Goal: Information Seeking & Learning: Check status

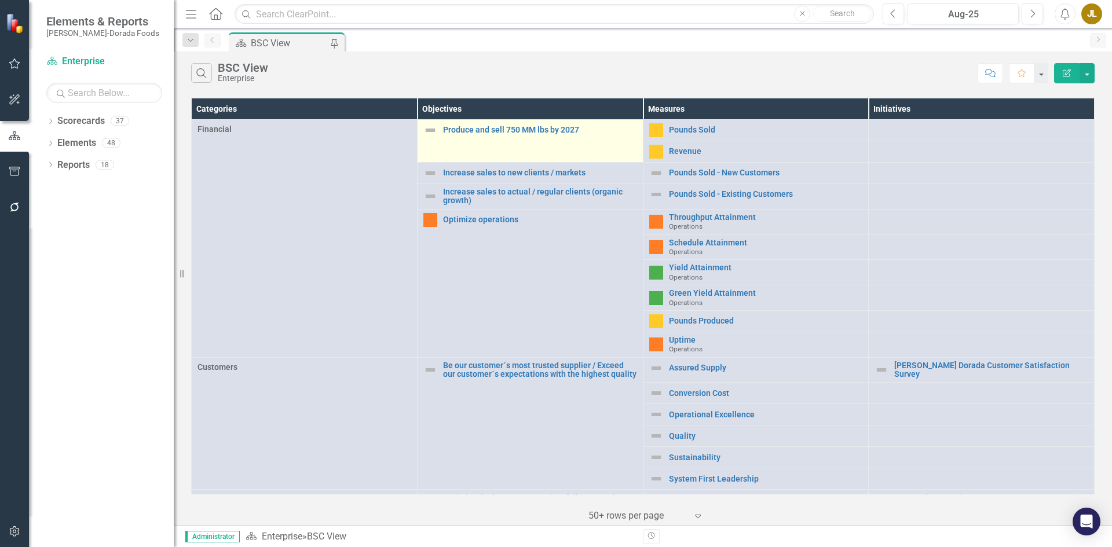
click at [429, 133] on img at bounding box center [430, 130] width 14 height 14
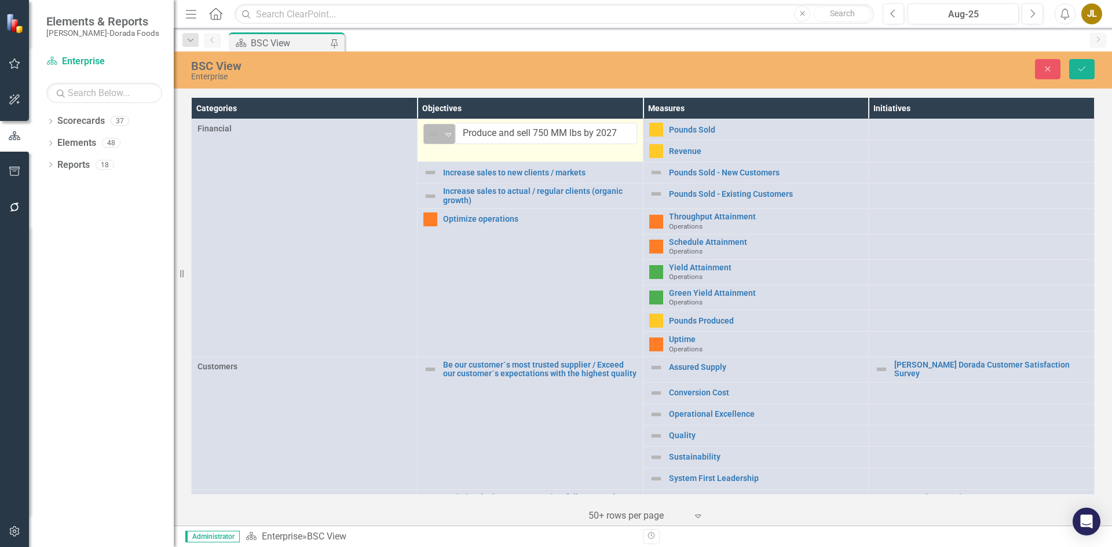
click at [446, 137] on icon "Expand" at bounding box center [449, 134] width 12 height 9
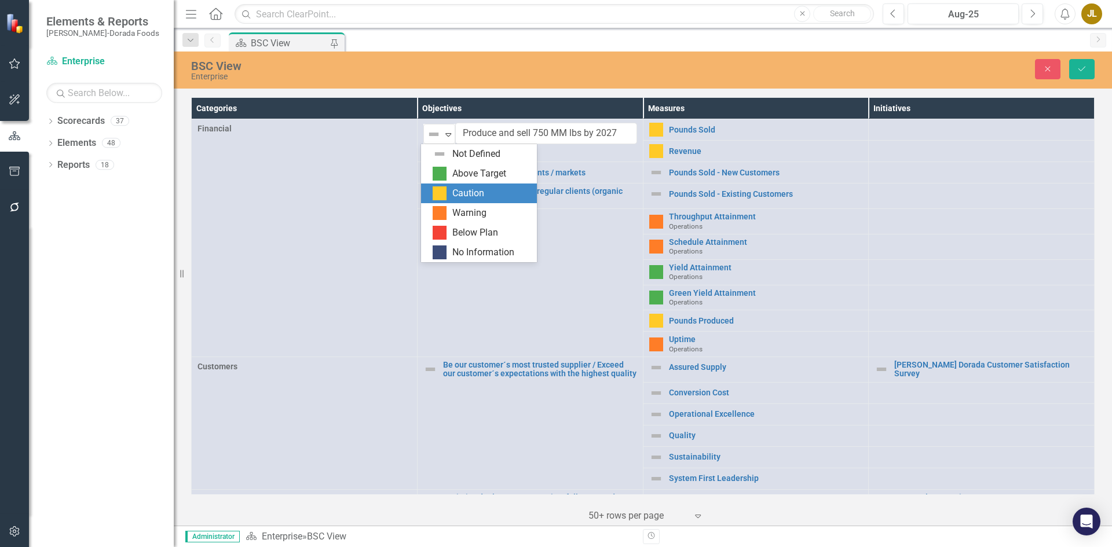
click at [450, 189] on div "Caution" at bounding box center [481, 194] width 97 height 14
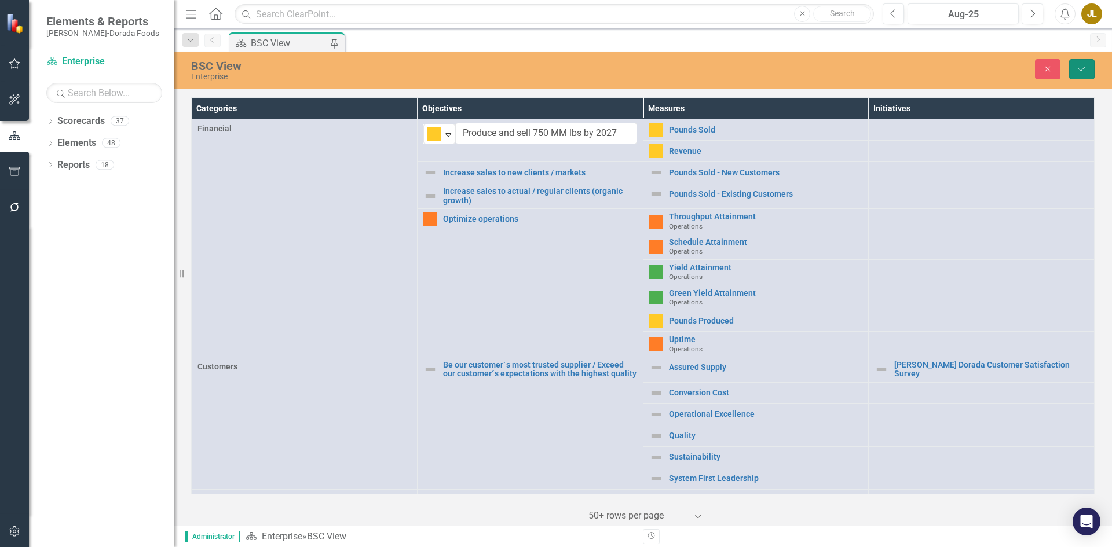
click at [1087, 67] on icon "Save" at bounding box center [1082, 69] width 10 height 8
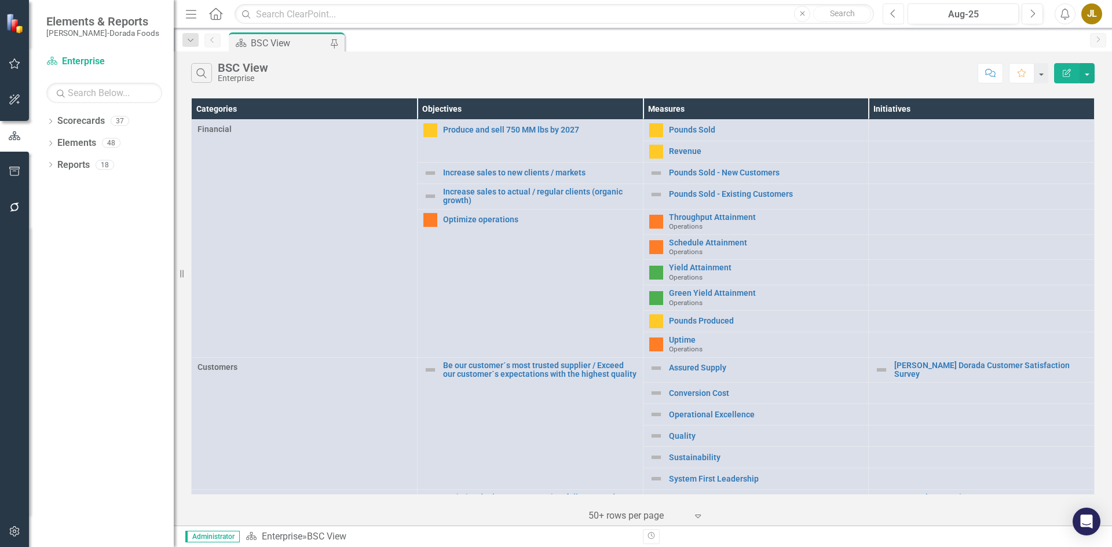
click at [891, 13] on icon "Previous" at bounding box center [893, 14] width 6 height 10
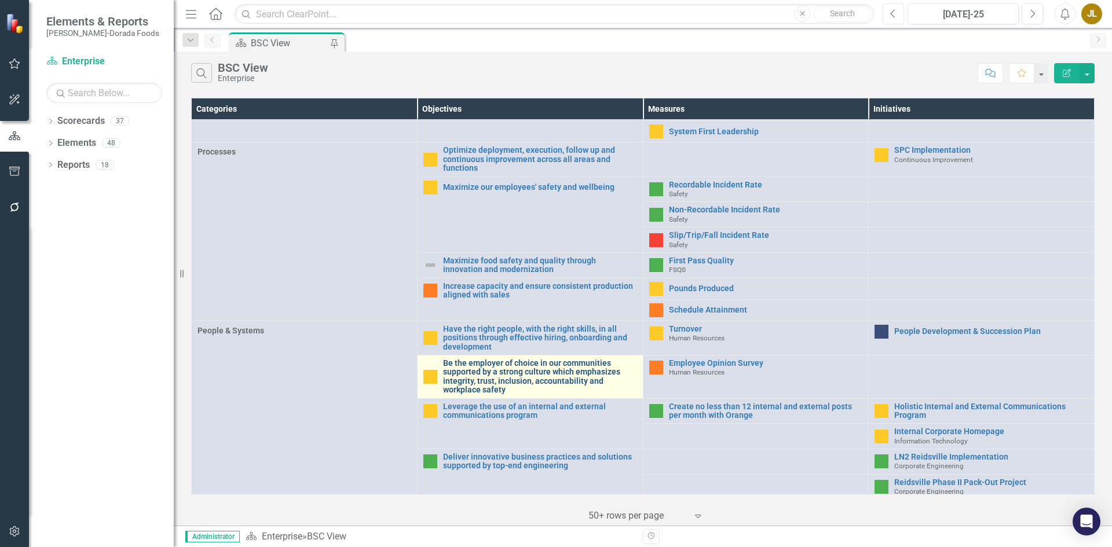
scroll to position [371, 0]
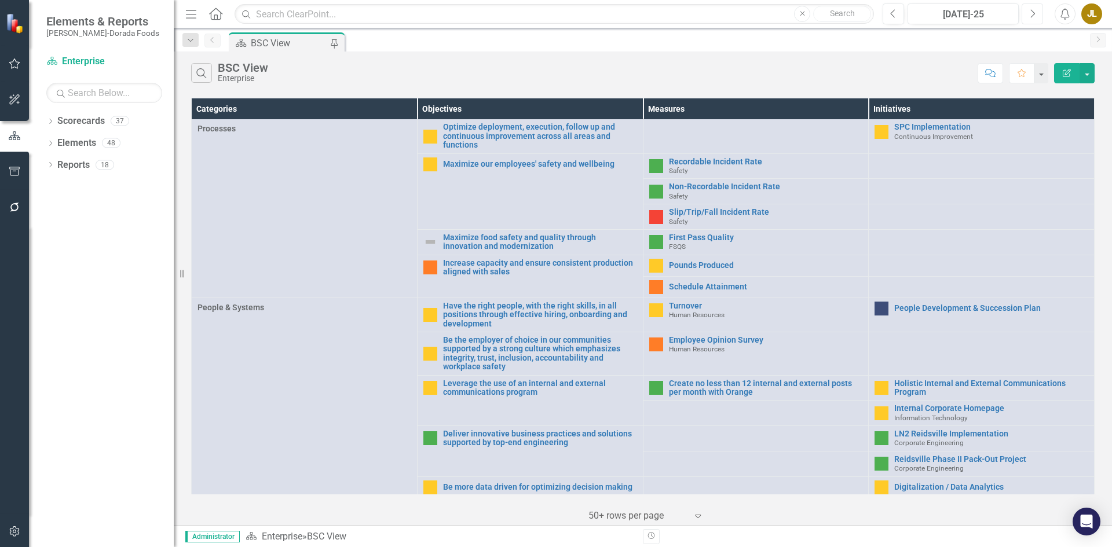
click at [1036, 11] on button "Next" at bounding box center [1032, 13] width 21 height 21
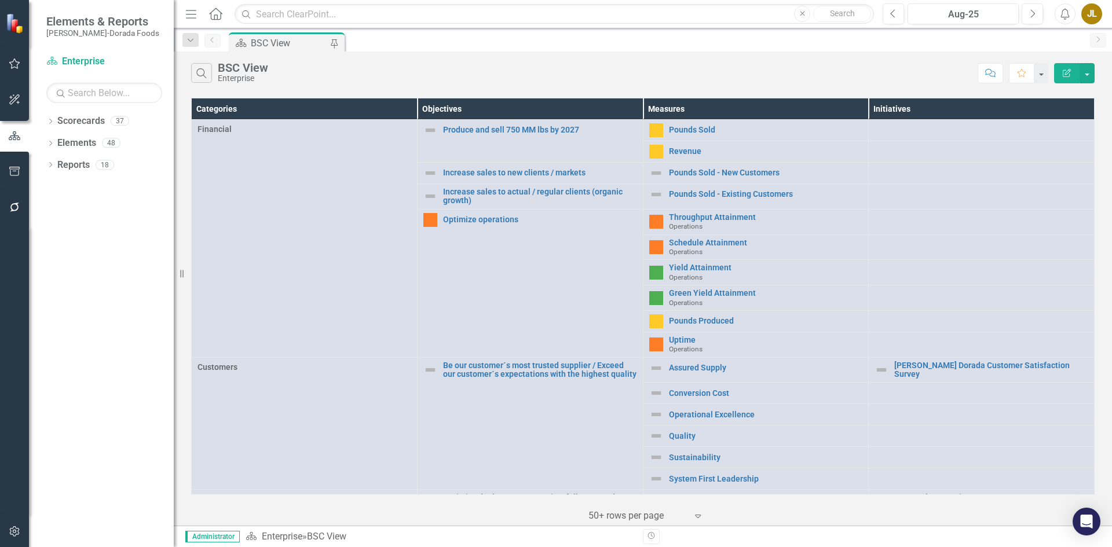
click at [1094, 14] on div "JL" at bounding box center [1091, 13] width 21 height 21
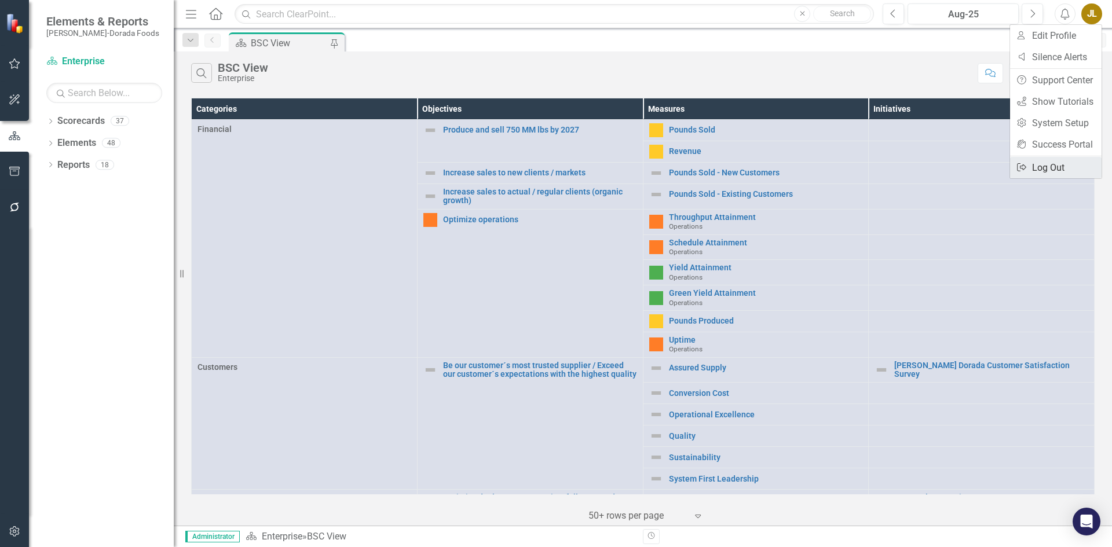
click at [1073, 167] on link "Logout Log Out" at bounding box center [1056, 167] width 92 height 21
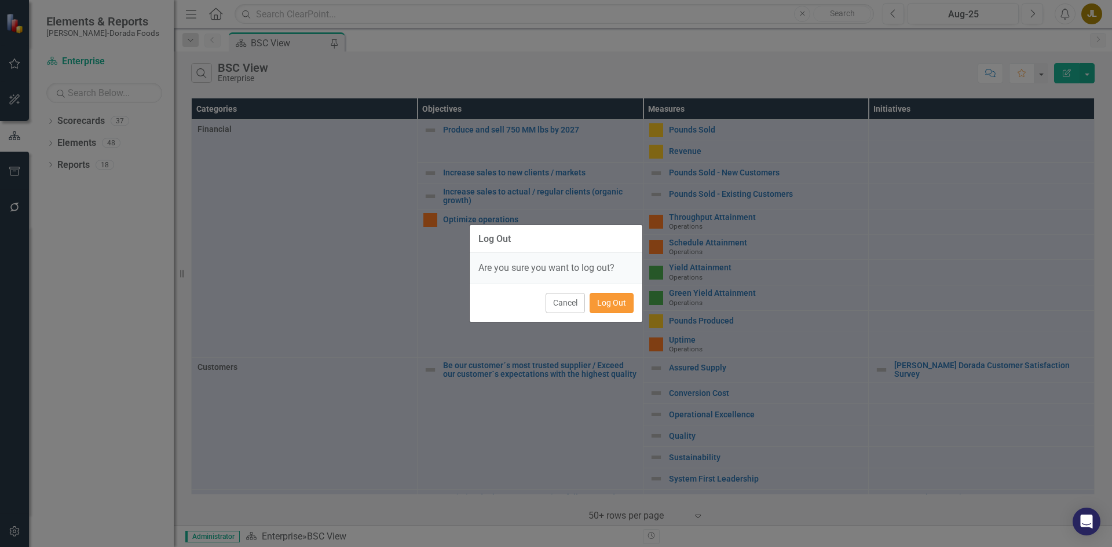
click at [609, 306] on button "Log Out" at bounding box center [612, 303] width 44 height 20
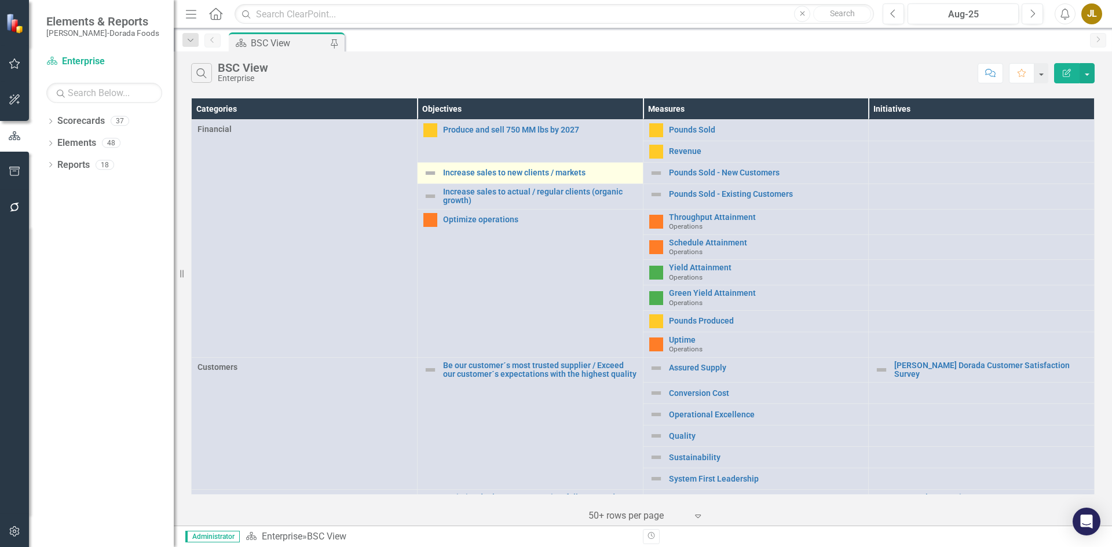
click at [423, 172] on img at bounding box center [430, 173] width 14 height 14
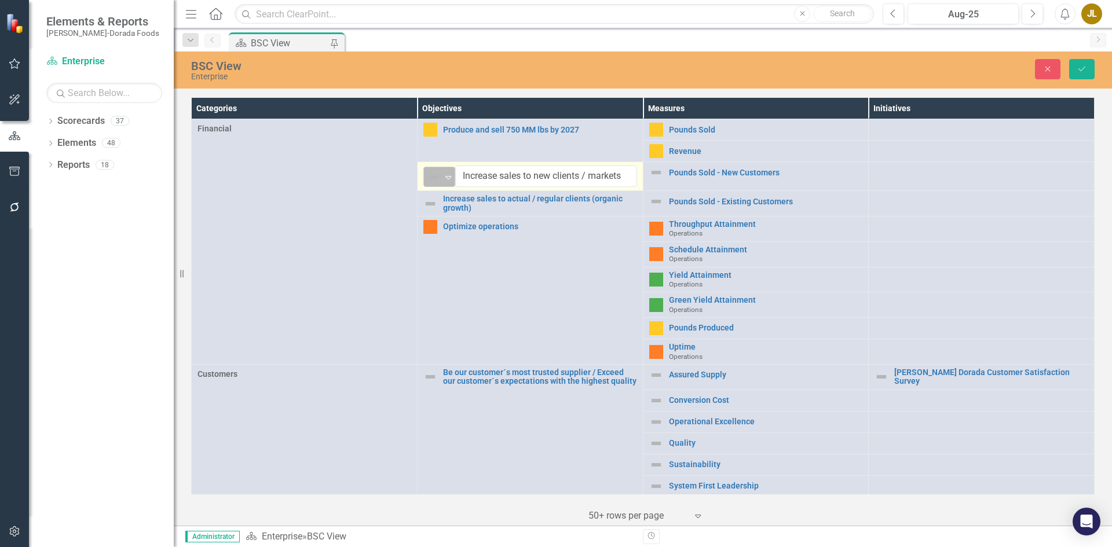
click at [447, 177] on icon "Expand" at bounding box center [449, 177] width 12 height 9
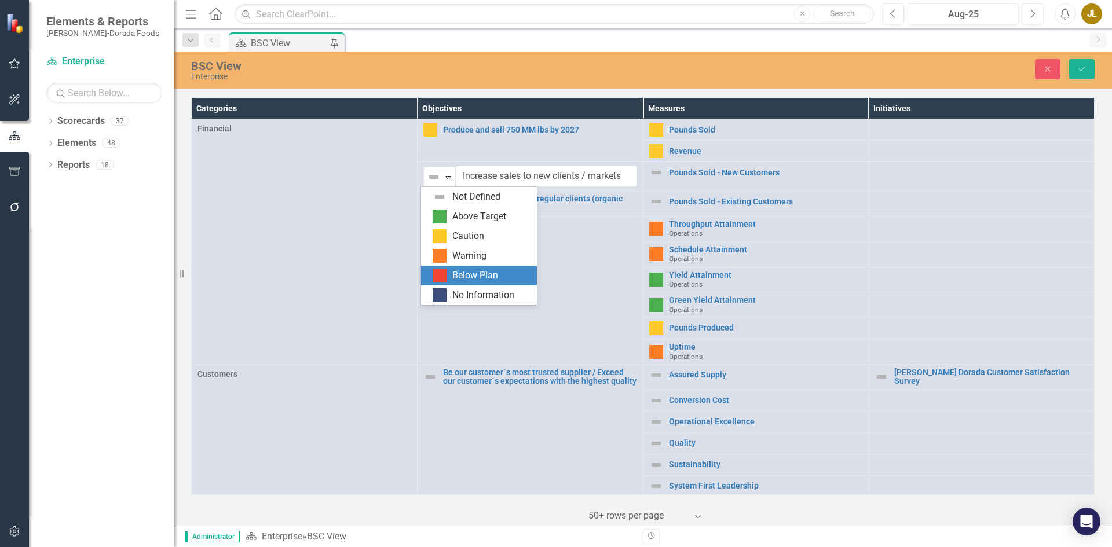
click at [470, 277] on div "Below Plan" at bounding box center [475, 275] width 46 height 13
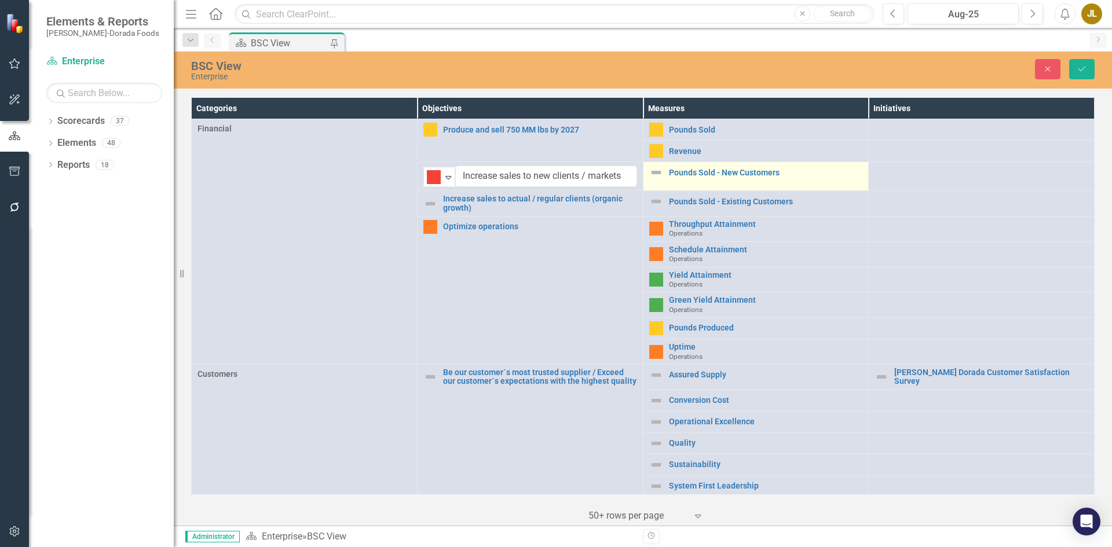
click at [649, 174] on img at bounding box center [656, 173] width 14 height 14
click at [669, 174] on icon "Expand" at bounding box center [674, 177] width 12 height 9
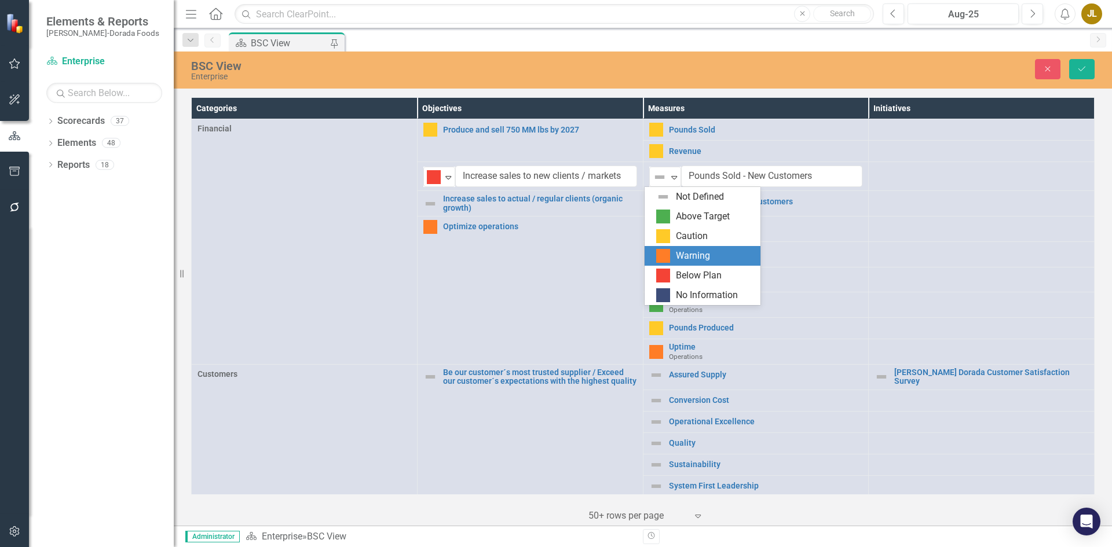
click at [674, 253] on div "Warning" at bounding box center [704, 256] width 97 height 14
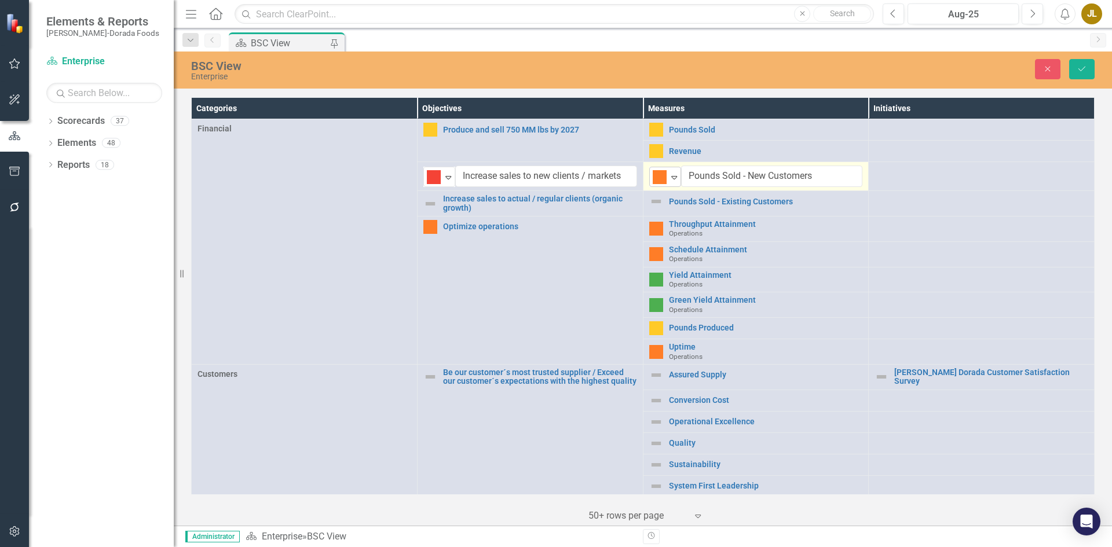
click at [671, 181] on icon "Expand" at bounding box center [674, 177] width 12 height 9
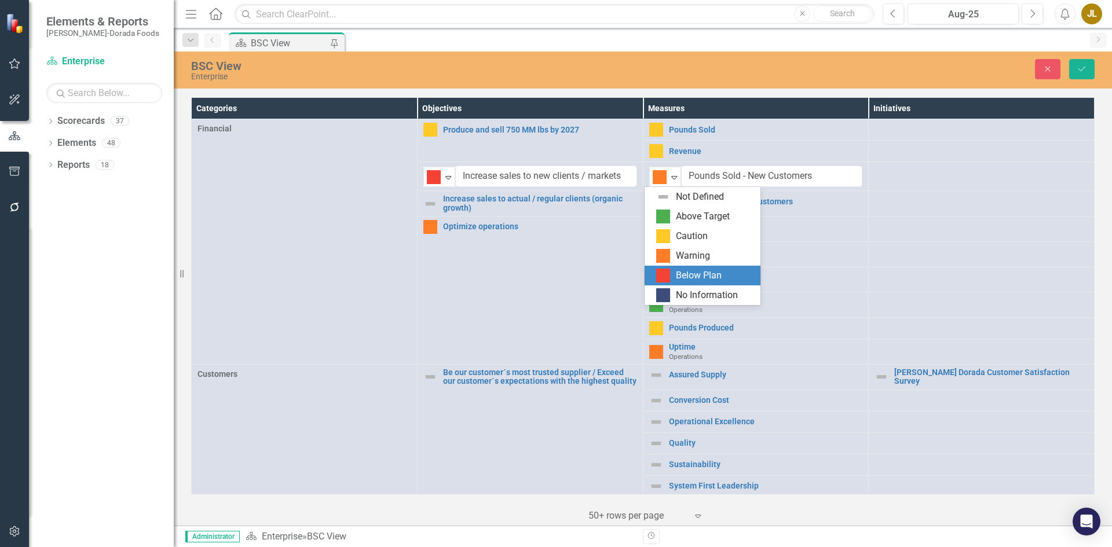
click at [683, 275] on div "Below Plan" at bounding box center [699, 275] width 46 height 13
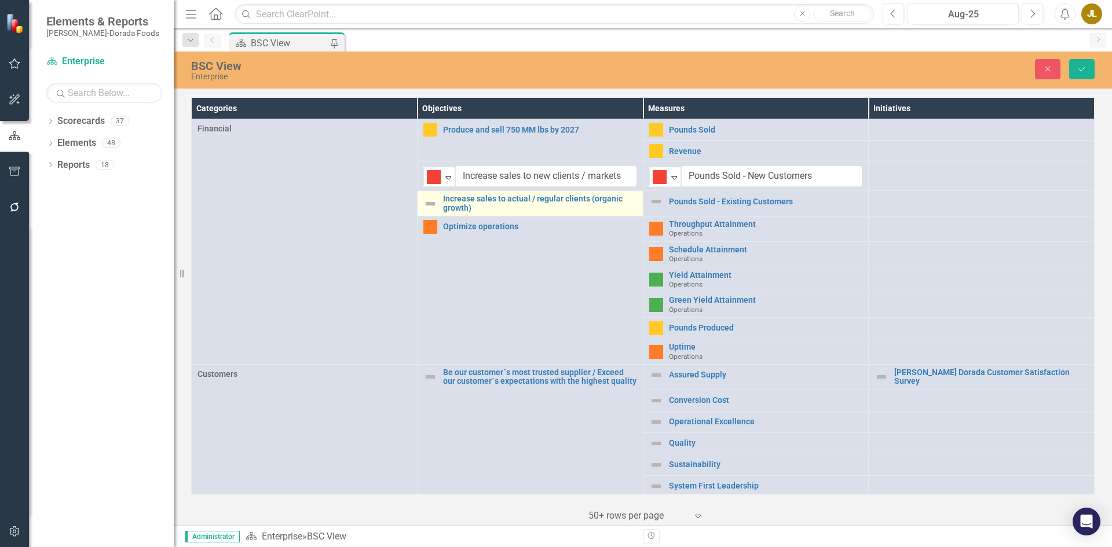
click at [429, 204] on img at bounding box center [430, 204] width 14 height 14
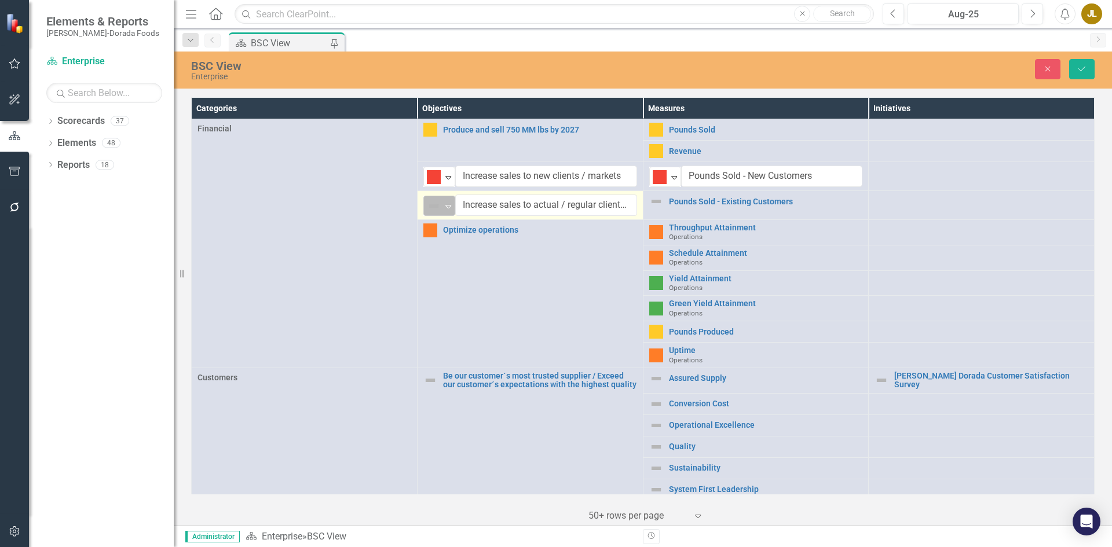
click at [446, 204] on icon "Expand" at bounding box center [449, 206] width 12 height 9
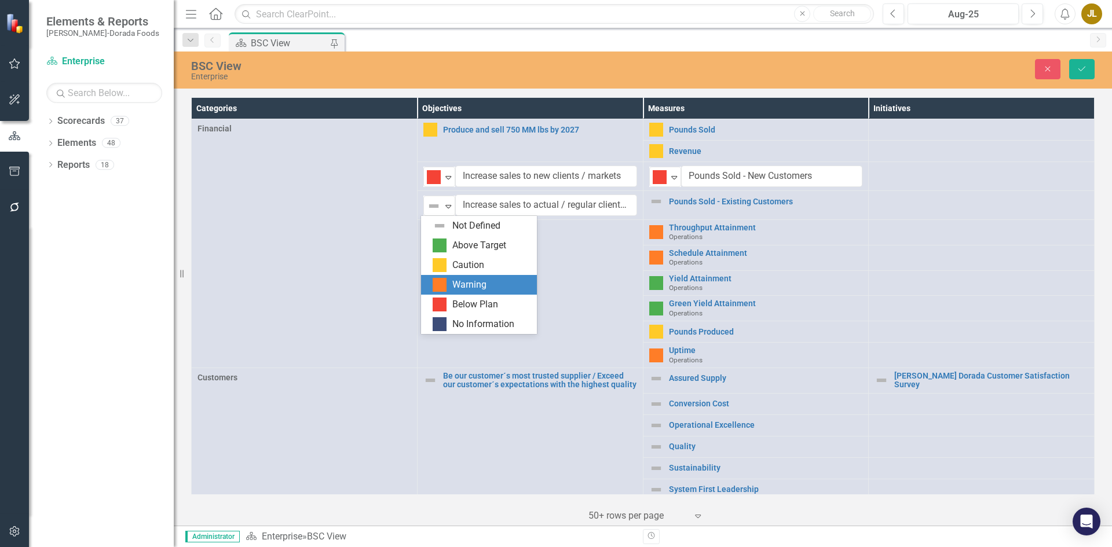
click at [467, 287] on div "Warning" at bounding box center [469, 285] width 34 height 13
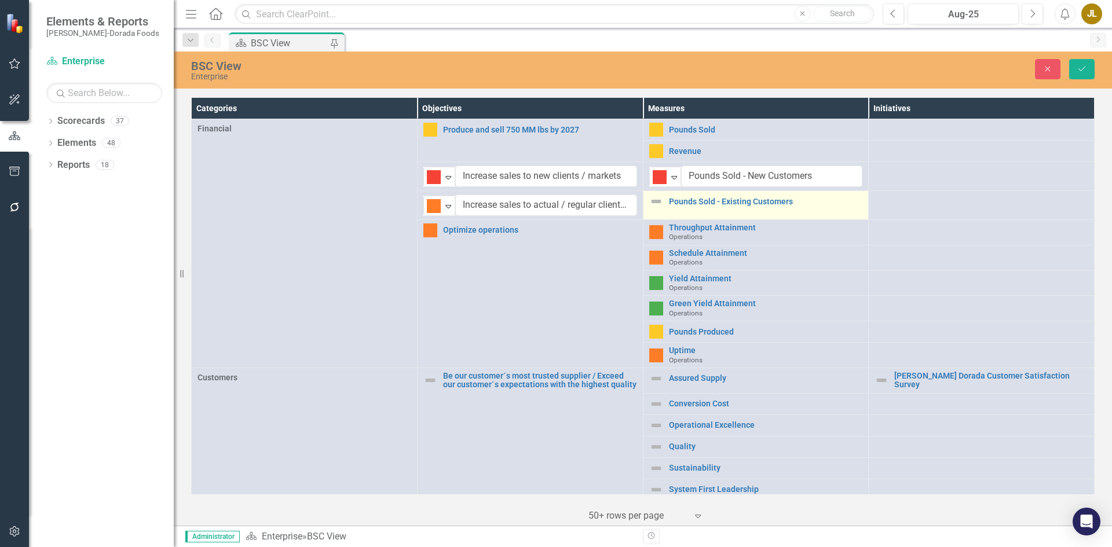
click at [652, 206] on img at bounding box center [656, 202] width 14 height 14
click at [672, 207] on icon "Expand" at bounding box center [674, 206] width 12 height 9
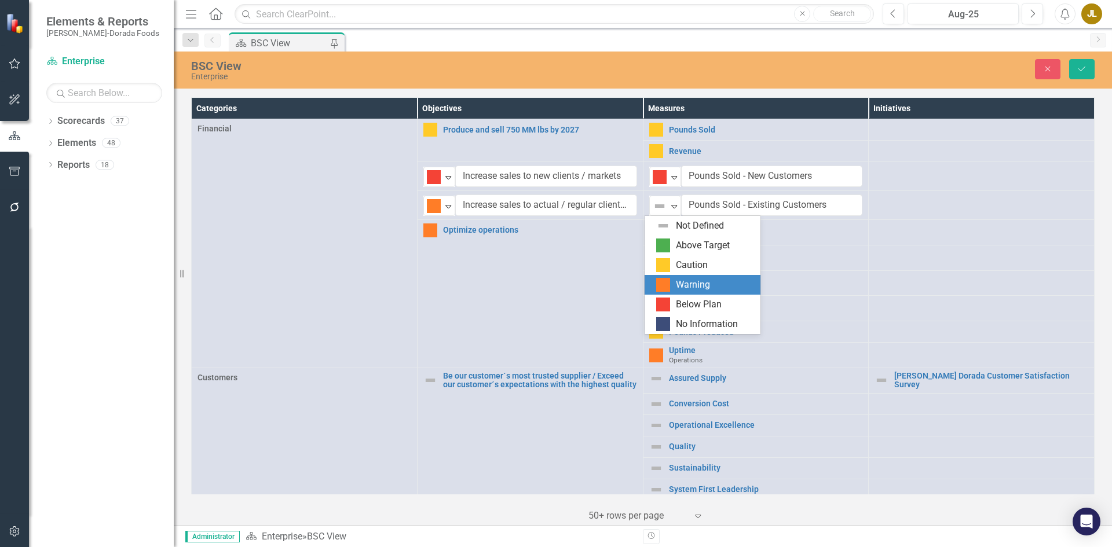
click at [677, 284] on div "Warning" at bounding box center [693, 285] width 34 height 13
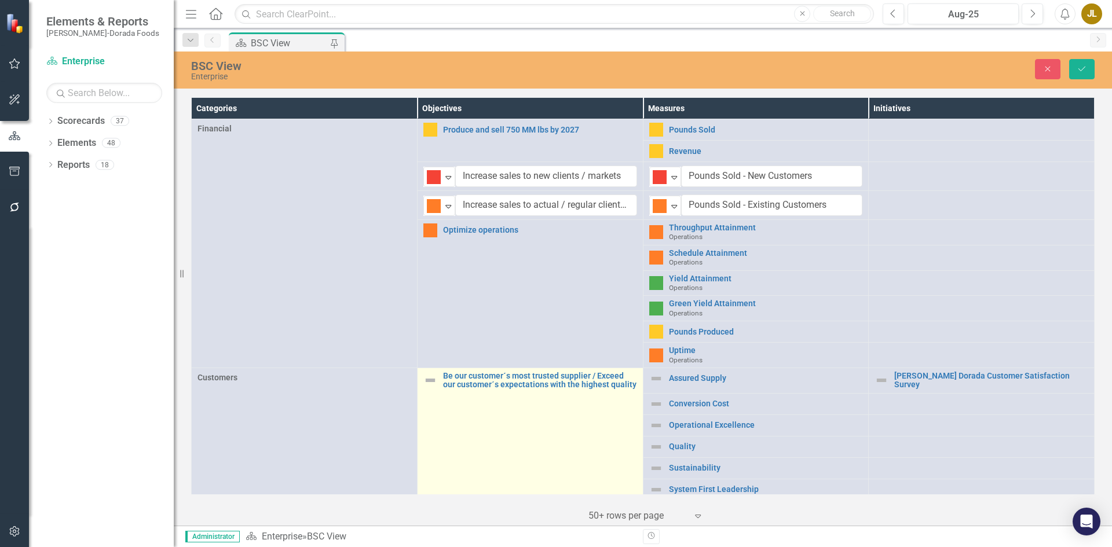
click at [428, 378] on img at bounding box center [430, 381] width 14 height 14
click at [428, 378] on img at bounding box center [434, 383] width 14 height 14
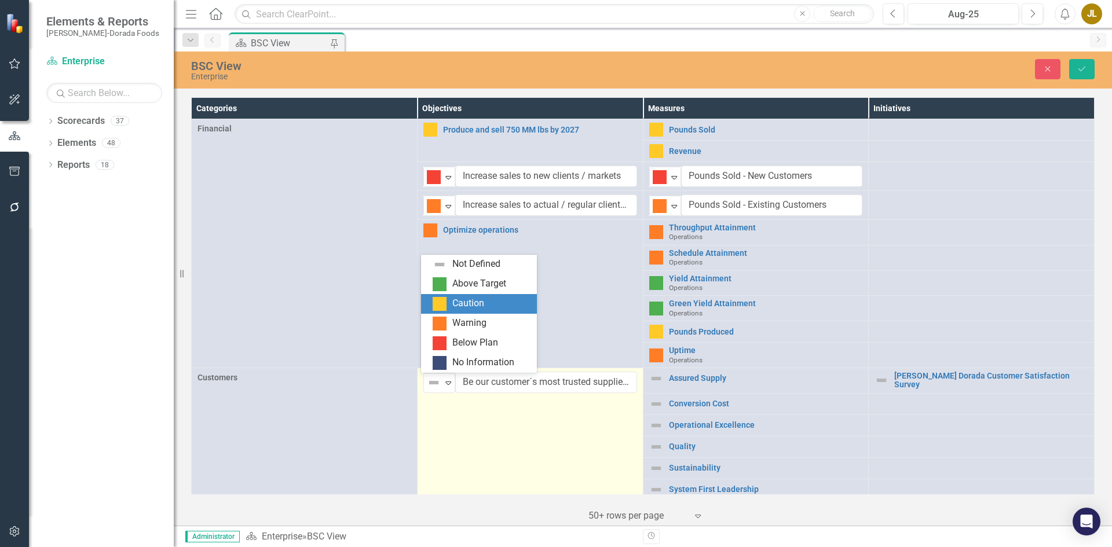
click at [463, 299] on div "Caution" at bounding box center [468, 303] width 32 height 13
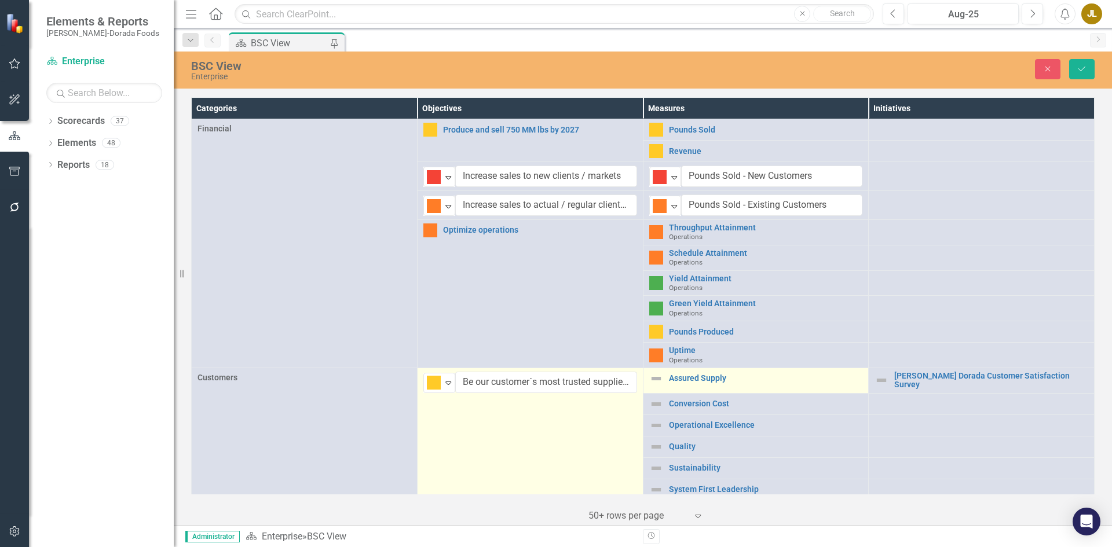
click at [652, 381] on img at bounding box center [656, 379] width 14 height 14
click at [663, 380] on div "Not Defined" at bounding box center [660, 383] width 15 height 14
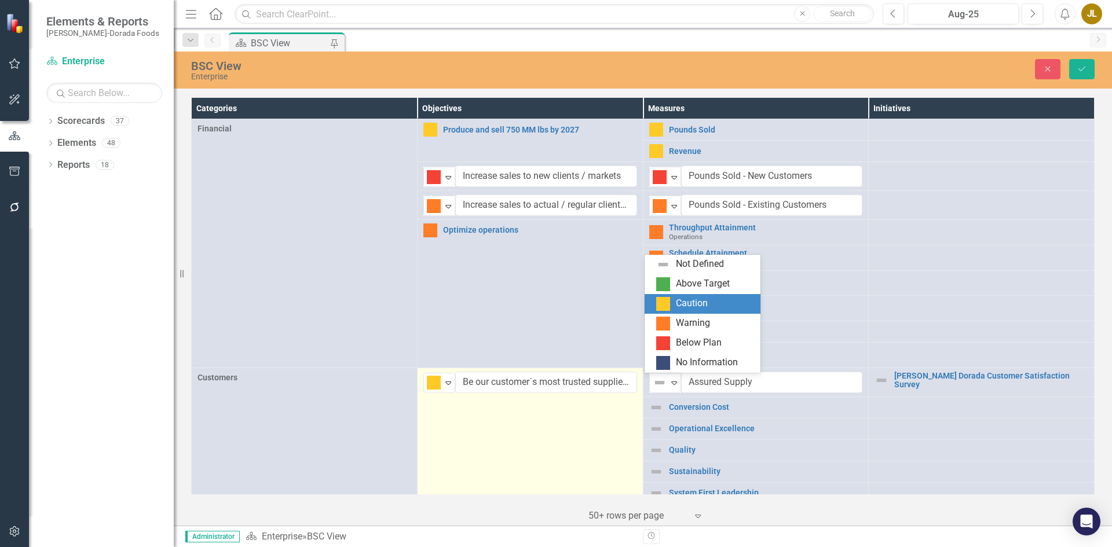
click at [668, 298] on img at bounding box center [663, 304] width 14 height 14
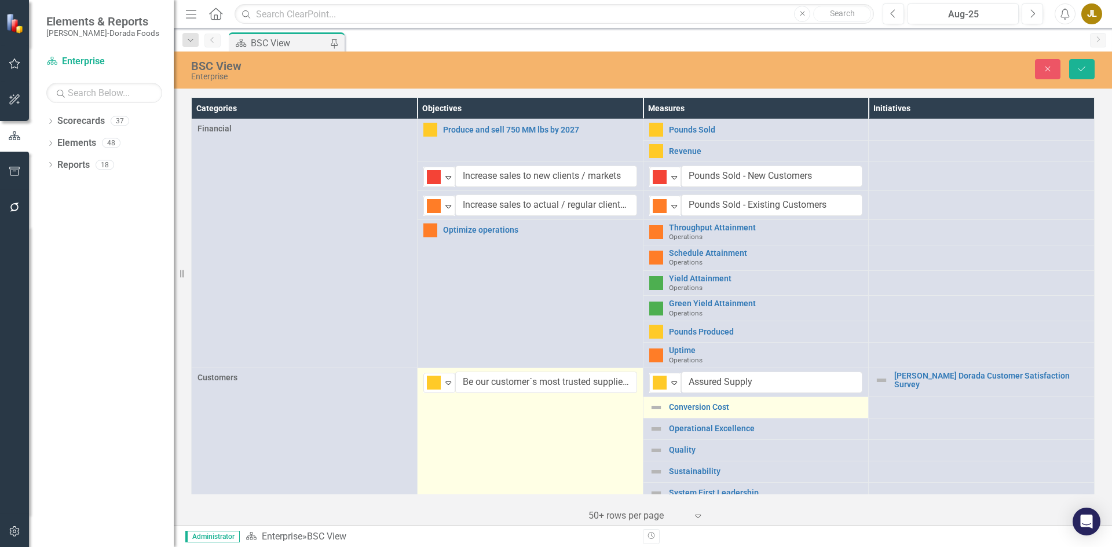
click at [655, 404] on img at bounding box center [656, 408] width 14 height 14
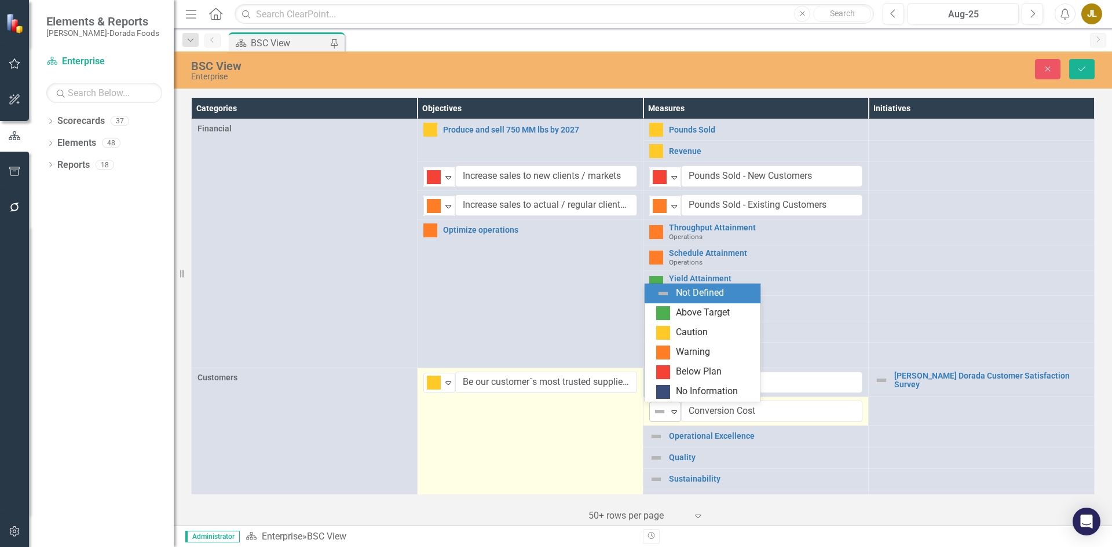
click at [668, 410] on icon "Expand" at bounding box center [674, 411] width 12 height 9
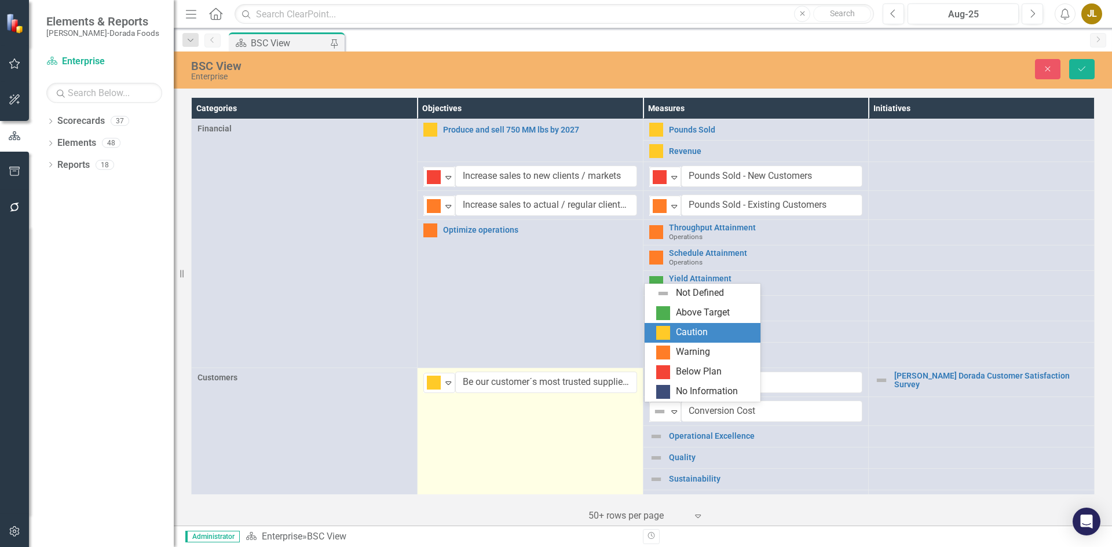
click at [672, 330] on div "Caution" at bounding box center [704, 333] width 97 height 14
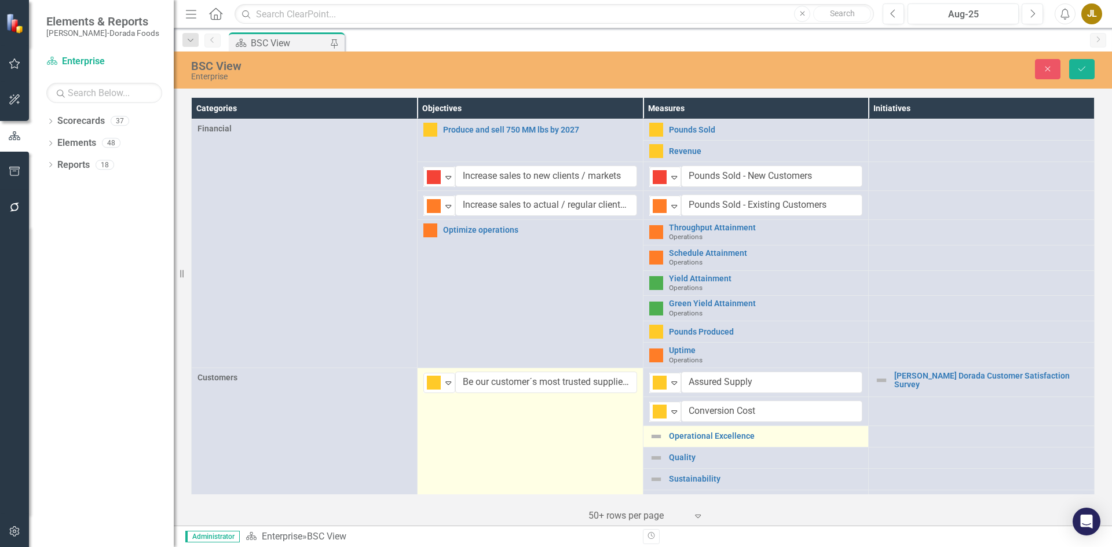
click at [653, 432] on img at bounding box center [656, 437] width 14 height 14
click at [668, 440] on icon "Expand" at bounding box center [674, 440] width 12 height 9
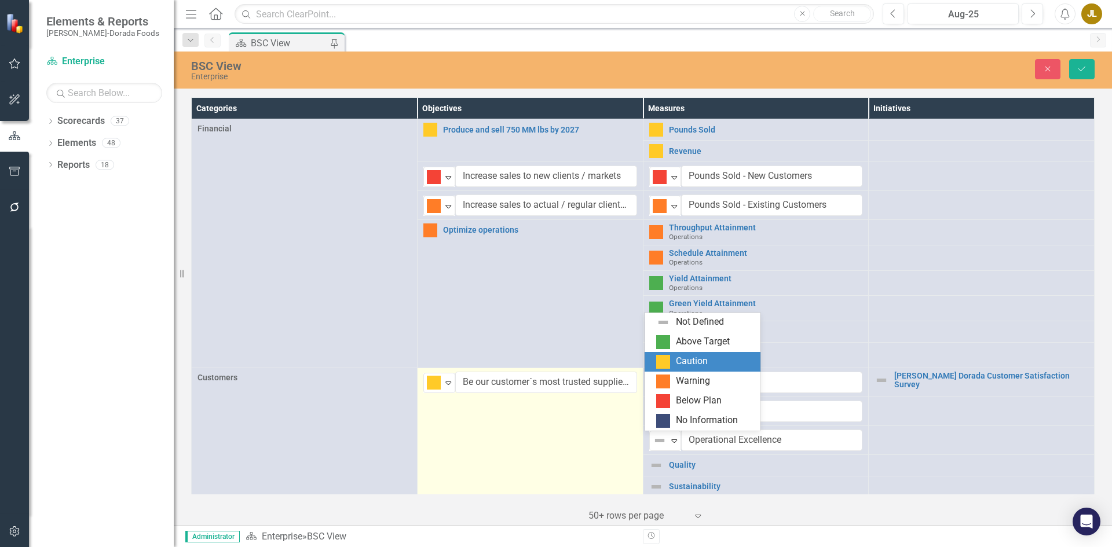
click at [683, 364] on div "Caution" at bounding box center [692, 361] width 32 height 13
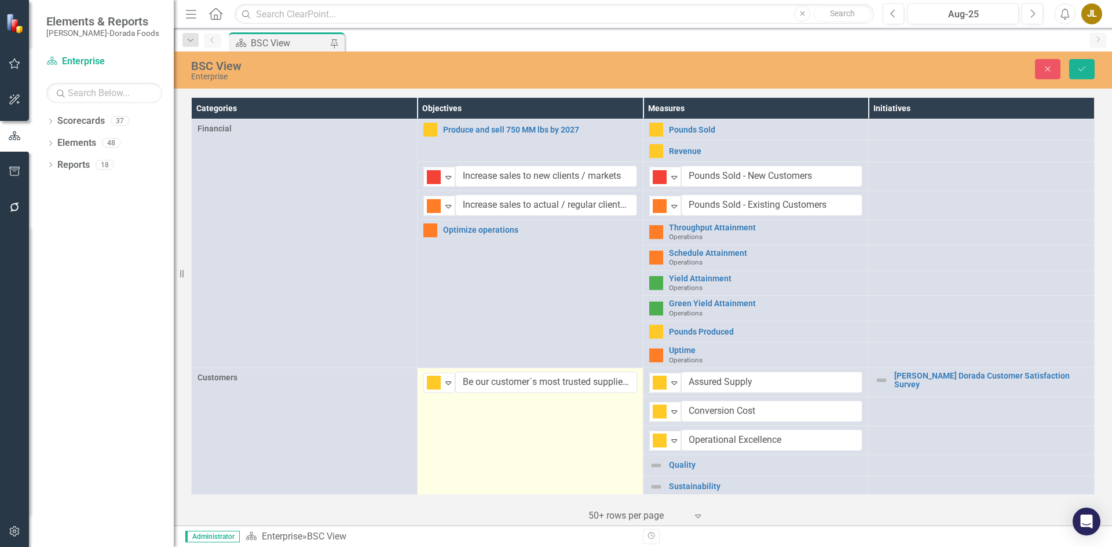
scroll to position [174, 0]
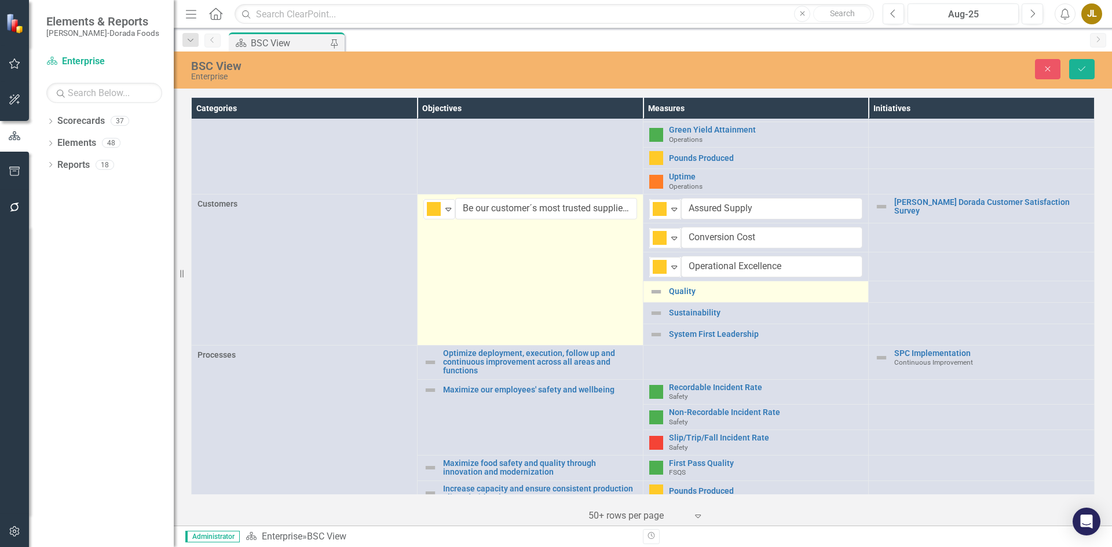
click at [652, 290] on img at bounding box center [656, 292] width 14 height 14
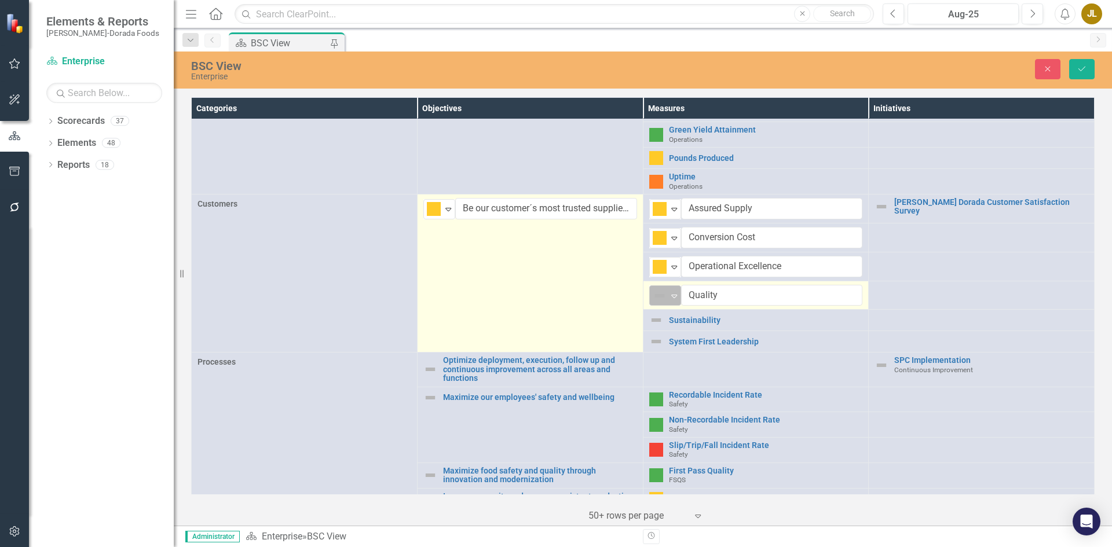
click at [658, 294] on img at bounding box center [660, 296] width 14 height 14
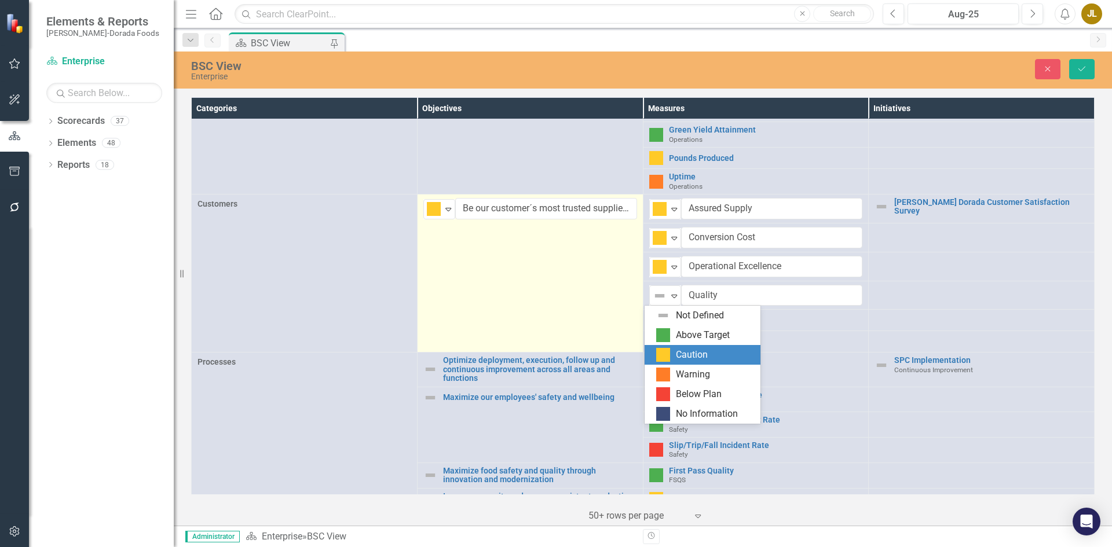
click at [686, 349] on div "Caution" at bounding box center [692, 355] width 32 height 13
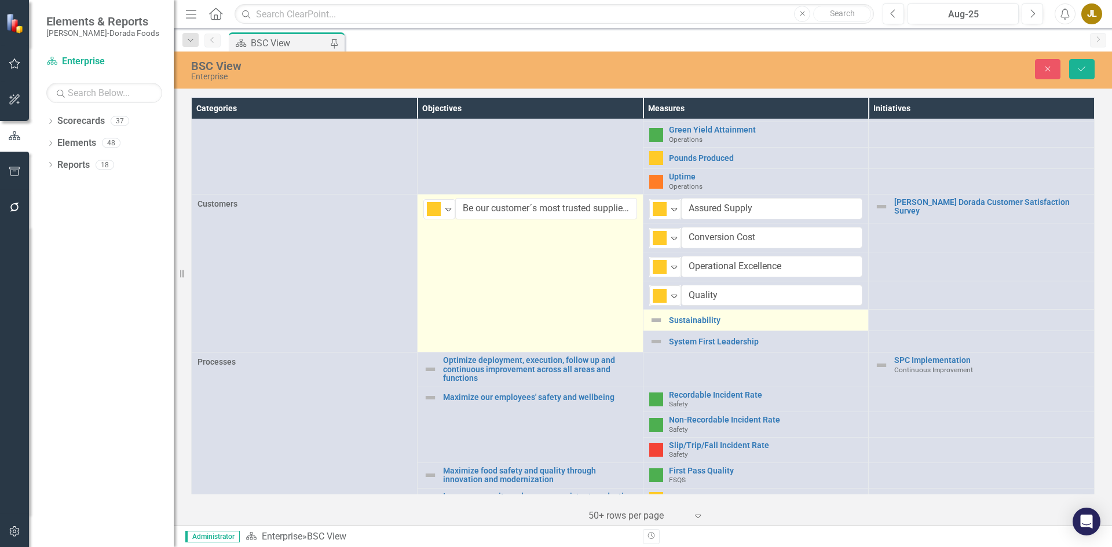
click at [653, 320] on img at bounding box center [656, 320] width 14 height 14
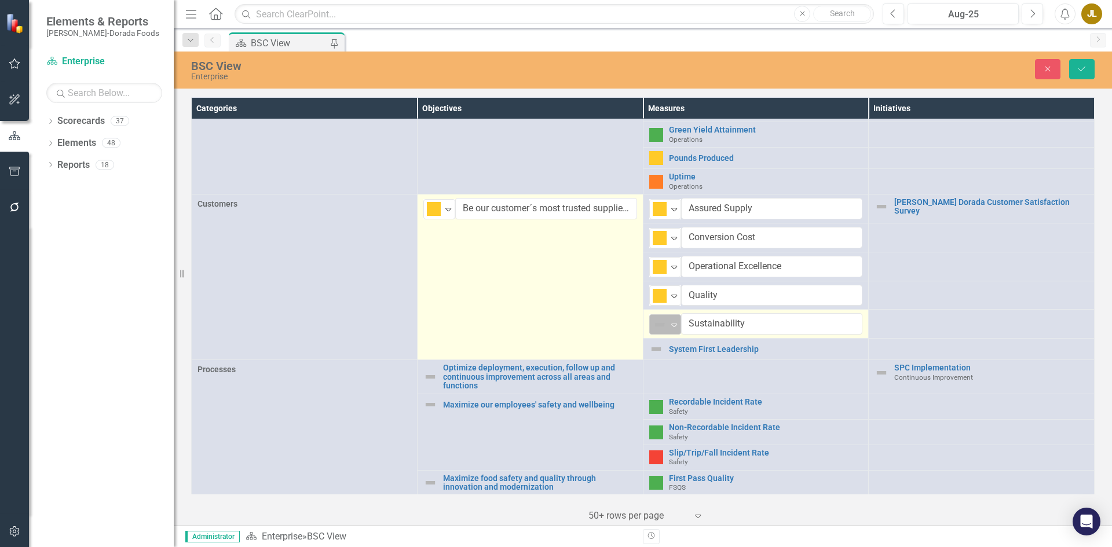
click at [668, 320] on icon "Expand" at bounding box center [674, 324] width 12 height 9
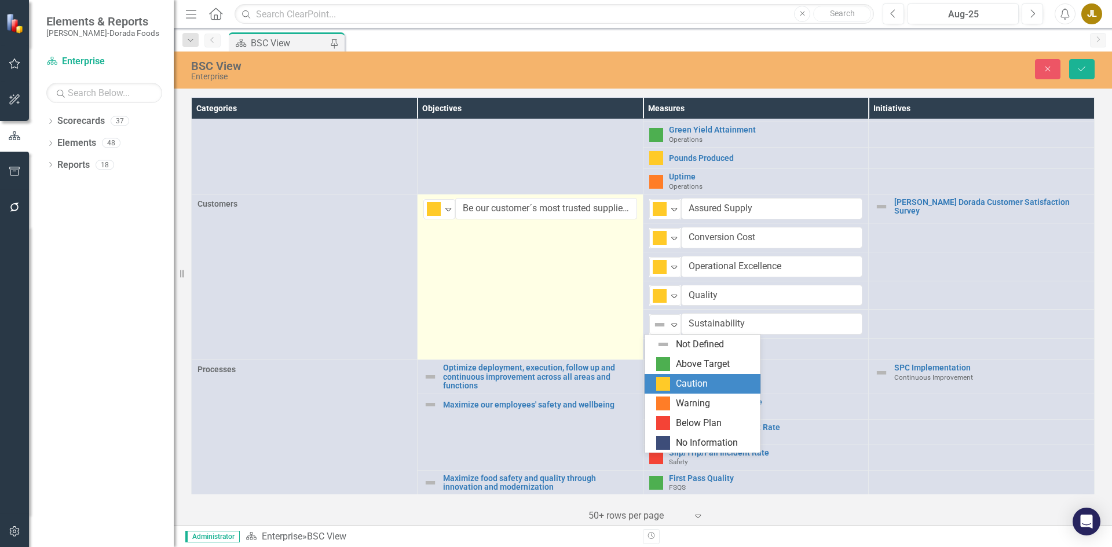
click at [677, 379] on div "Caution" at bounding box center [692, 384] width 32 height 13
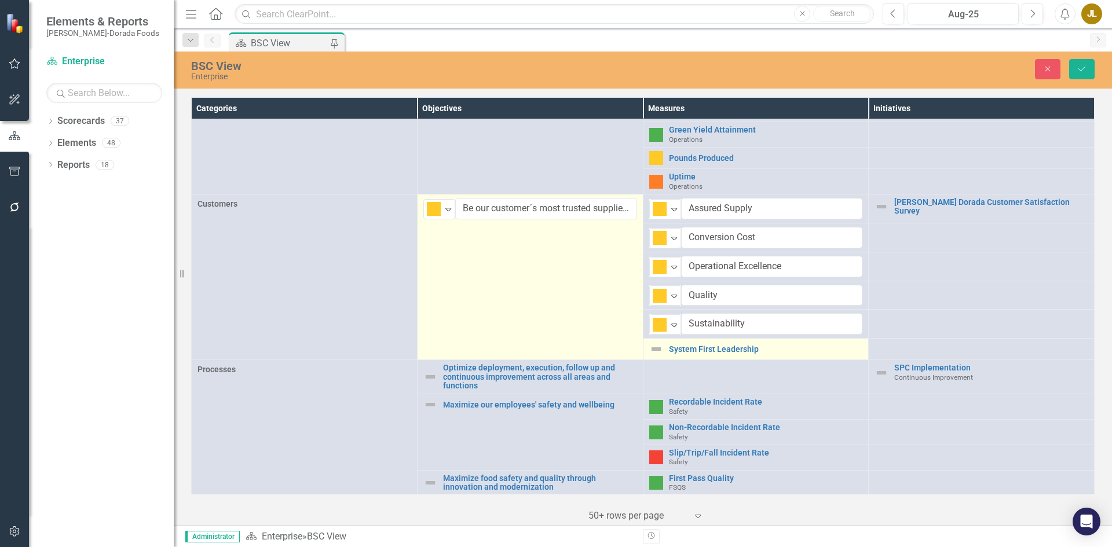
click at [653, 346] on img at bounding box center [656, 349] width 14 height 14
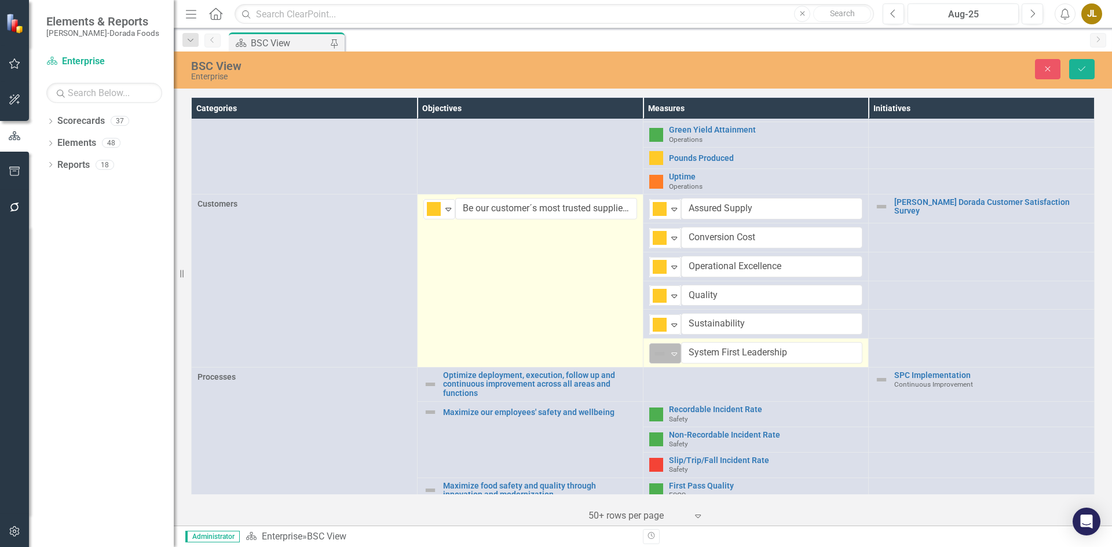
click at [676, 356] on div "Not Defined Expand" at bounding box center [665, 353] width 32 height 20
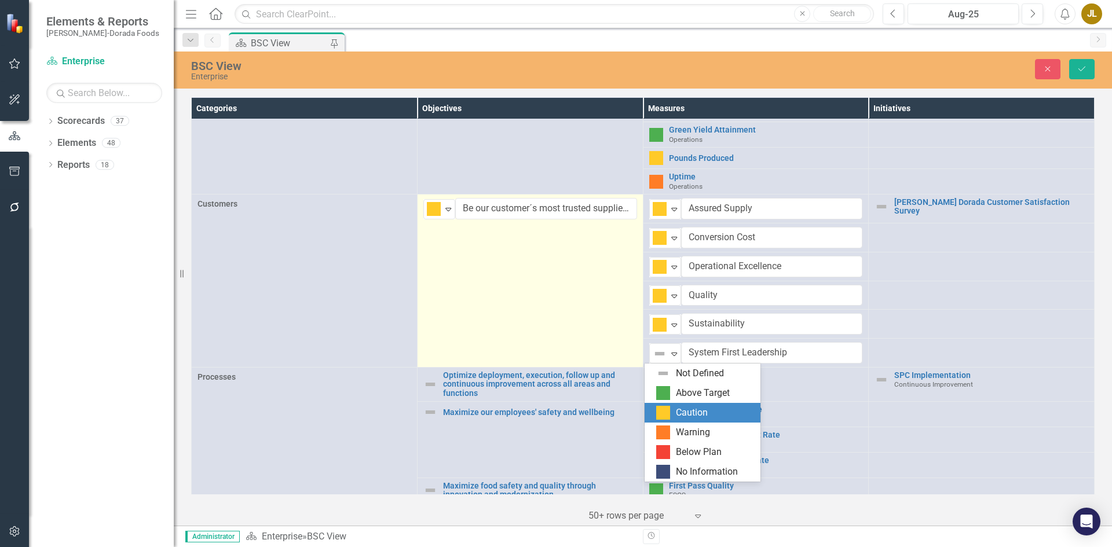
click at [694, 411] on div "Caution" at bounding box center [692, 413] width 32 height 13
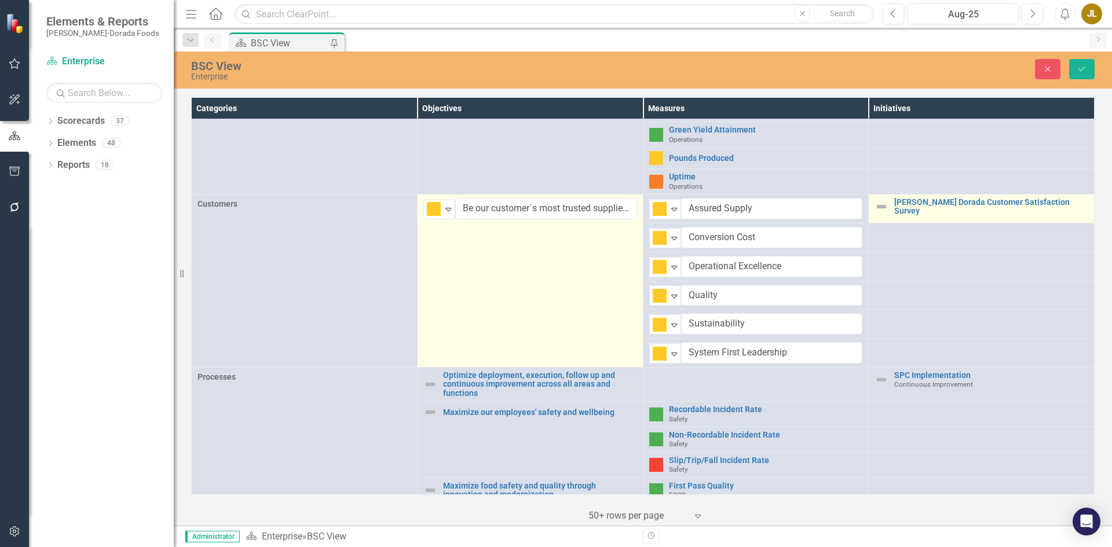
click at [875, 207] on img at bounding box center [882, 207] width 14 height 14
click at [883, 207] on img at bounding box center [885, 209] width 14 height 14
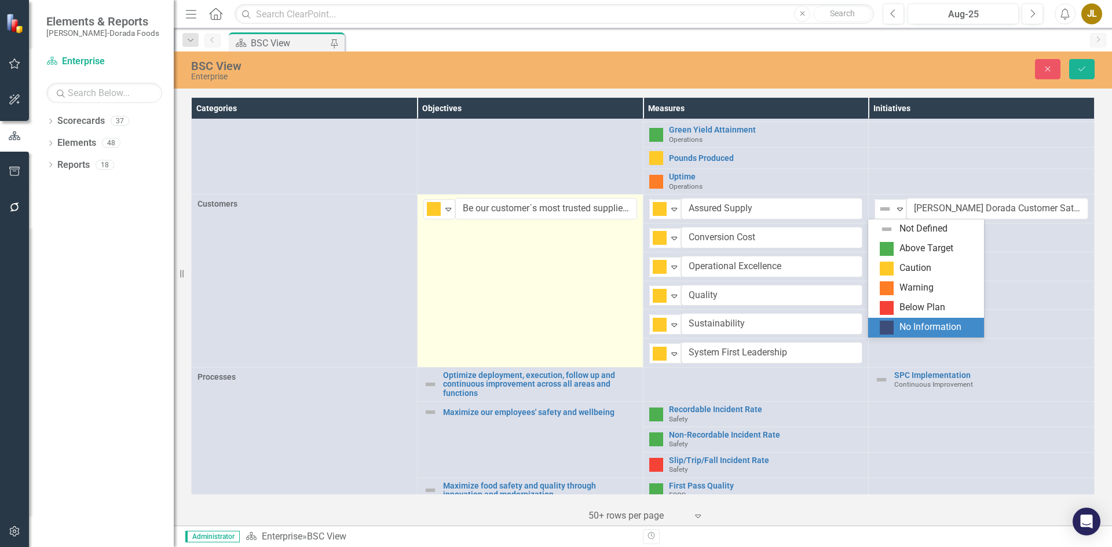
click at [902, 327] on div "No Information" at bounding box center [931, 327] width 62 height 13
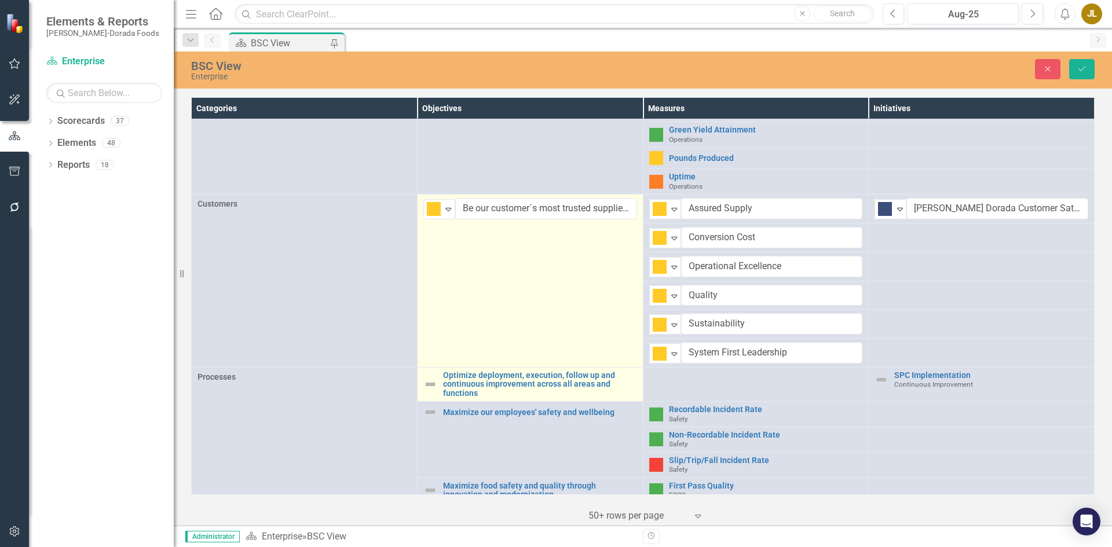
click at [427, 386] on img at bounding box center [430, 385] width 14 height 14
click at [425, 385] on img at bounding box center [430, 385] width 14 height 14
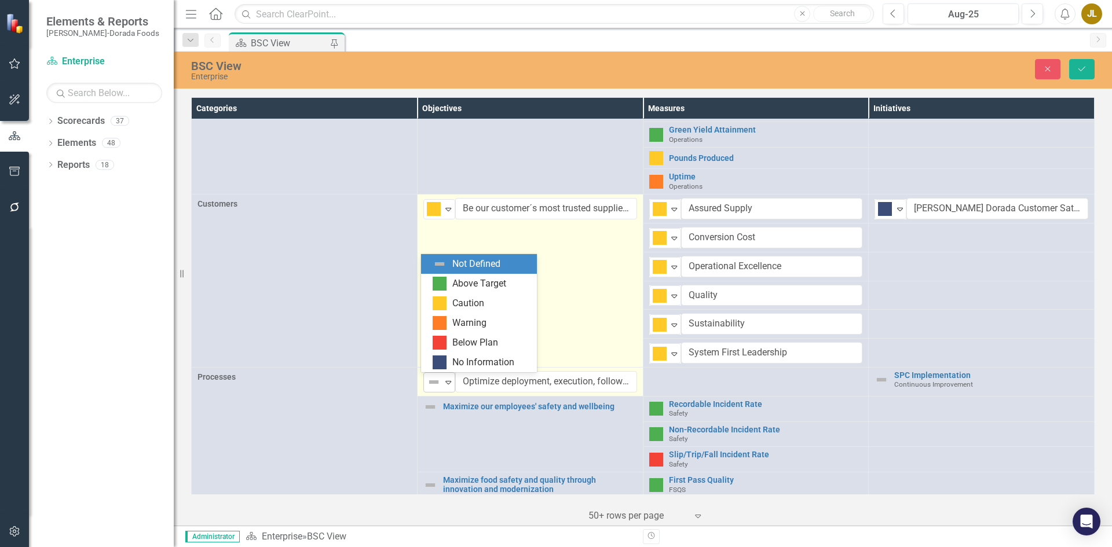
click at [440, 378] on div "Not Defined" at bounding box center [434, 382] width 17 height 16
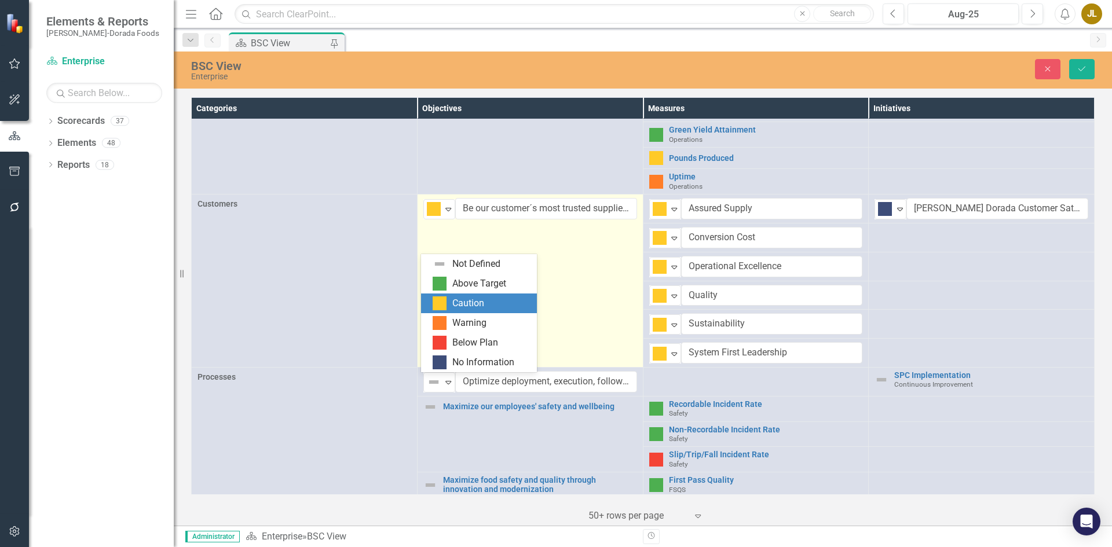
click at [461, 302] on div "Caution" at bounding box center [468, 303] width 32 height 13
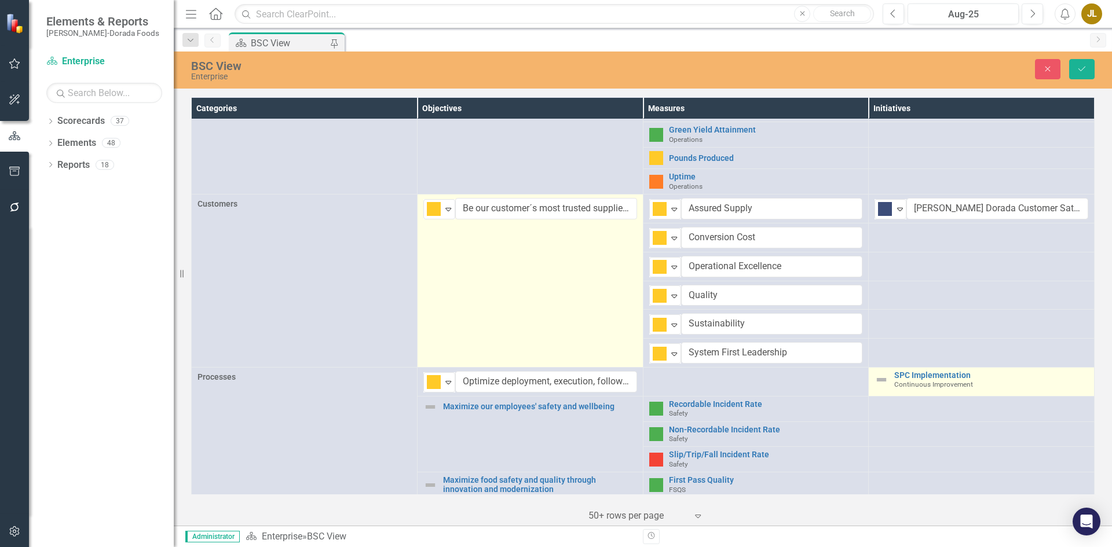
click at [883, 374] on div "SPC Implementation Continuous Improvement" at bounding box center [982, 380] width 214 height 18
click at [875, 377] on img at bounding box center [882, 380] width 14 height 14
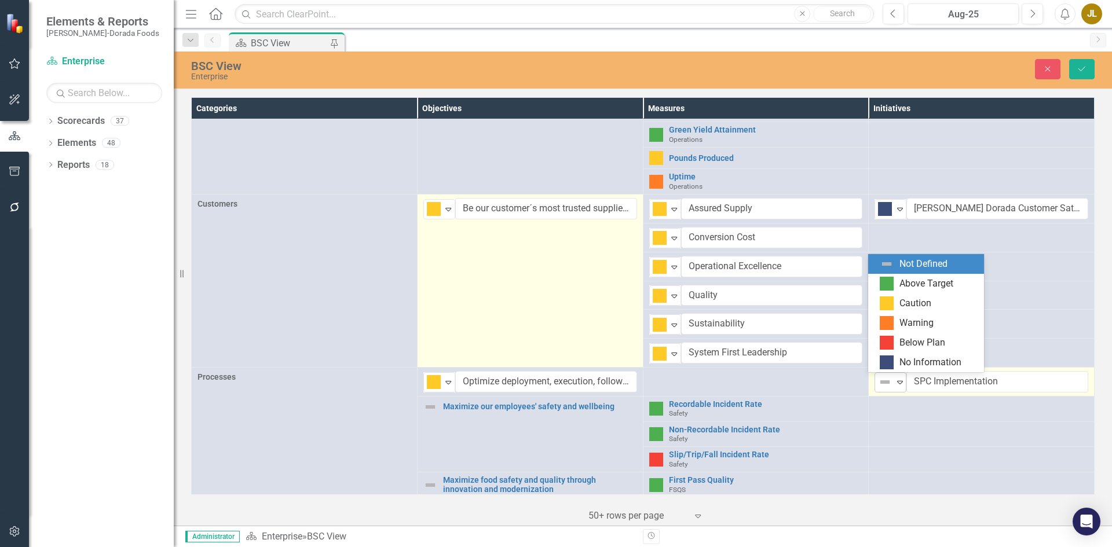
click at [878, 378] on img at bounding box center [885, 382] width 14 height 14
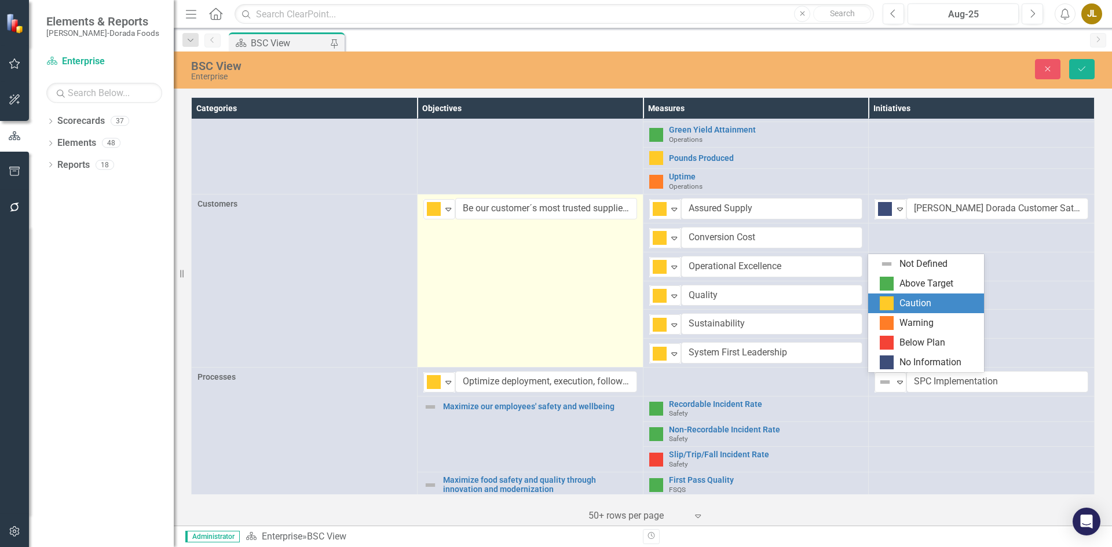
click at [901, 302] on div "Caution" at bounding box center [916, 303] width 32 height 13
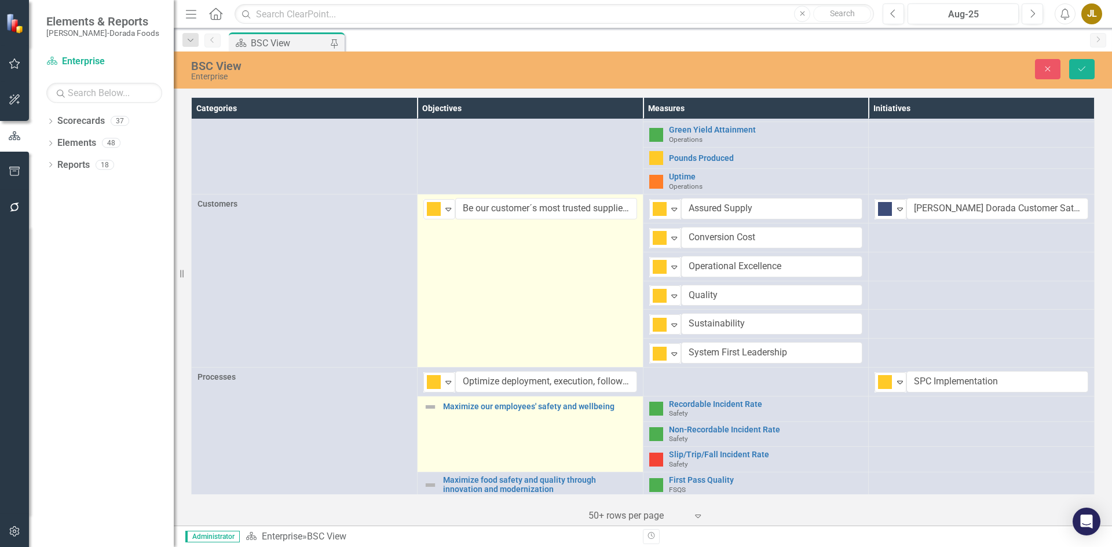
click at [428, 408] on img at bounding box center [430, 407] width 14 height 14
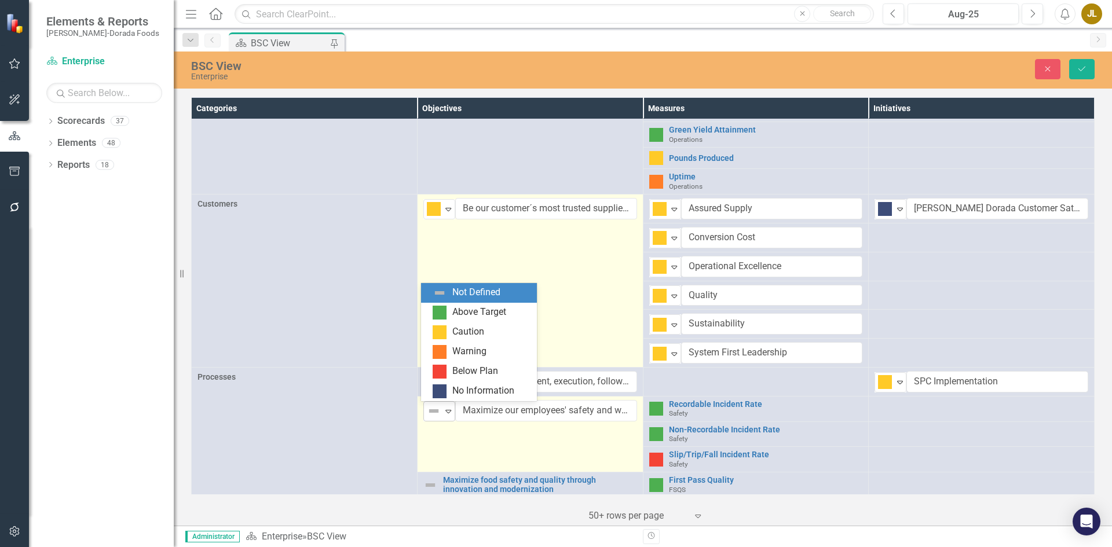
click at [438, 407] on img at bounding box center [434, 411] width 14 height 14
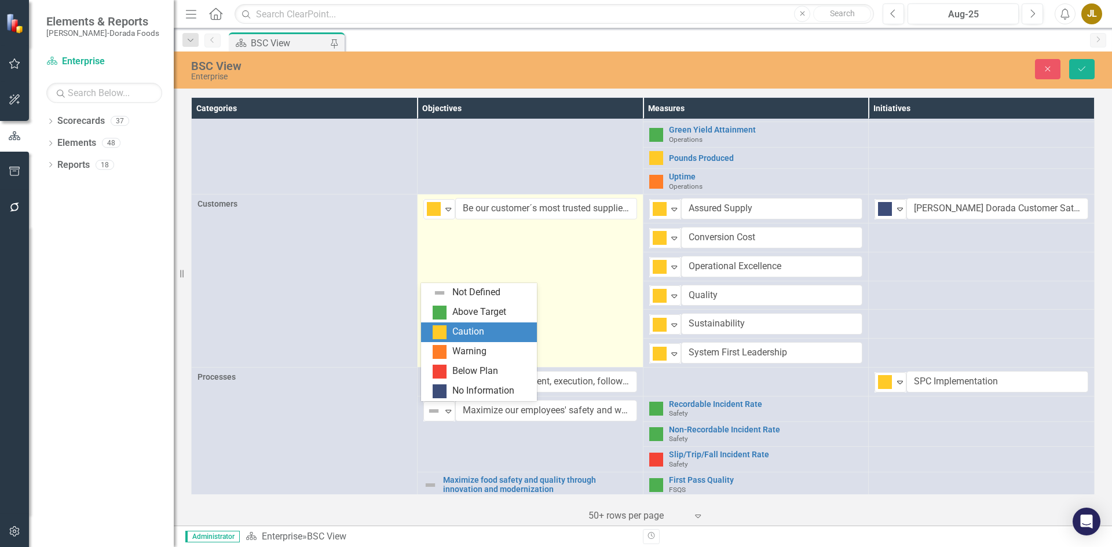
click at [459, 330] on div "Caution" at bounding box center [468, 332] width 32 height 13
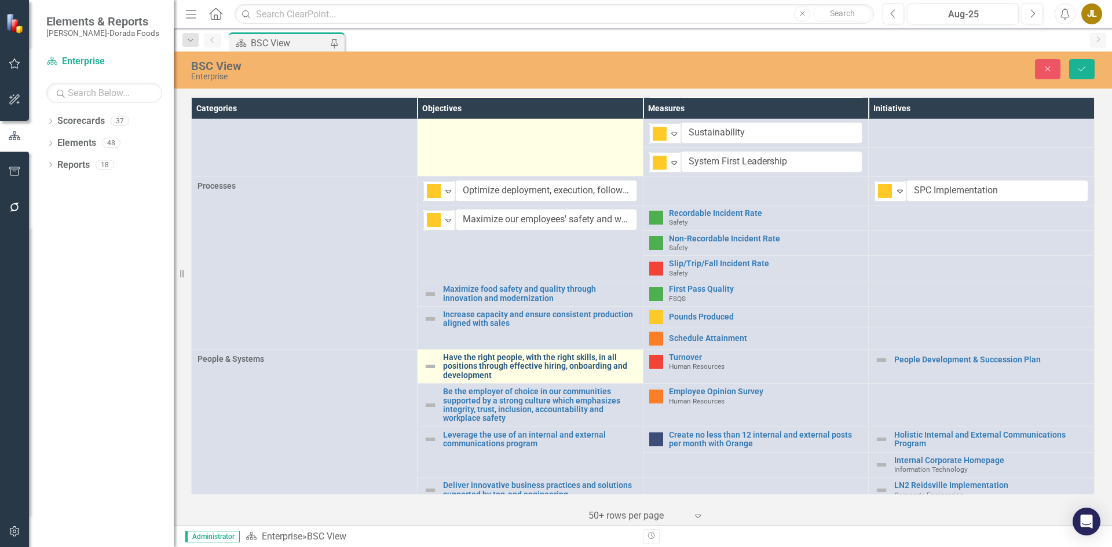
scroll to position [405, 0]
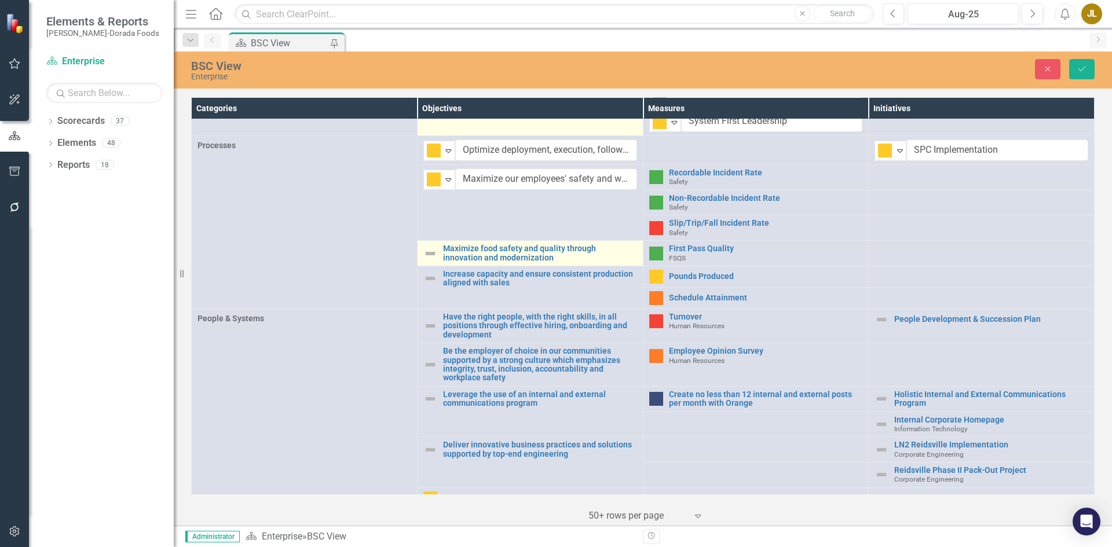
click at [431, 252] on img at bounding box center [430, 254] width 14 height 14
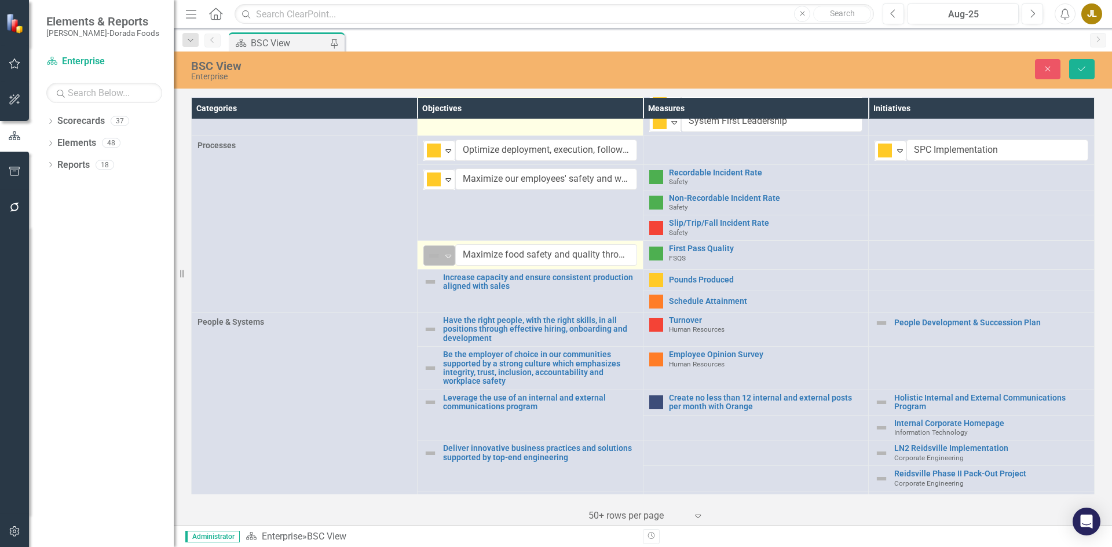
click at [444, 252] on icon "Expand" at bounding box center [449, 255] width 12 height 9
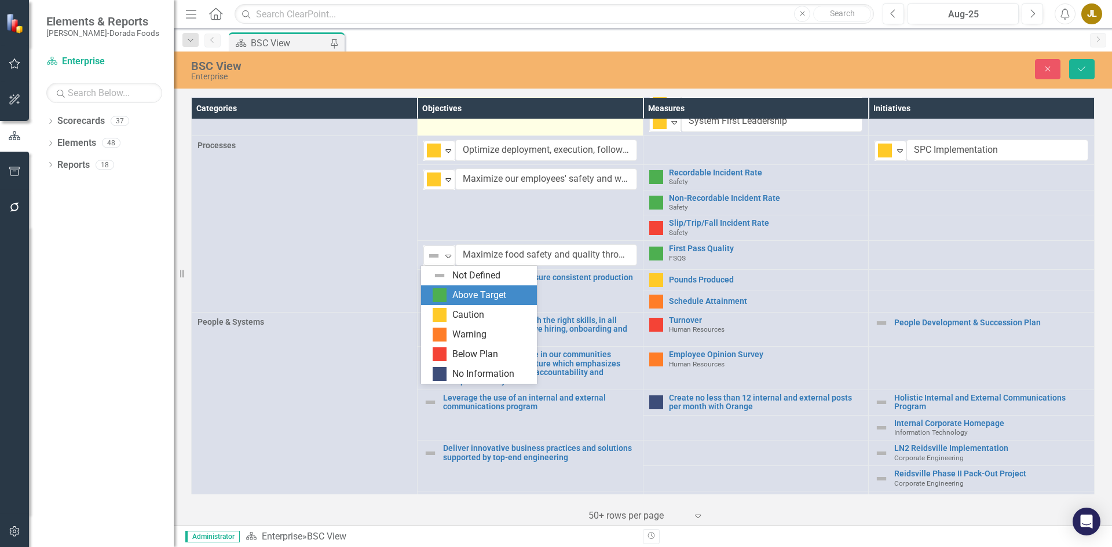
click at [452, 287] on div "Above Target" at bounding box center [479, 296] width 116 height 20
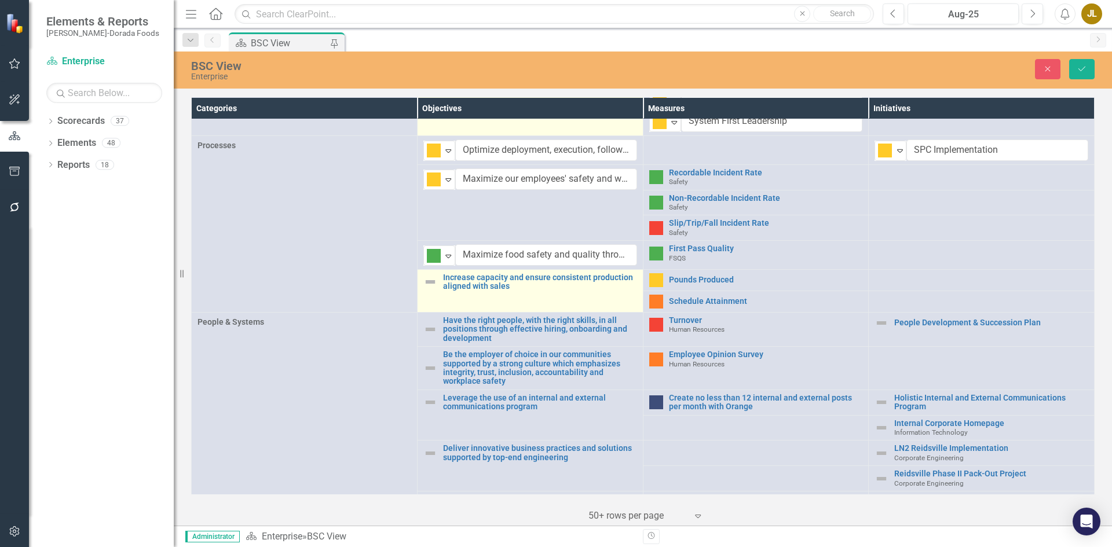
click at [430, 286] on img at bounding box center [430, 282] width 14 height 14
click at [447, 285] on icon "Expand" at bounding box center [449, 284] width 12 height 9
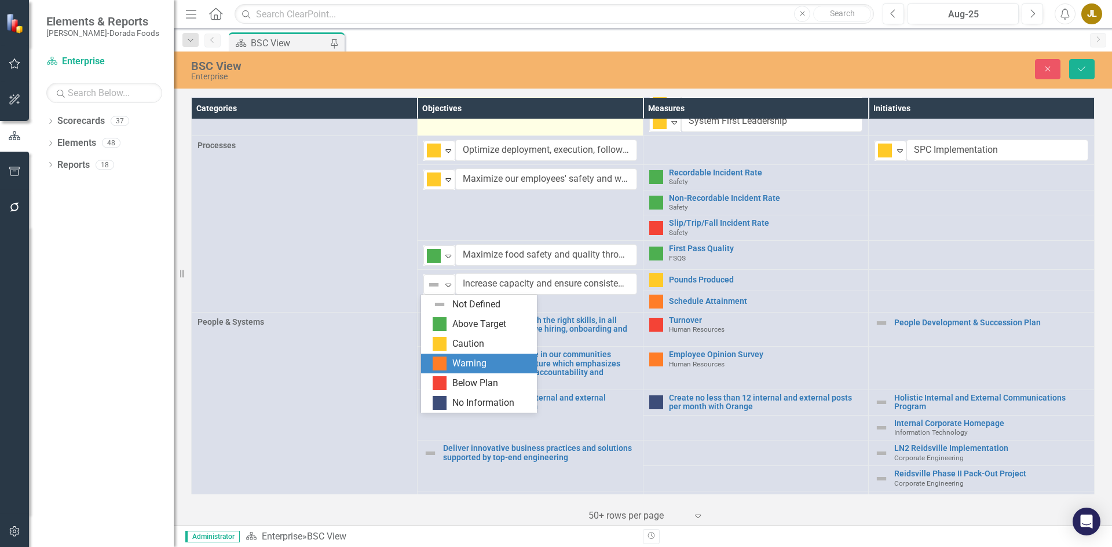
click at [466, 359] on div "Warning" at bounding box center [469, 363] width 34 height 13
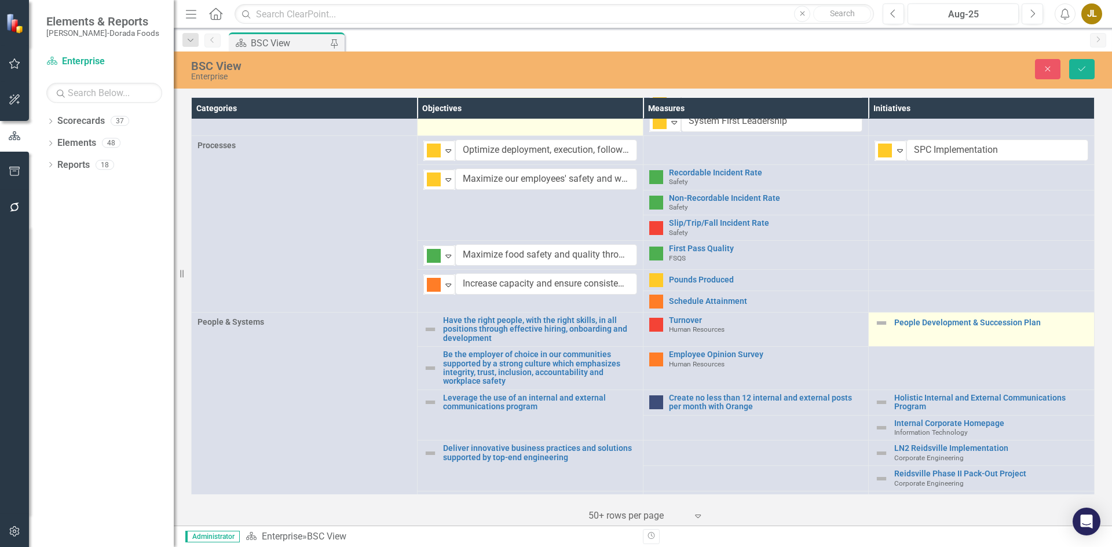
click at [877, 328] on img at bounding box center [882, 323] width 14 height 14
click at [894, 327] on icon "Expand" at bounding box center [900, 327] width 12 height 9
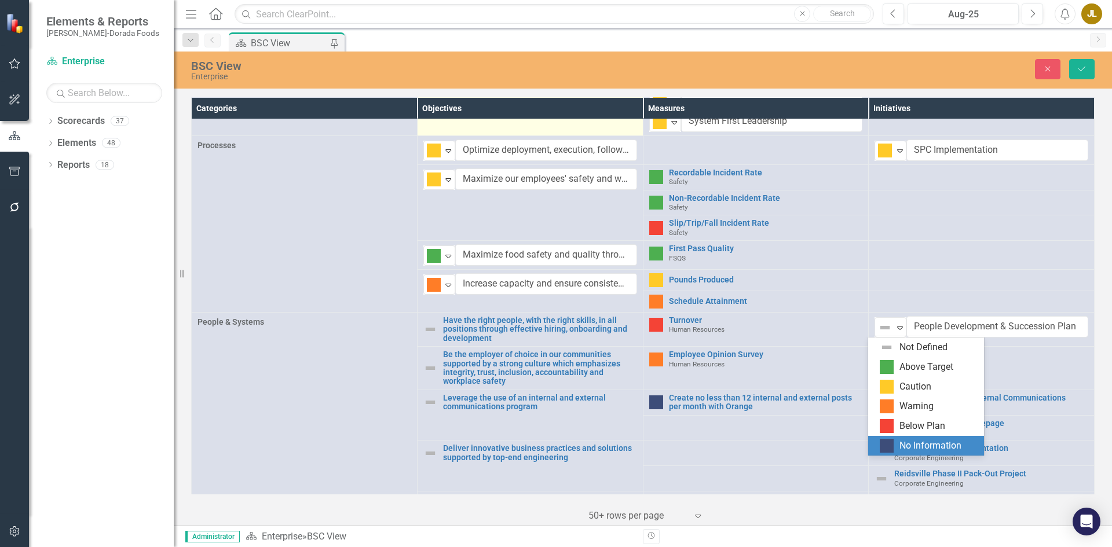
click at [902, 443] on div "No Information" at bounding box center [931, 446] width 62 height 13
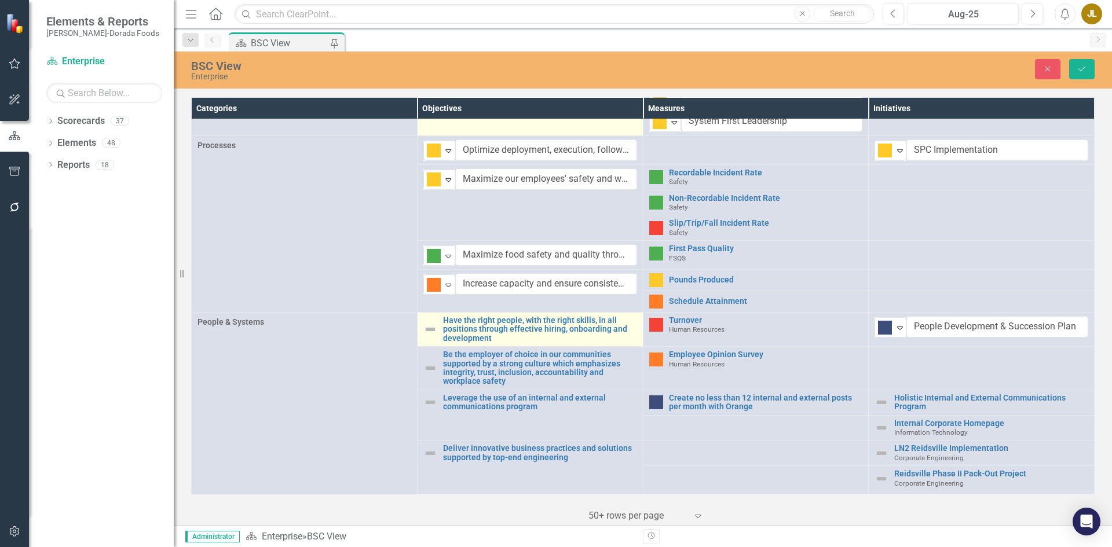
click at [429, 327] on img at bounding box center [430, 330] width 14 height 14
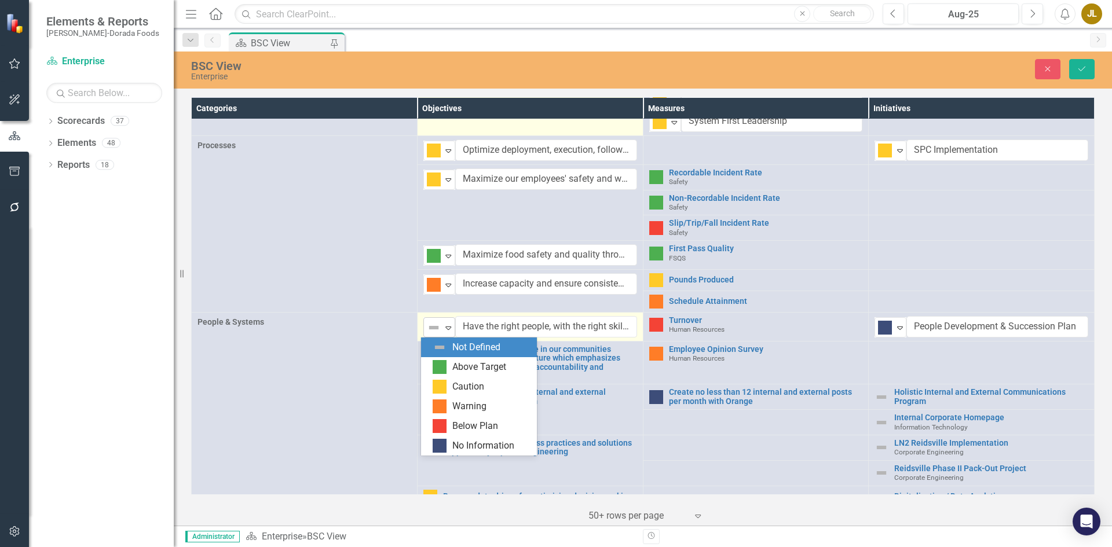
click at [447, 328] on icon "Expand" at bounding box center [449, 327] width 12 height 9
click at [455, 408] on div "Warning" at bounding box center [469, 406] width 34 height 13
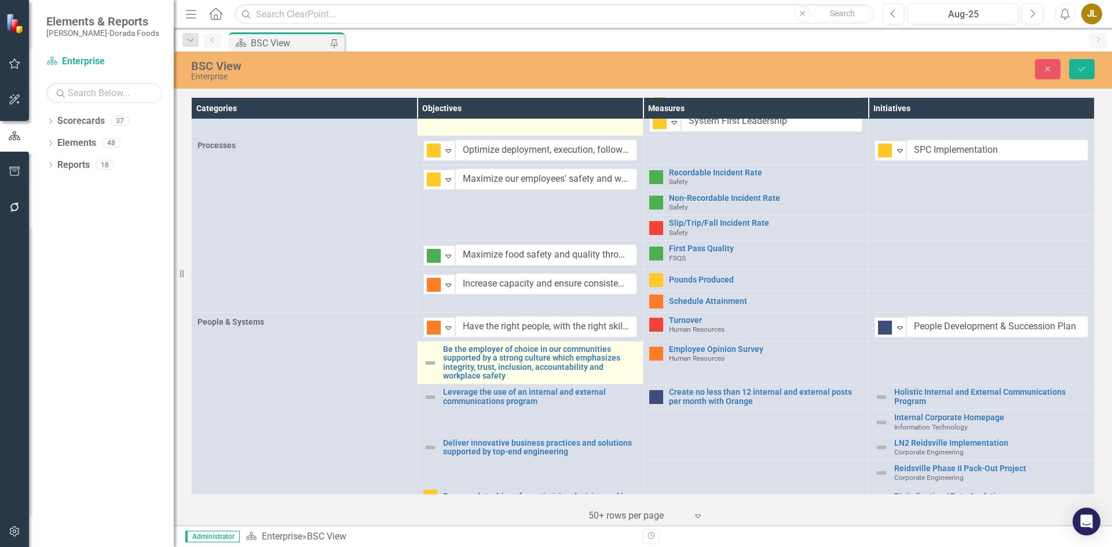
click at [432, 363] on img at bounding box center [430, 363] width 14 height 14
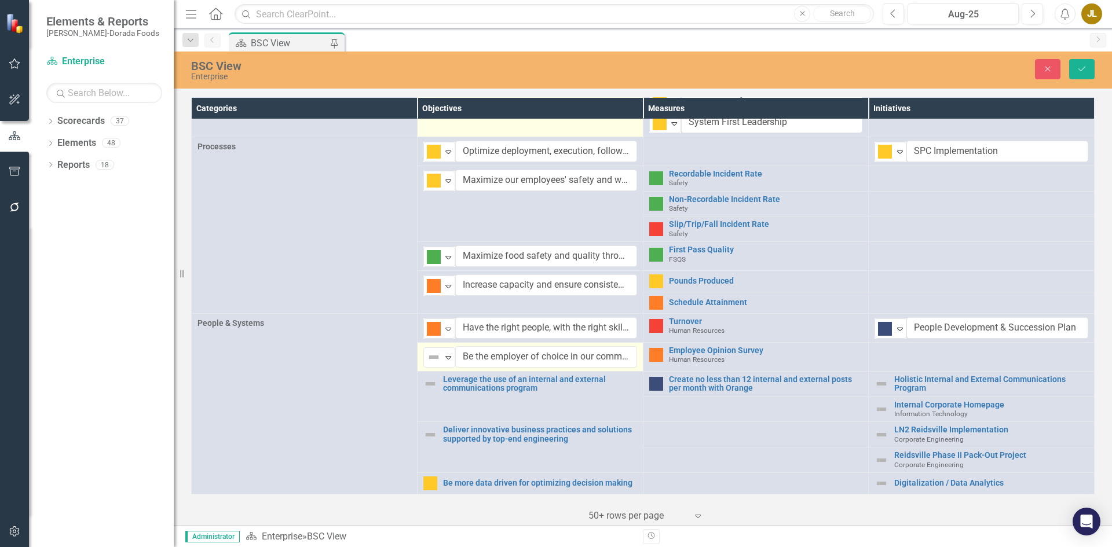
scroll to position [404, 0]
click at [432, 363] on img at bounding box center [434, 357] width 14 height 14
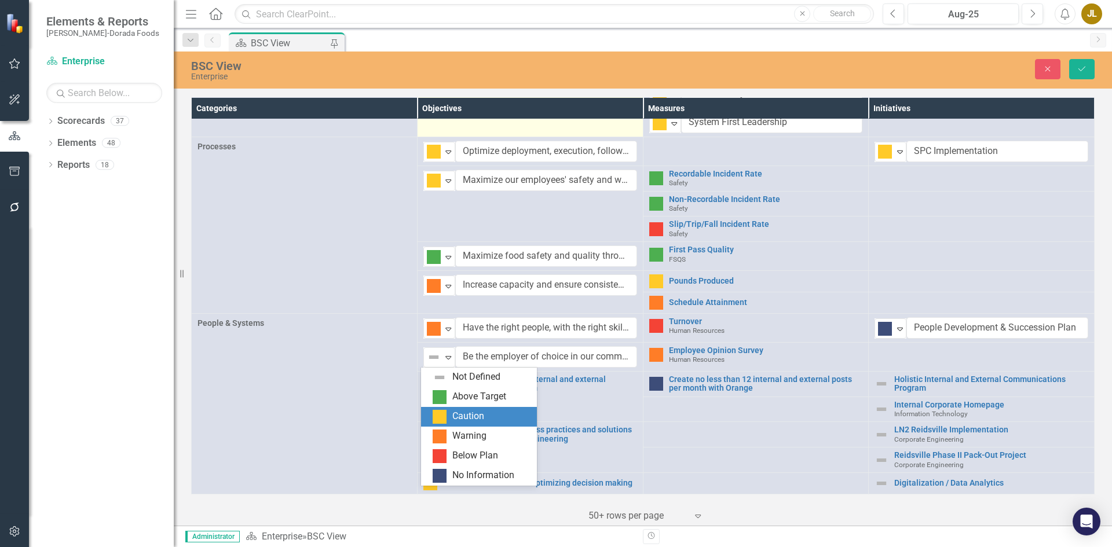
click at [459, 419] on div "Caution" at bounding box center [468, 416] width 32 height 13
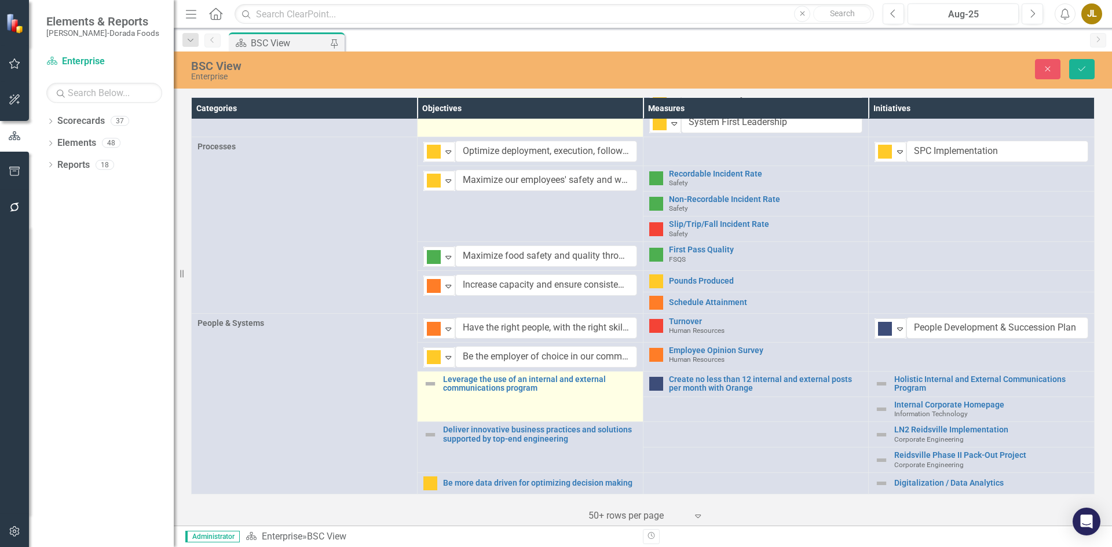
click at [431, 386] on img at bounding box center [430, 384] width 14 height 14
click at [450, 385] on icon "Expand" at bounding box center [449, 386] width 12 height 9
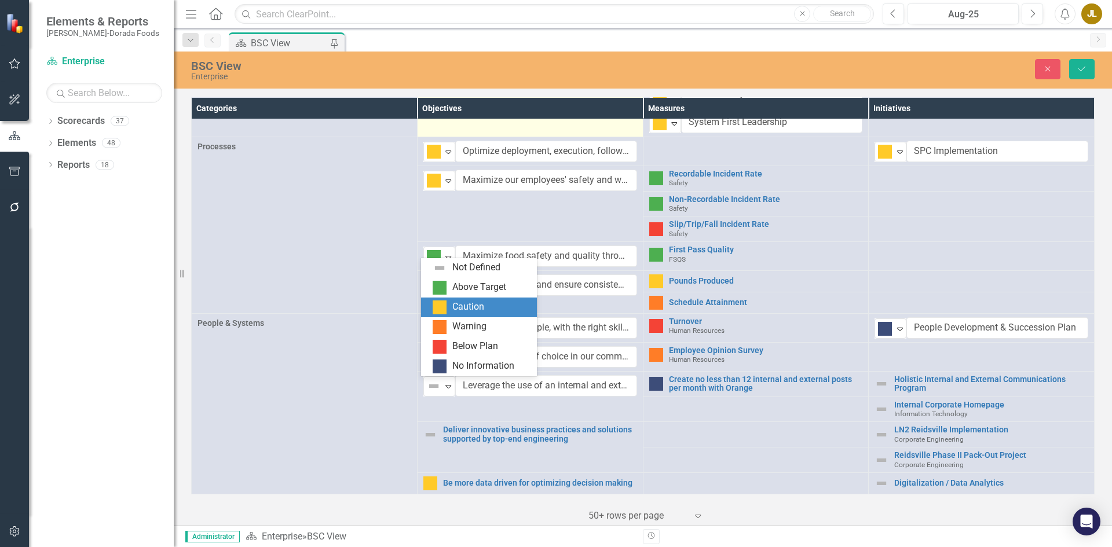
click at [459, 306] on div "Caution" at bounding box center [468, 307] width 32 height 13
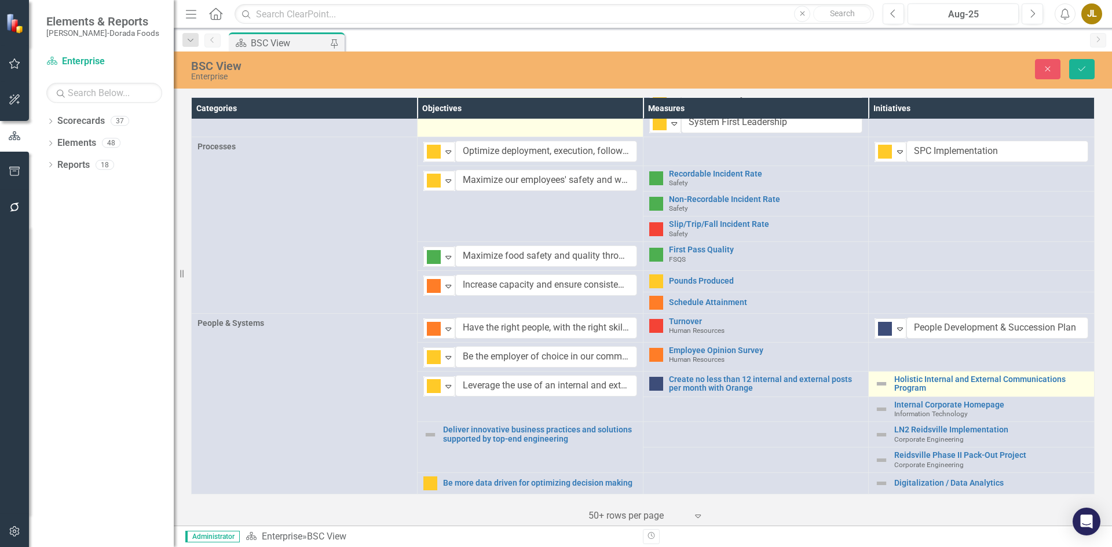
click at [878, 383] on img at bounding box center [882, 384] width 14 height 14
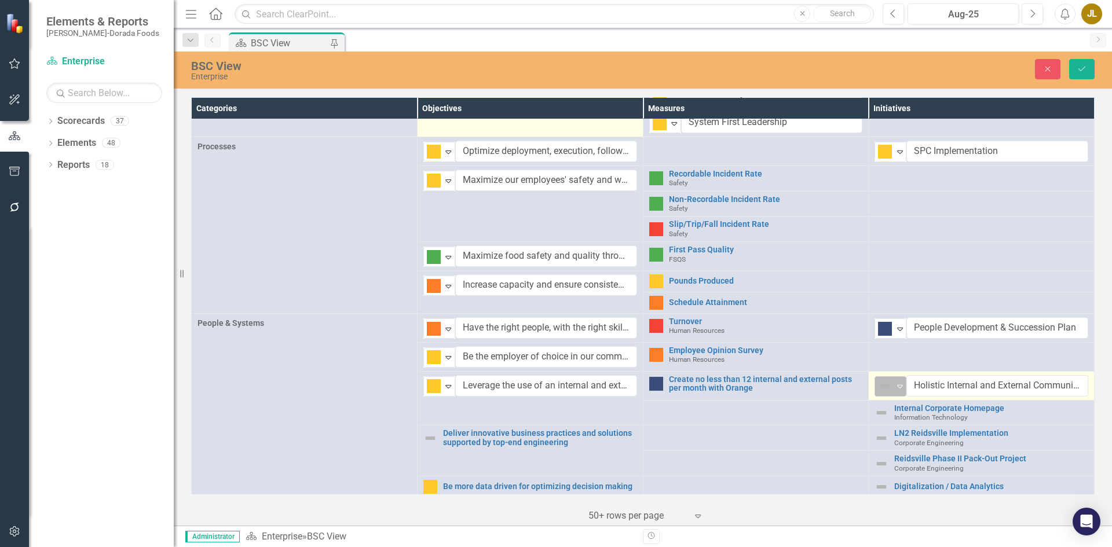
click at [900, 383] on div "Not Defined Expand" at bounding box center [891, 386] width 32 height 20
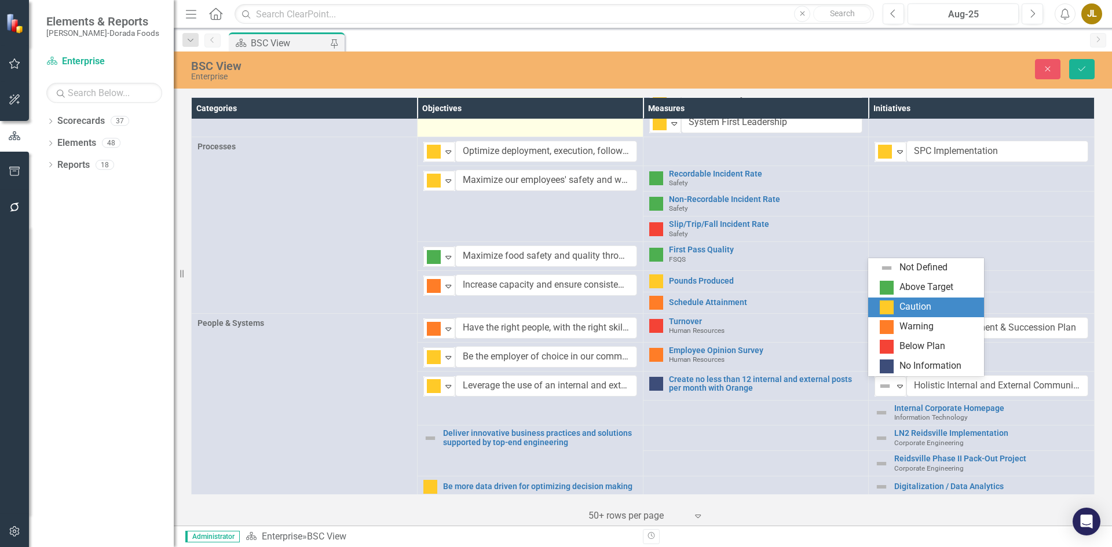
click at [915, 305] on div "Caution" at bounding box center [916, 307] width 32 height 13
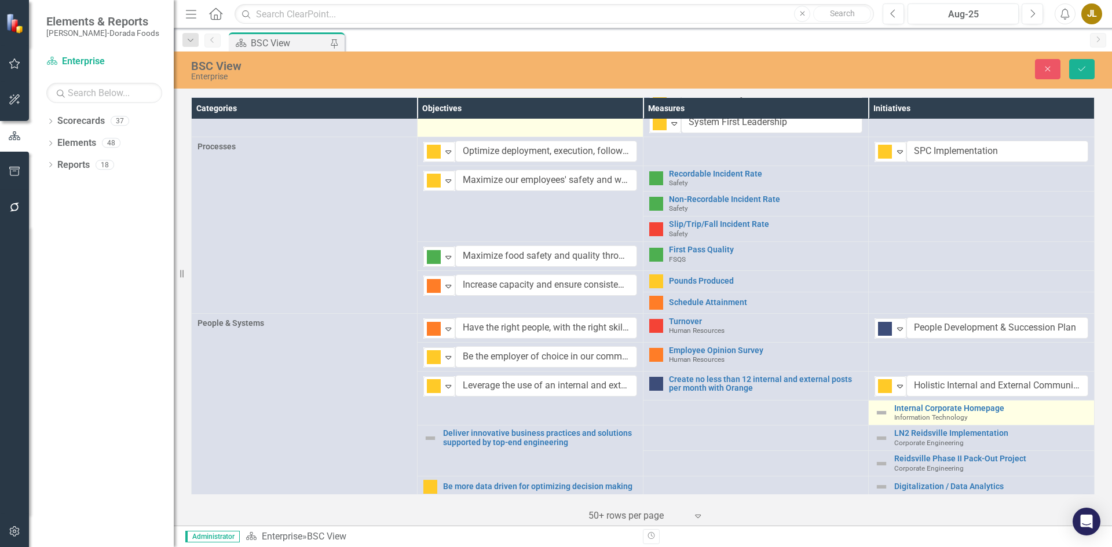
click at [879, 412] on img at bounding box center [882, 413] width 14 height 14
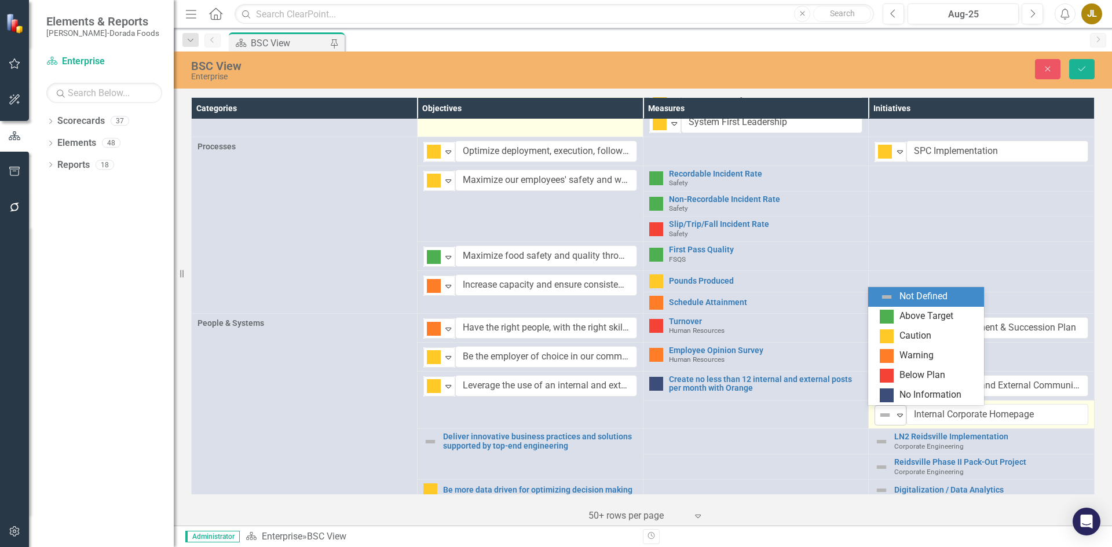
click at [894, 411] on icon "Expand" at bounding box center [900, 415] width 12 height 9
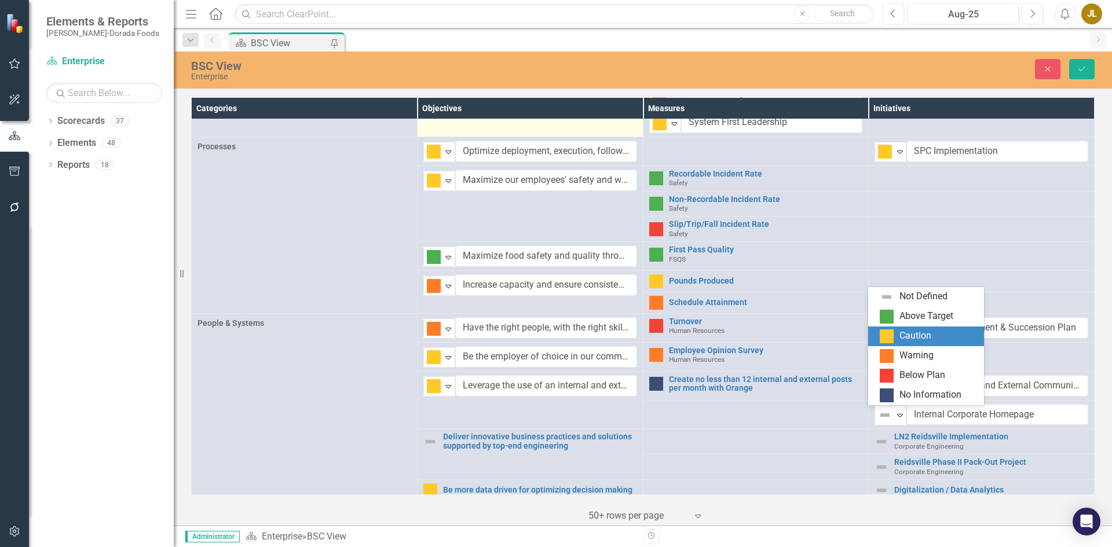
click at [910, 337] on div "Caution" at bounding box center [916, 336] width 32 height 13
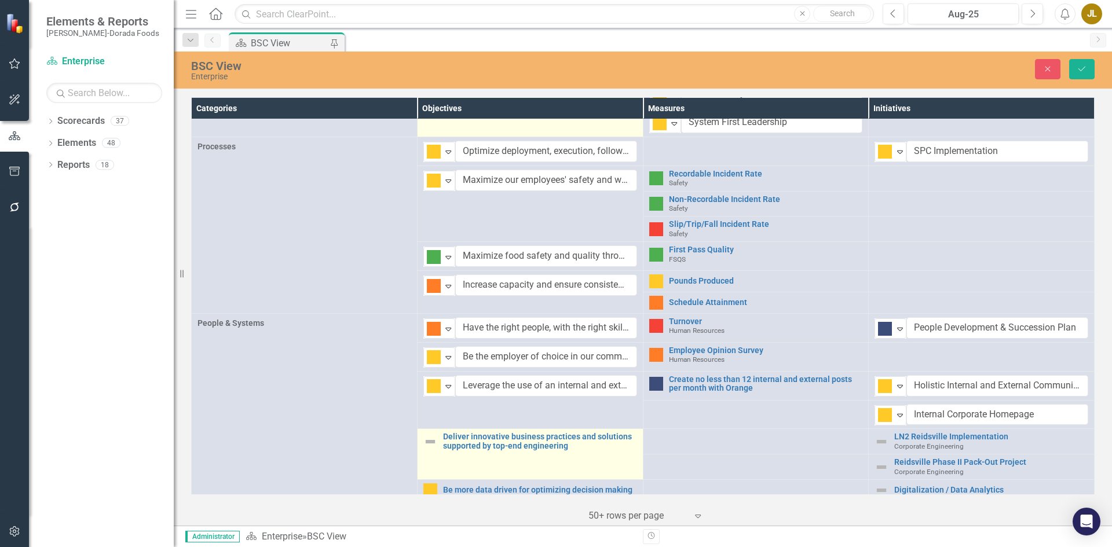
click at [431, 442] on img at bounding box center [430, 442] width 14 height 14
click at [436, 442] on img at bounding box center [434, 444] width 14 height 14
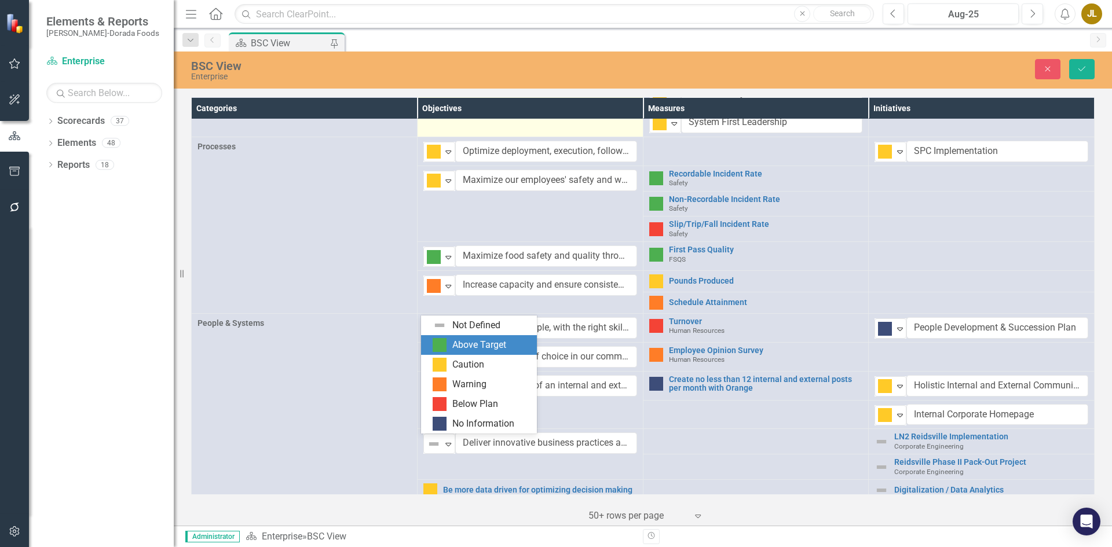
click at [459, 337] on div "Above Target" at bounding box center [479, 345] width 116 height 20
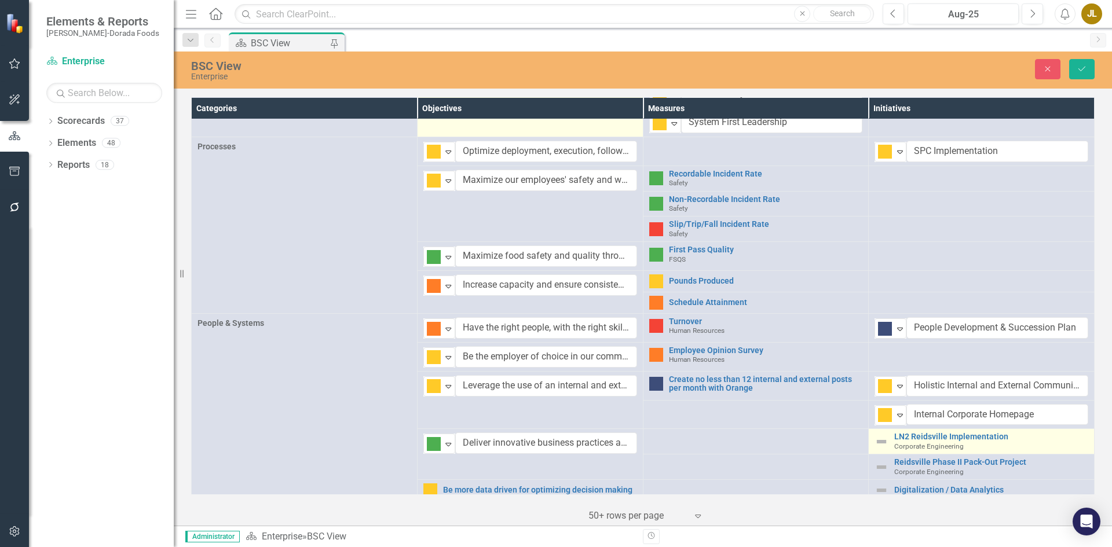
click at [875, 441] on img at bounding box center [882, 442] width 14 height 14
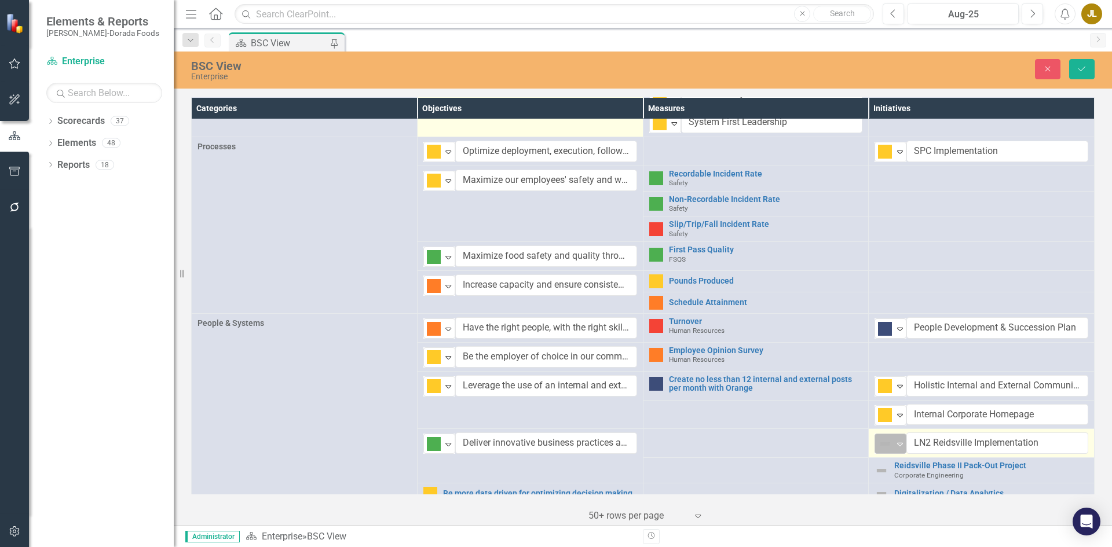
click at [884, 445] on img at bounding box center [885, 444] width 14 height 14
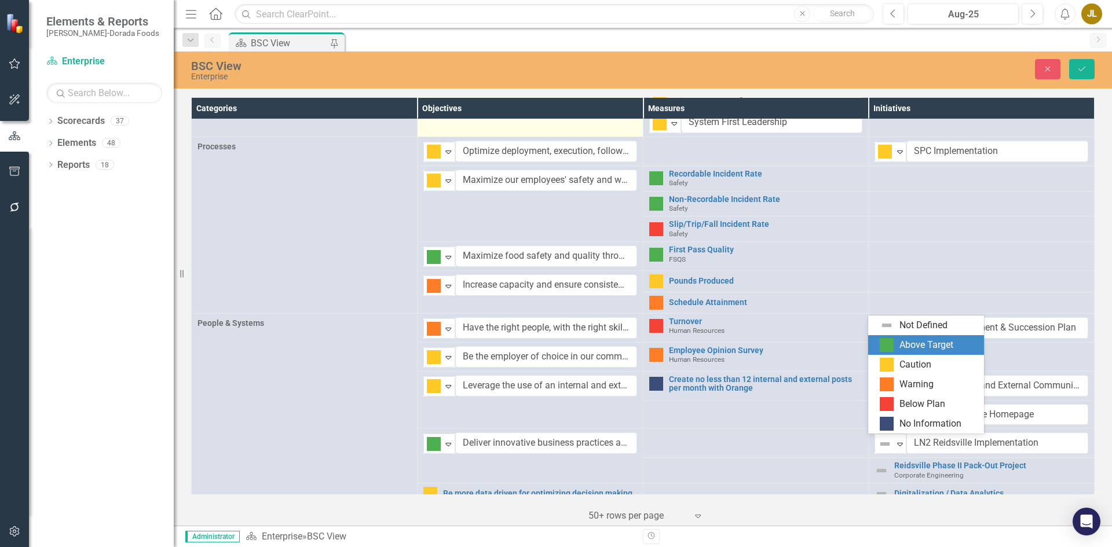
click at [902, 346] on div "Above Target" at bounding box center [927, 345] width 54 height 13
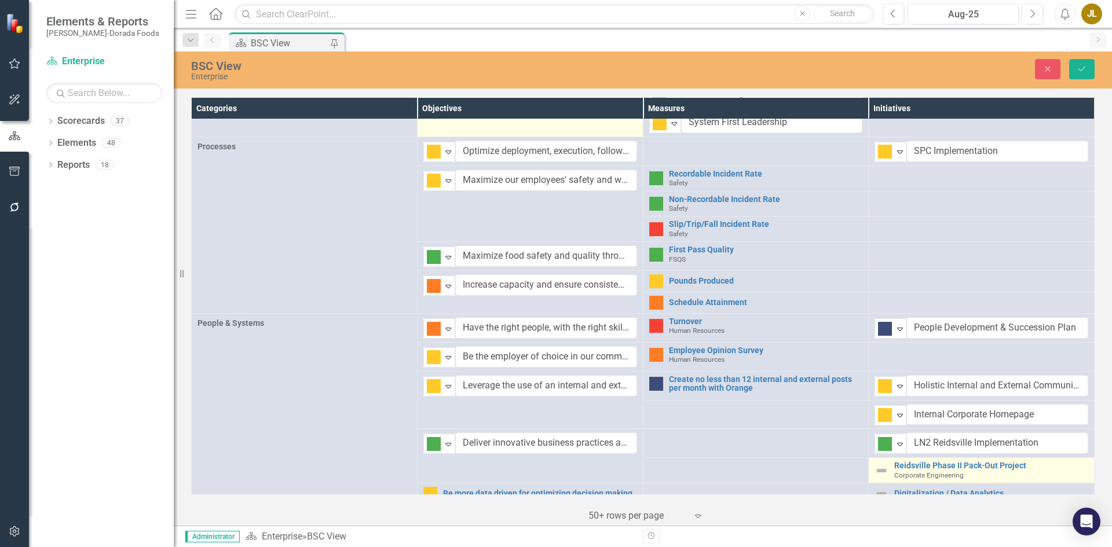
click at [875, 473] on img at bounding box center [882, 471] width 14 height 14
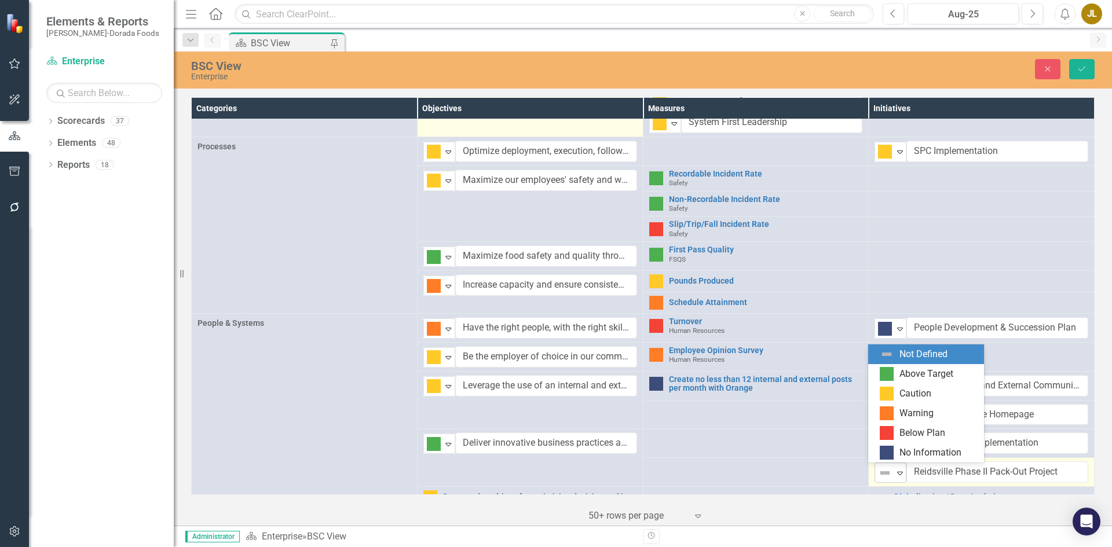
click at [880, 469] on img at bounding box center [885, 473] width 14 height 14
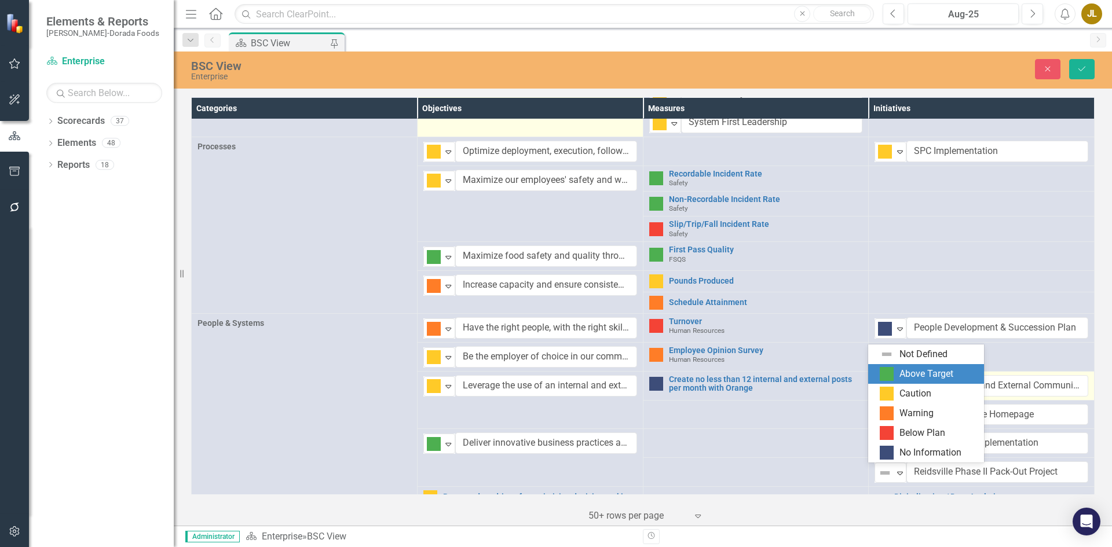
click at [884, 370] on img at bounding box center [887, 374] width 14 height 14
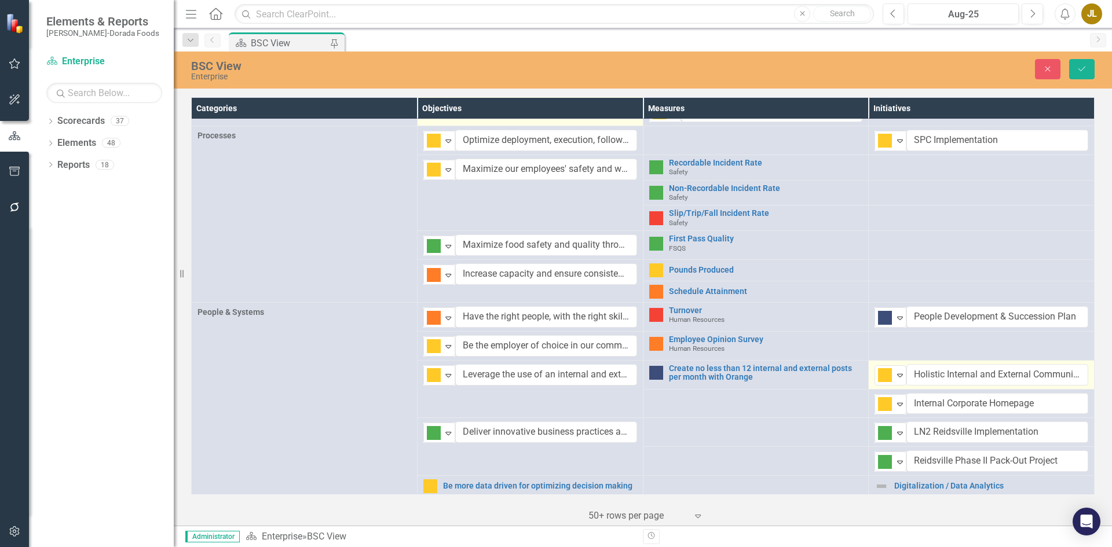
scroll to position [418, 0]
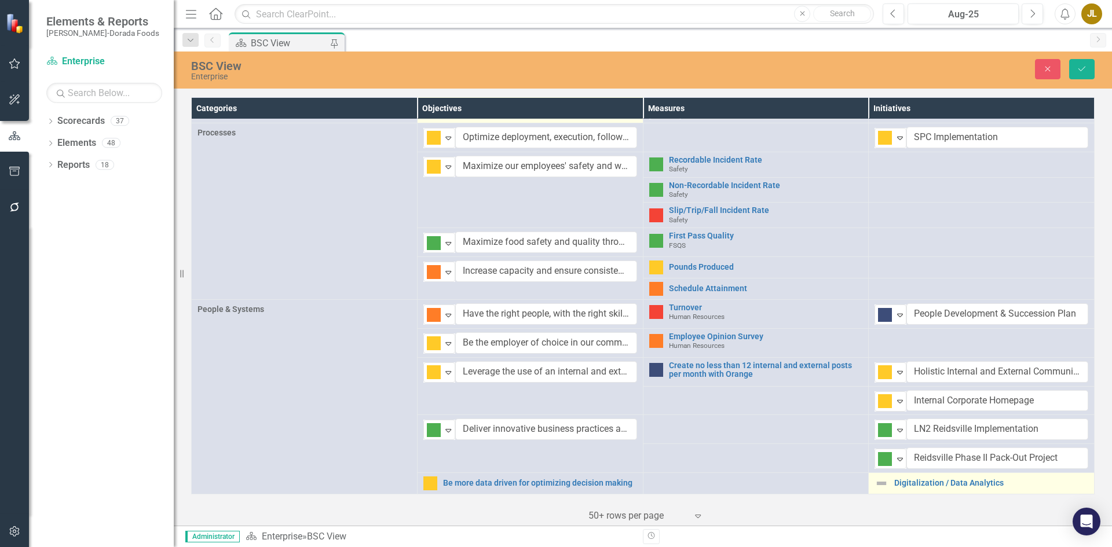
click at [877, 485] on img at bounding box center [882, 484] width 14 height 14
click at [883, 485] on img at bounding box center [885, 488] width 14 height 14
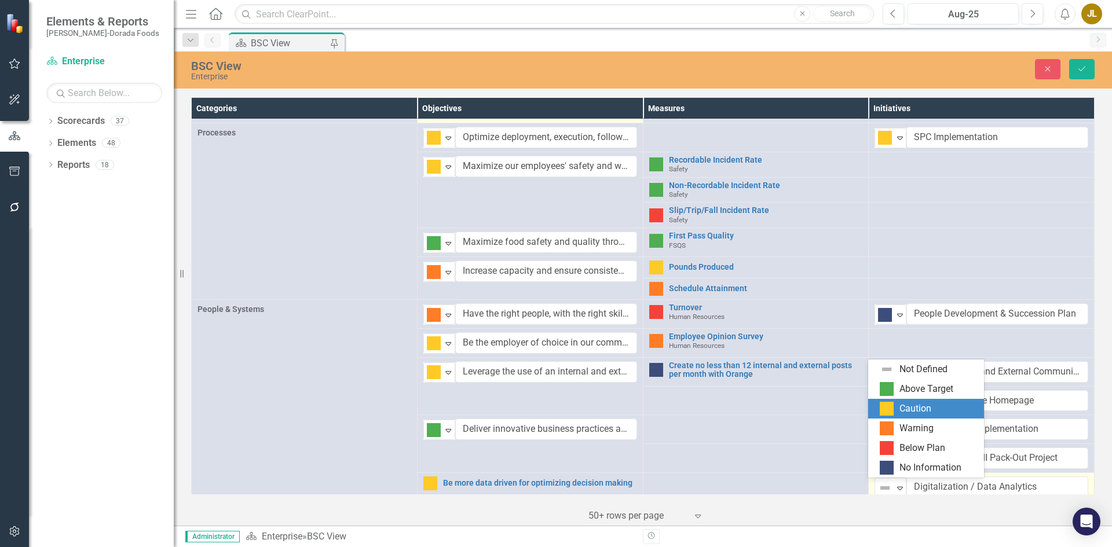
click at [906, 407] on div "Caution" at bounding box center [916, 409] width 32 height 13
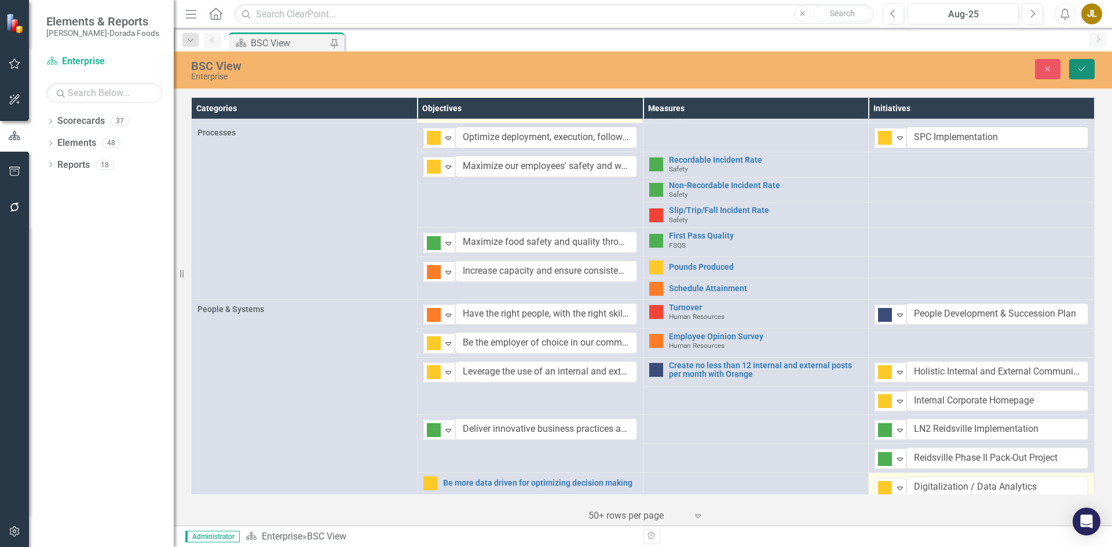
click at [1082, 65] on icon "Save" at bounding box center [1082, 69] width 10 height 8
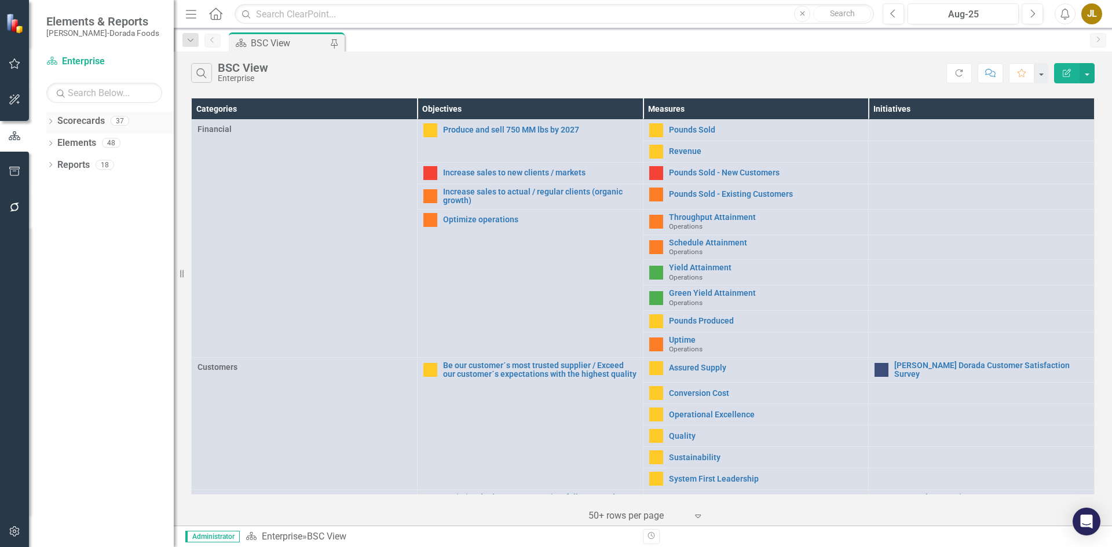
click at [46, 120] on icon "Dropdown" at bounding box center [50, 122] width 8 height 6
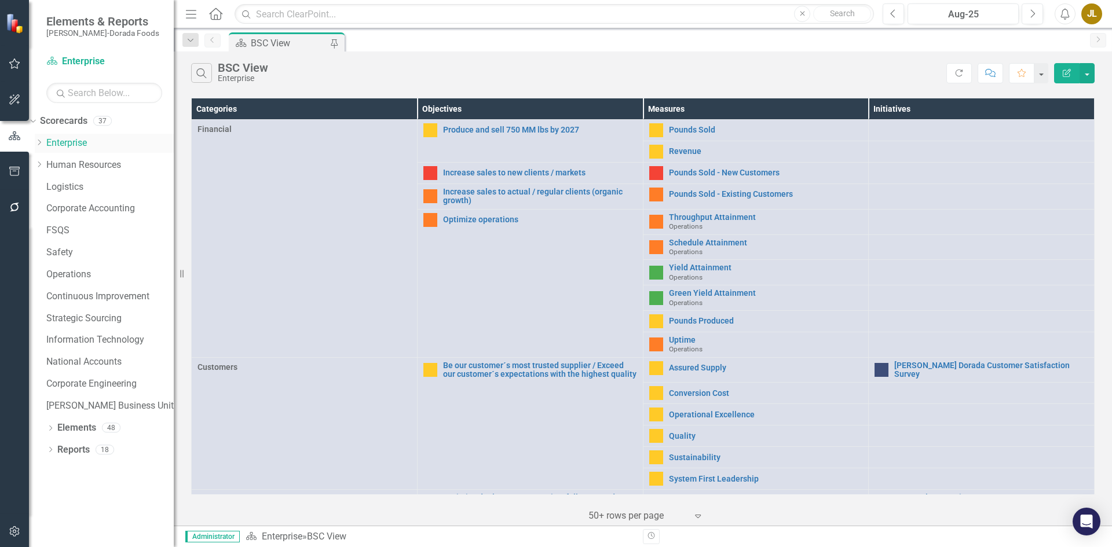
click at [43, 140] on icon "Dropdown" at bounding box center [39, 142] width 9 height 7
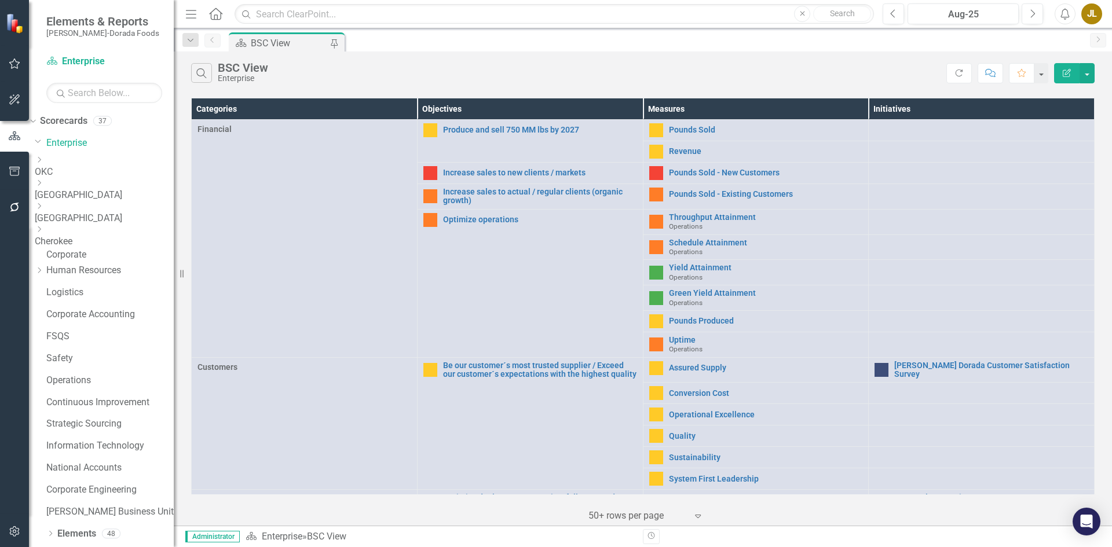
click at [89, 166] on link "OKC" at bounding box center [104, 172] width 139 height 13
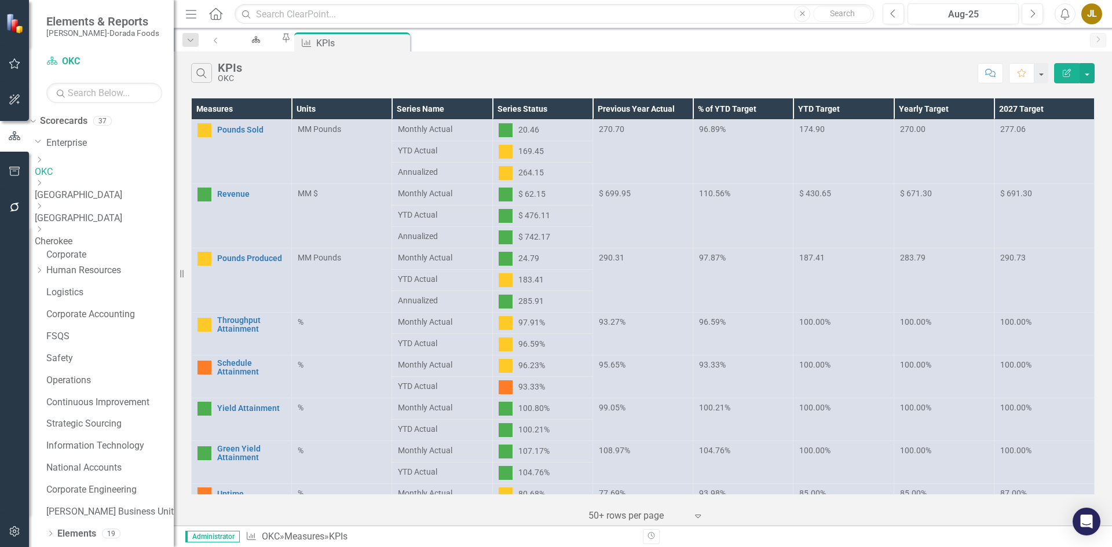
click at [96, 189] on link "[GEOGRAPHIC_DATA]" at bounding box center [104, 195] width 139 height 13
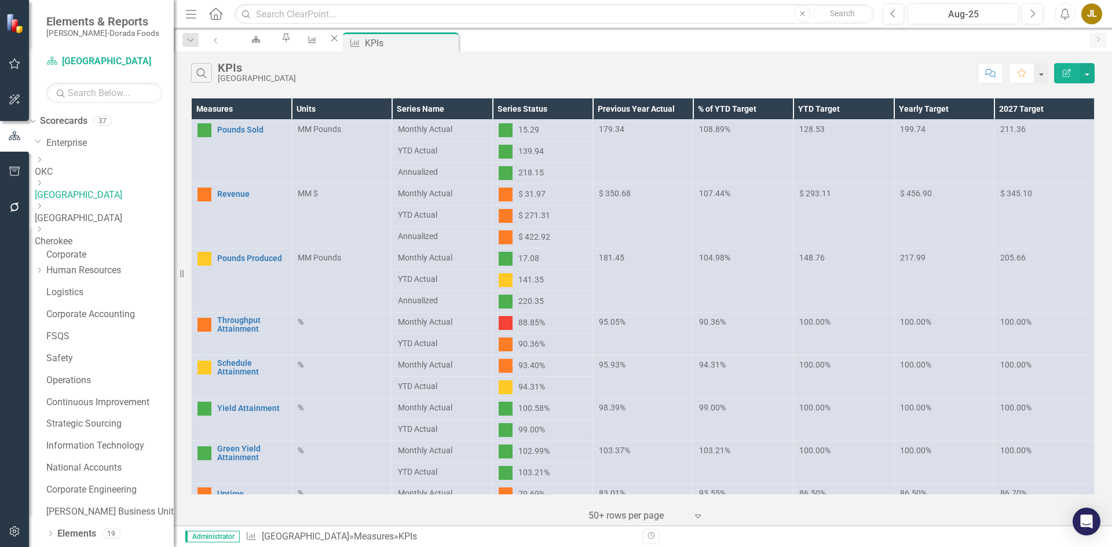
click at [85, 212] on link "[GEOGRAPHIC_DATA]" at bounding box center [104, 218] width 139 height 13
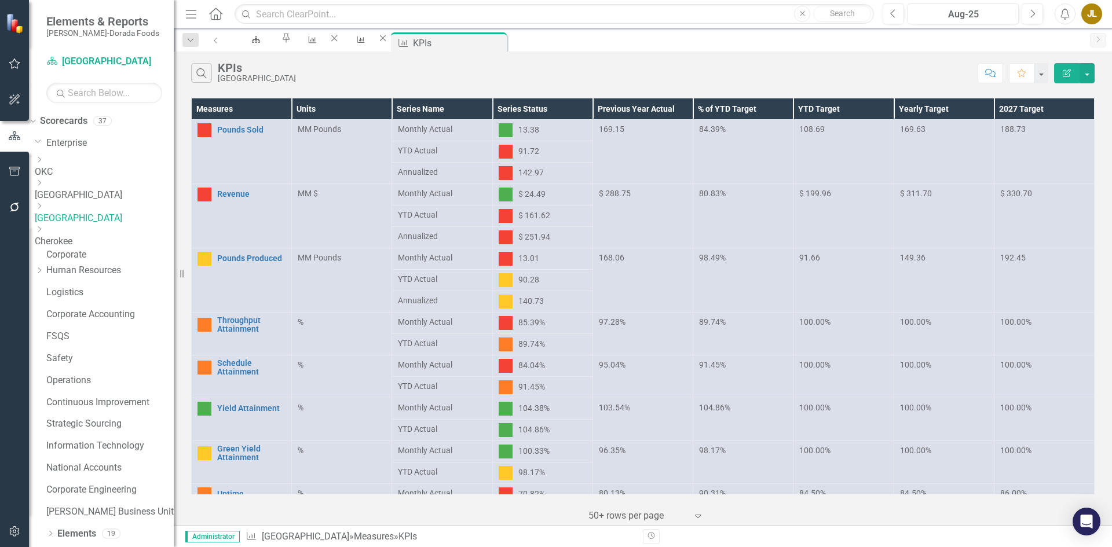
click at [103, 235] on link "Cherokee" at bounding box center [104, 241] width 139 height 13
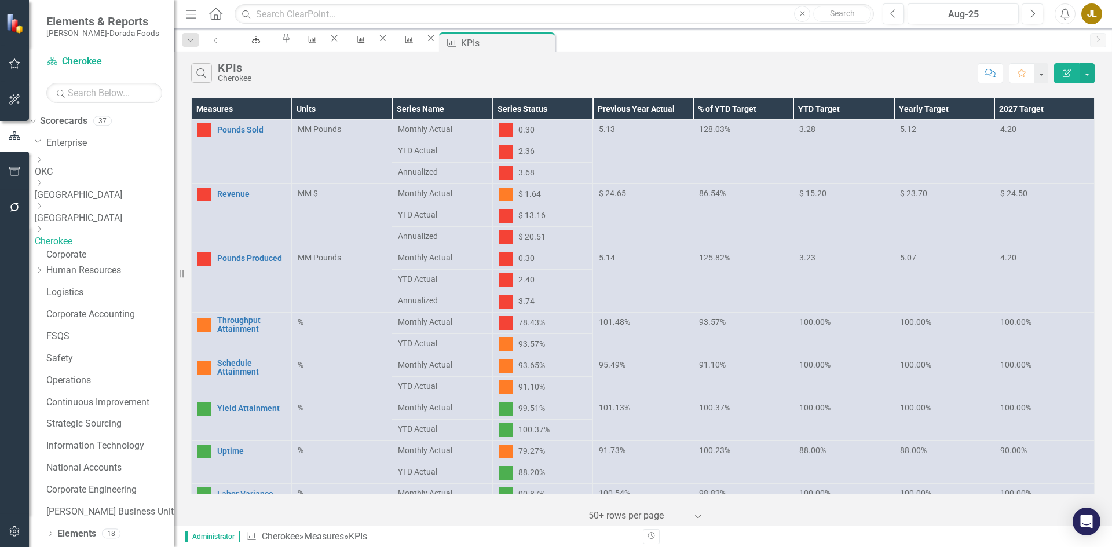
click at [101, 250] on link "Corporate" at bounding box center [109, 254] width 127 height 13
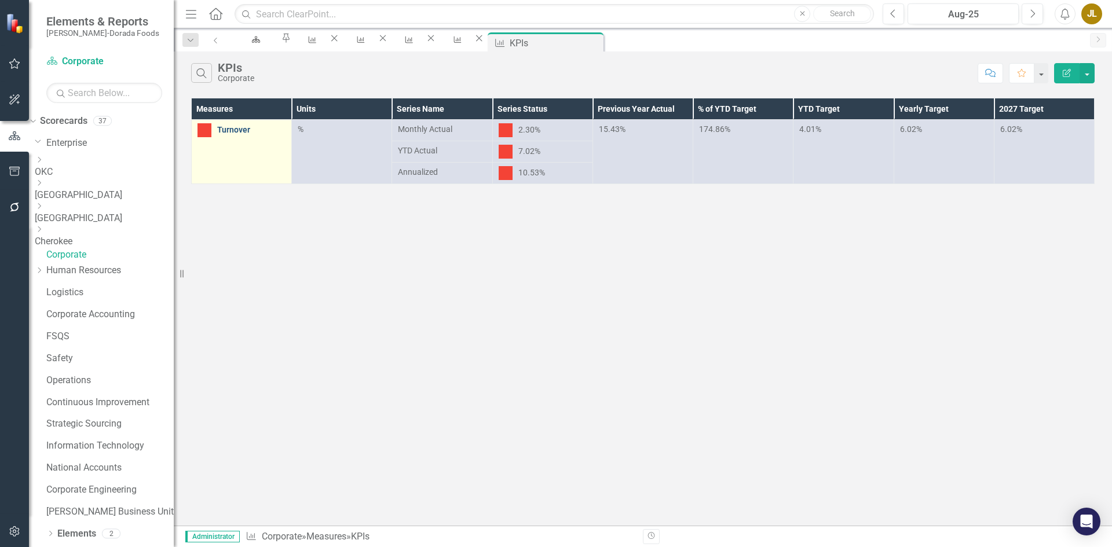
click at [233, 127] on link "Turnover" at bounding box center [251, 130] width 68 height 9
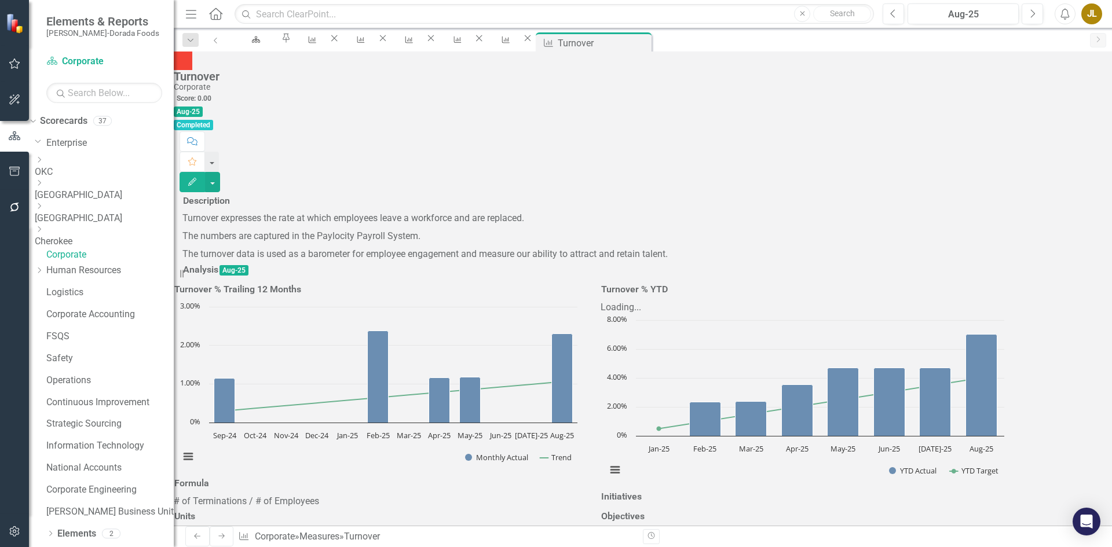
click at [0, 0] on icon "Close" at bounding box center [0, 0] width 0 height 0
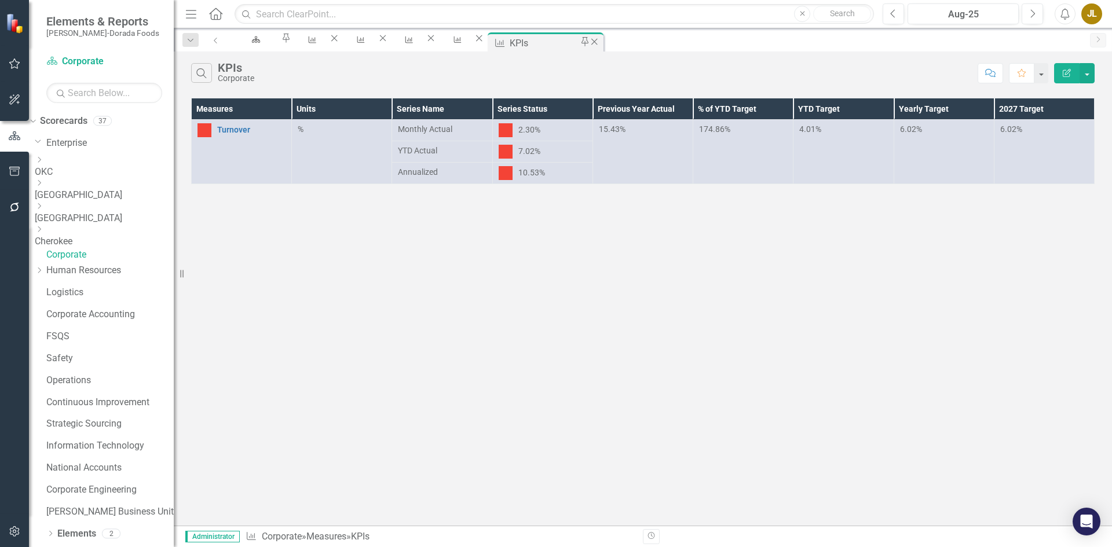
click at [600, 46] on icon "Close" at bounding box center [594, 41] width 12 height 9
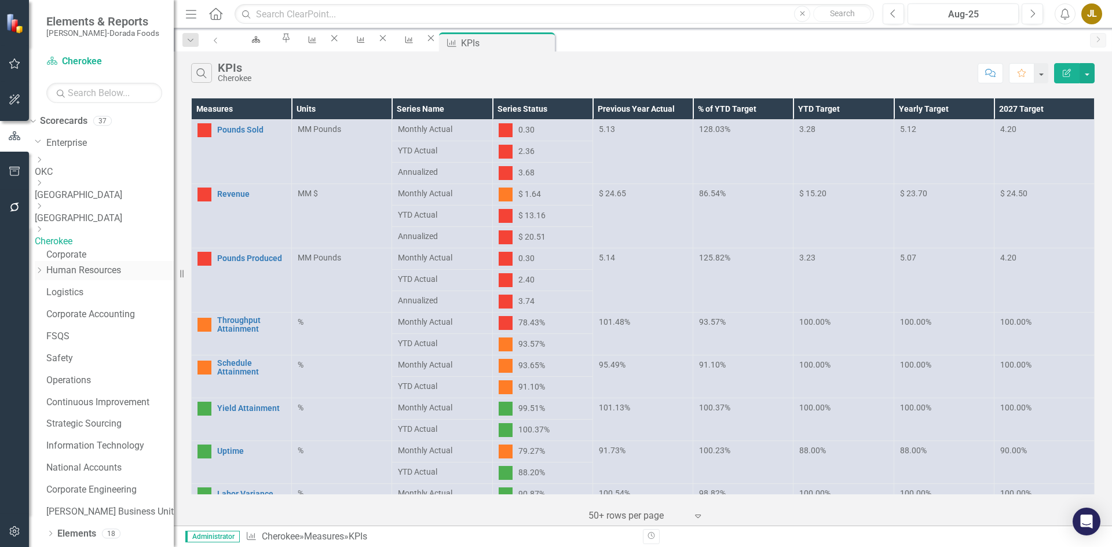
click at [43, 274] on icon "Dropdown" at bounding box center [39, 270] width 9 height 7
click at [95, 274] on link "Human Resources" at bounding box center [109, 270] width 127 height 13
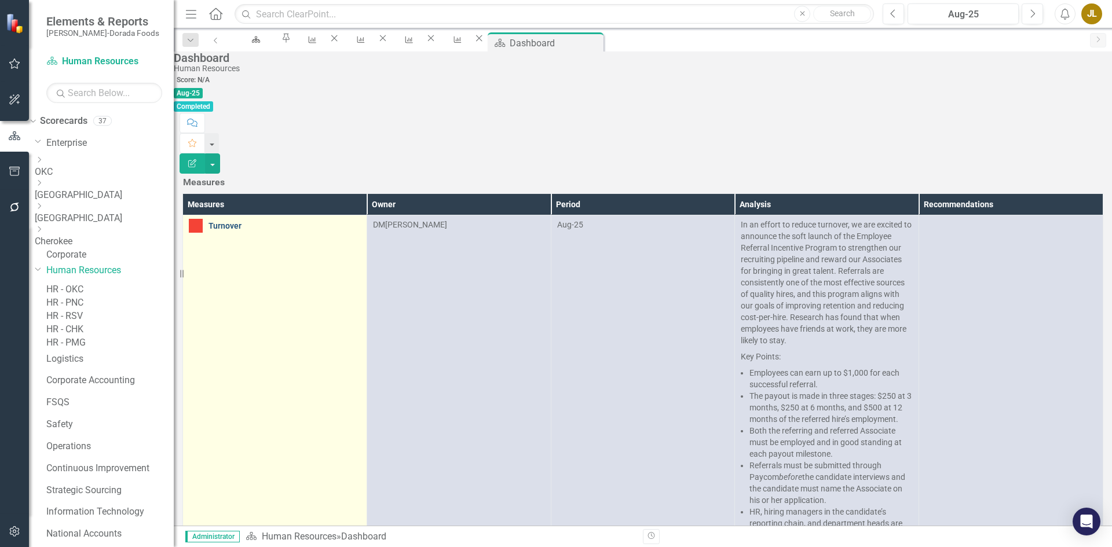
click at [247, 222] on link "Turnover" at bounding box center [285, 226] width 152 height 9
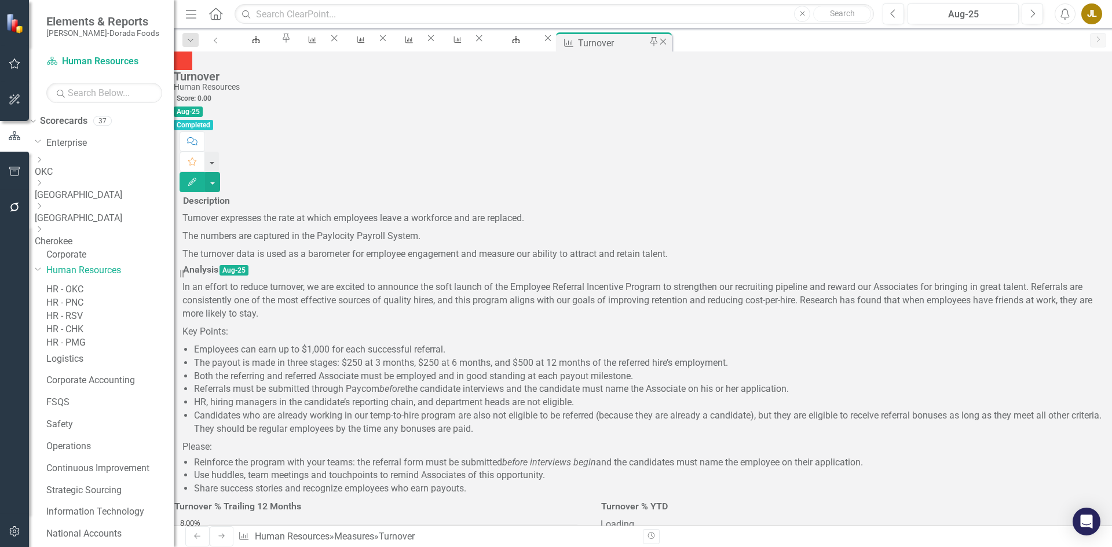
click at [669, 41] on icon "Close" at bounding box center [663, 41] width 12 height 9
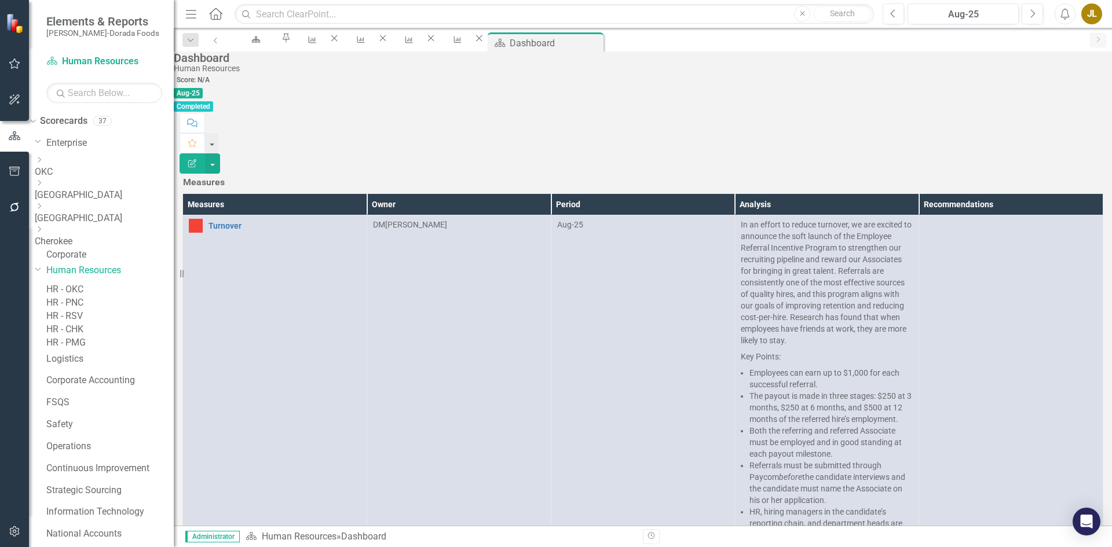
scroll to position [404, 0]
click at [600, 43] on icon "Close" at bounding box center [594, 41] width 12 height 9
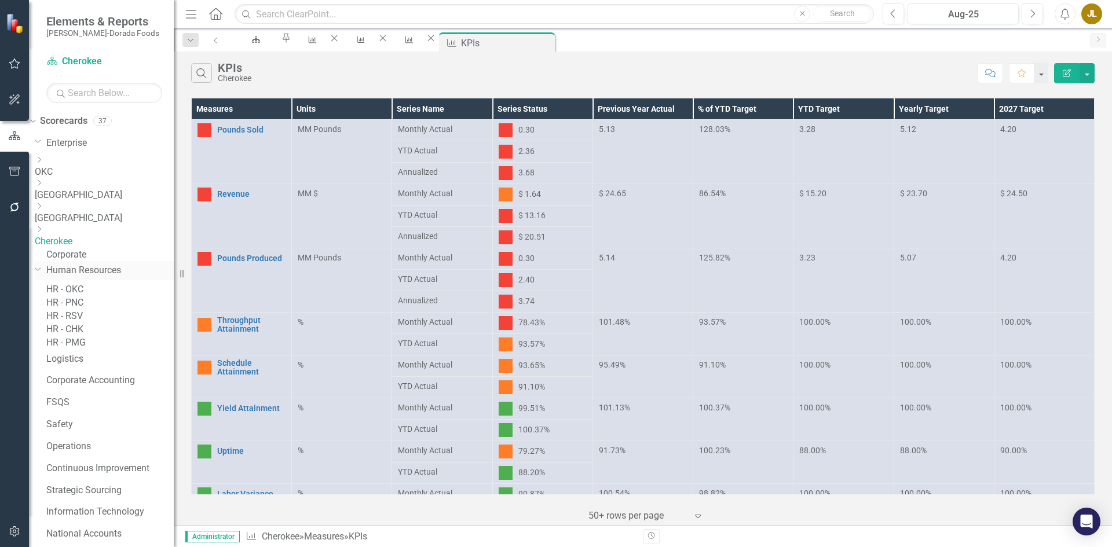
click at [42, 273] on icon "Dropdown" at bounding box center [38, 269] width 7 height 9
click at [88, 295] on link "Logistics" at bounding box center [109, 292] width 127 height 13
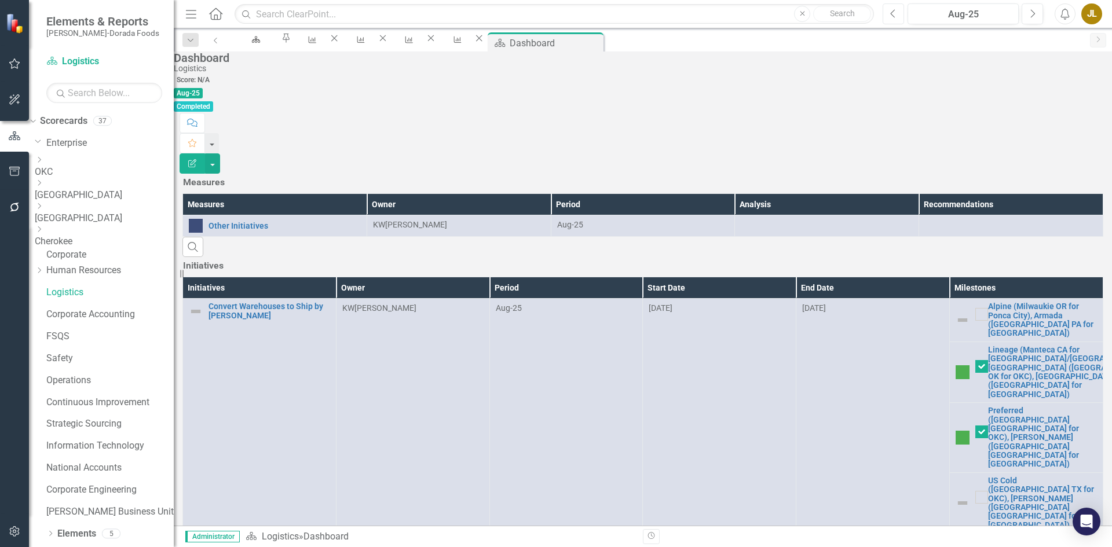
click at [890, 15] on button "Previous" at bounding box center [893, 13] width 21 height 21
click at [893, 15] on icon "Previous" at bounding box center [893, 14] width 6 height 10
click at [1034, 11] on icon "Next" at bounding box center [1032, 14] width 6 height 10
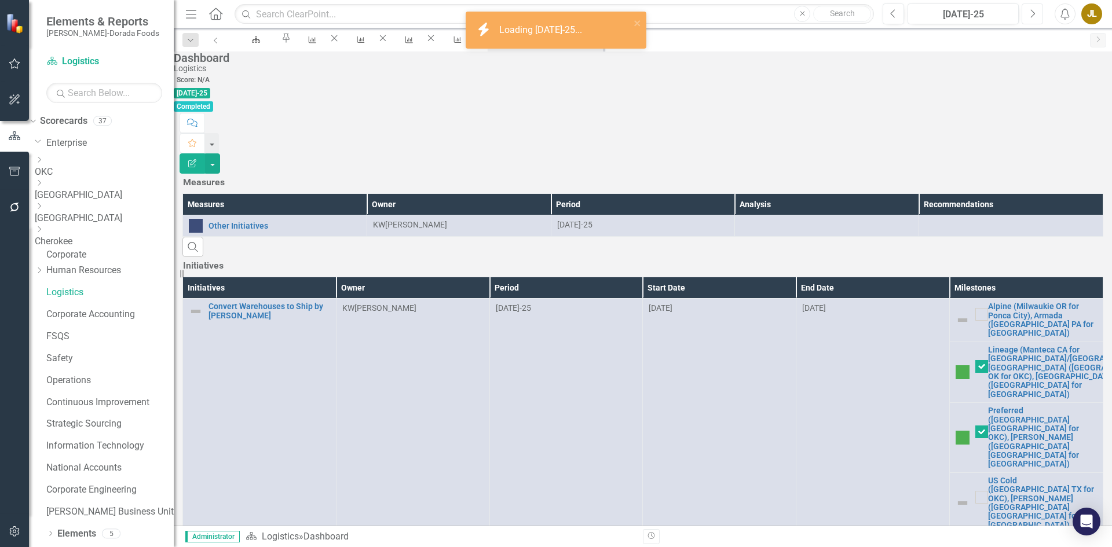
click at [1033, 10] on icon "Next" at bounding box center [1032, 14] width 6 height 10
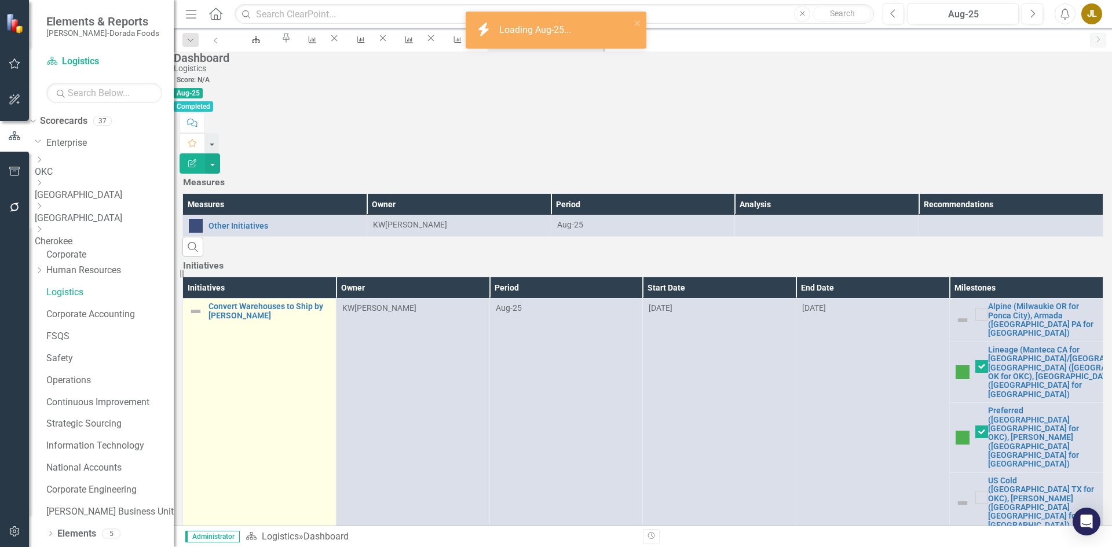
click at [203, 305] on img at bounding box center [196, 312] width 14 height 14
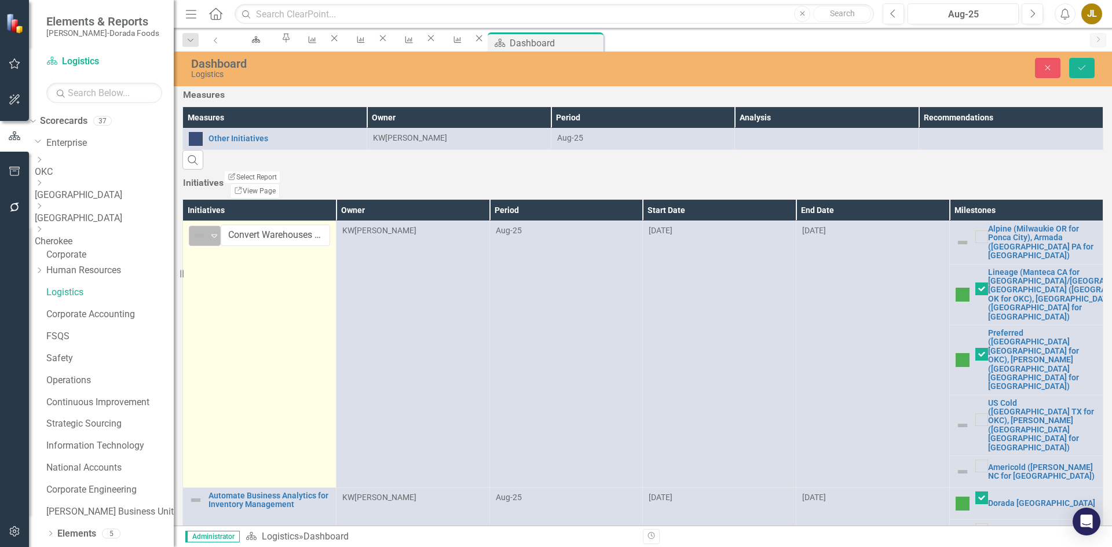
click at [220, 240] on icon "Expand" at bounding box center [215, 235] width 12 height 9
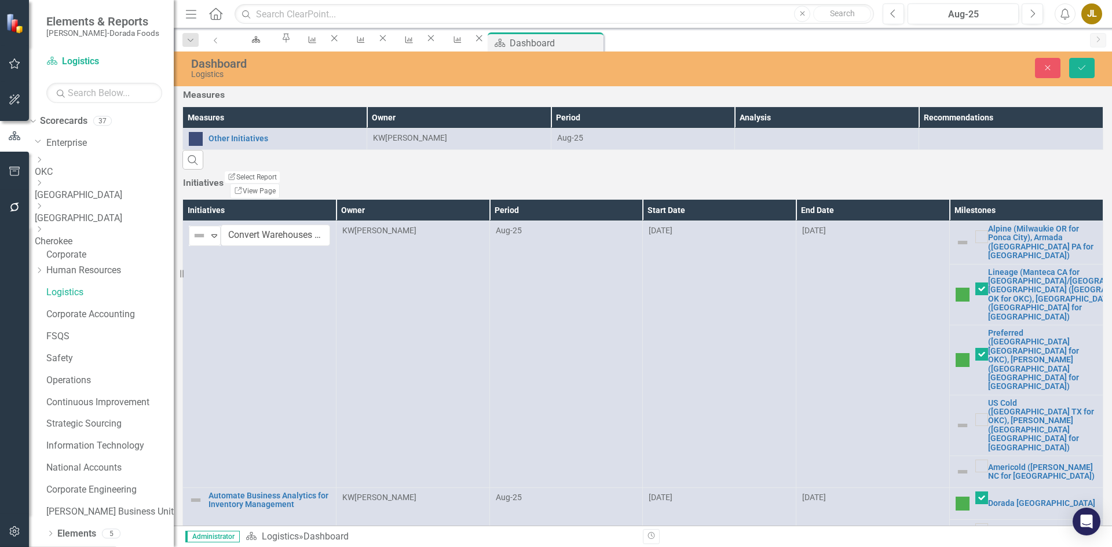
click at [956, 250] on img at bounding box center [963, 243] width 14 height 14
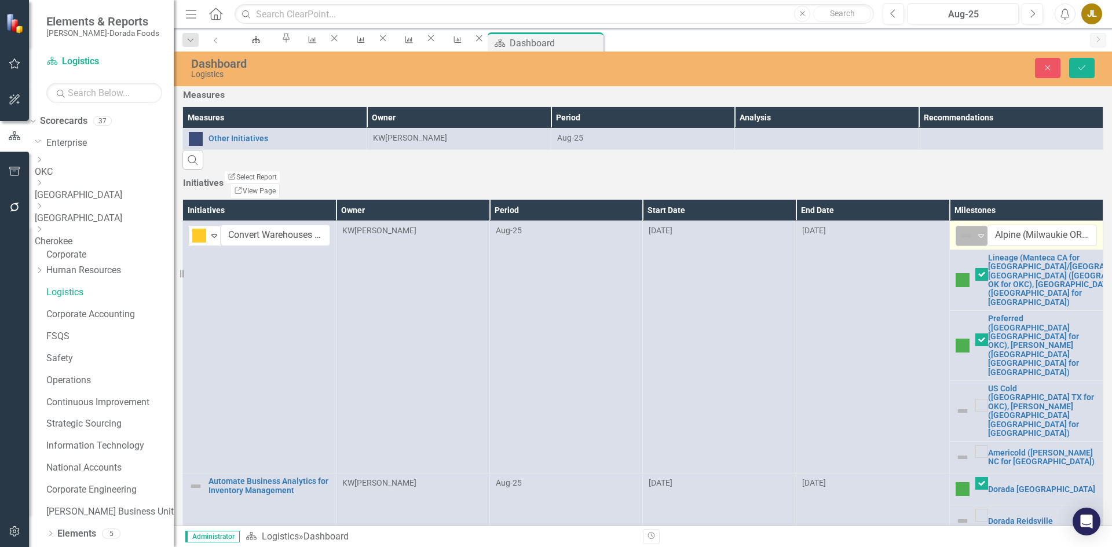
click at [975, 240] on icon "Expand" at bounding box center [981, 235] width 12 height 9
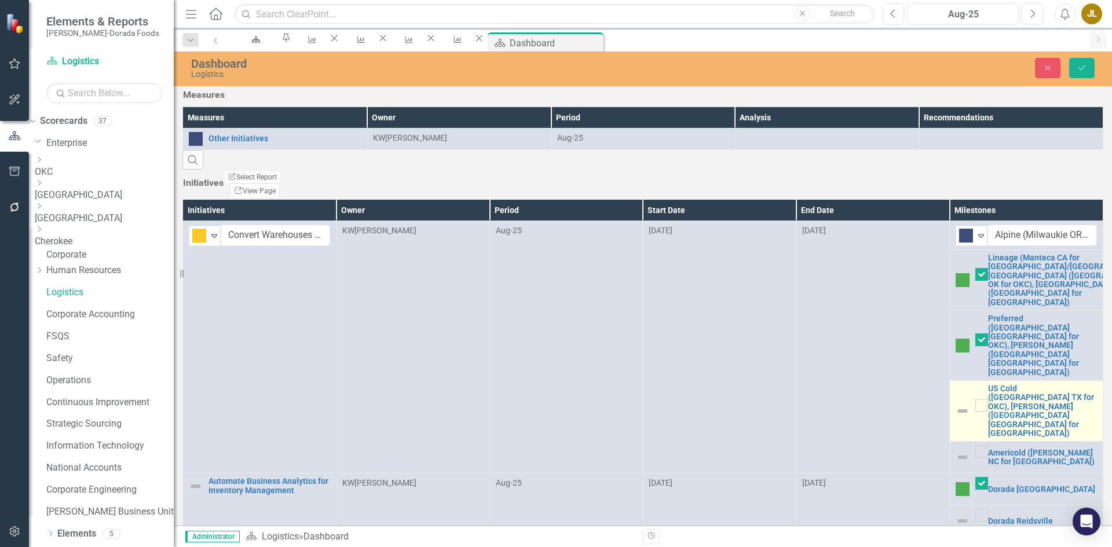
click at [956, 404] on img at bounding box center [963, 411] width 14 height 14
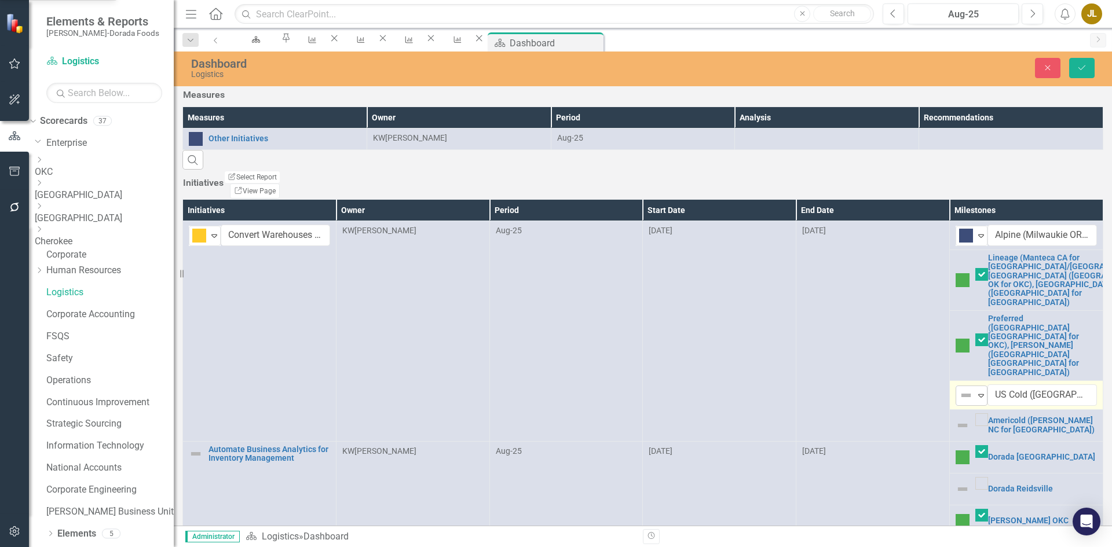
click at [958, 393] on div "Not Defined" at bounding box center [966, 395] width 17 height 16
click at [956, 419] on img at bounding box center [963, 426] width 14 height 14
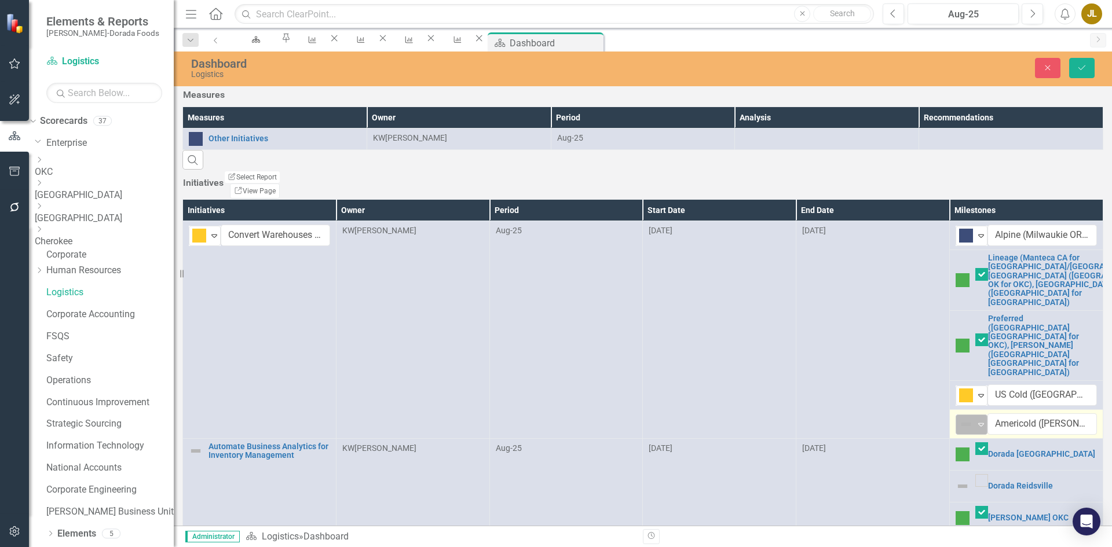
click at [959, 421] on div "Not Defined" at bounding box center [966, 425] width 15 height 14
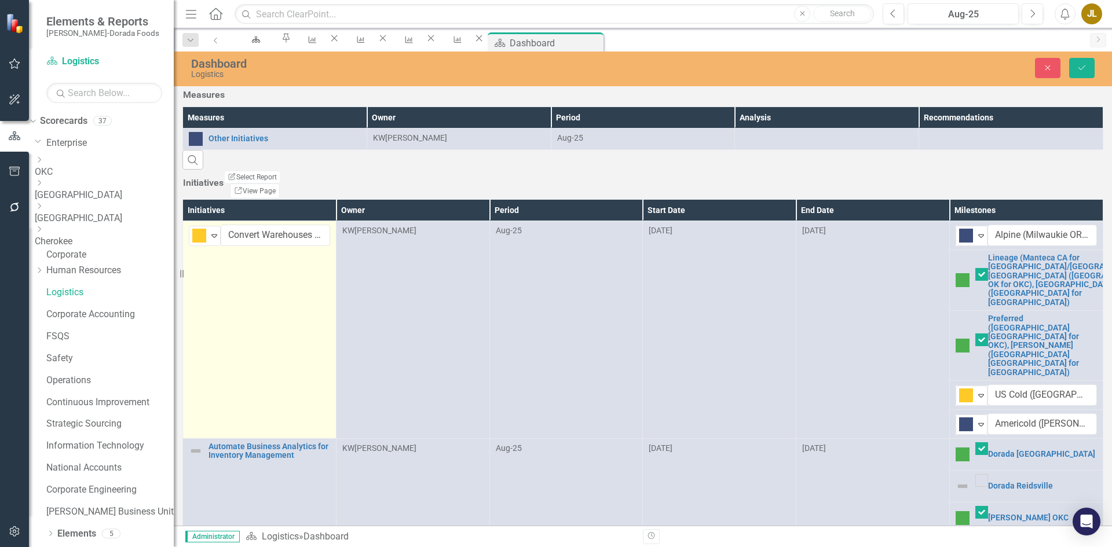
scroll to position [77, 0]
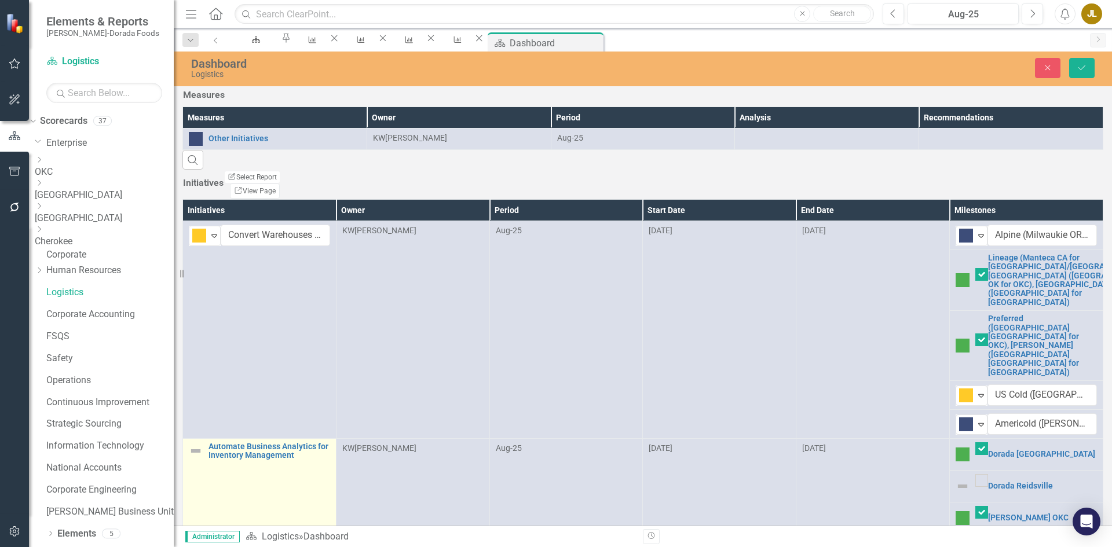
click at [203, 444] on img at bounding box center [196, 451] width 14 height 14
click at [209, 445] on div "Not Defined" at bounding box center [199, 453] width 17 height 16
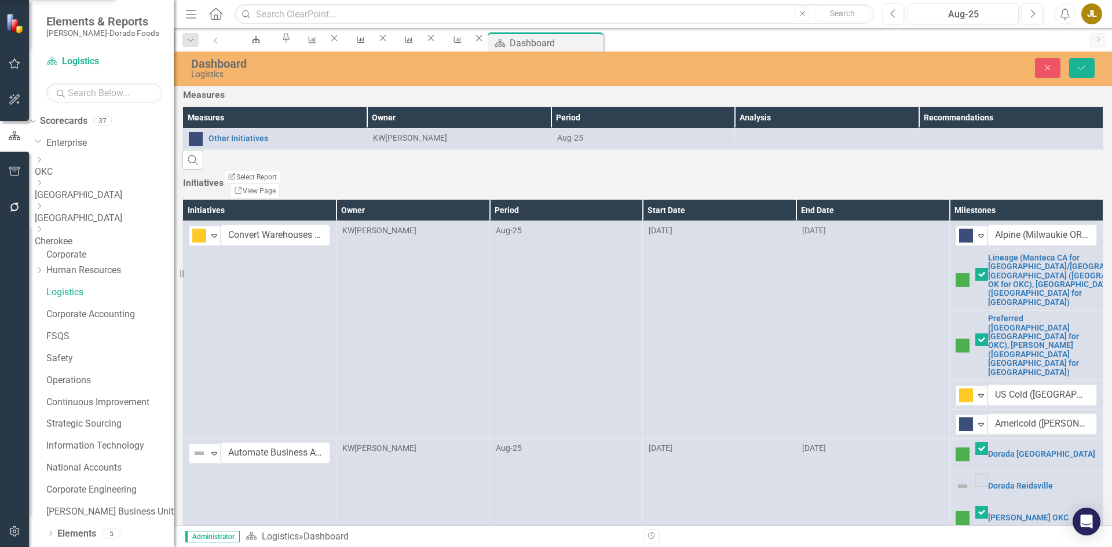
click at [956, 480] on img at bounding box center [963, 487] width 14 height 14
click at [975, 481] on icon "Expand" at bounding box center [981, 485] width 12 height 9
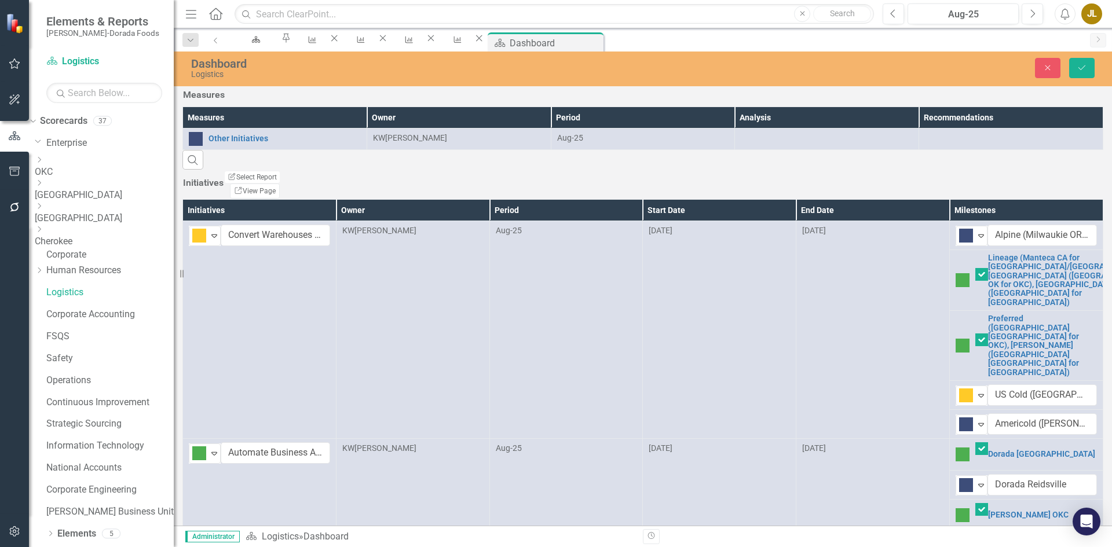
click at [956, 540] on img at bounding box center [963, 547] width 14 height 14
click at [975, 536] on div "Expand" at bounding box center [981, 545] width 12 height 19
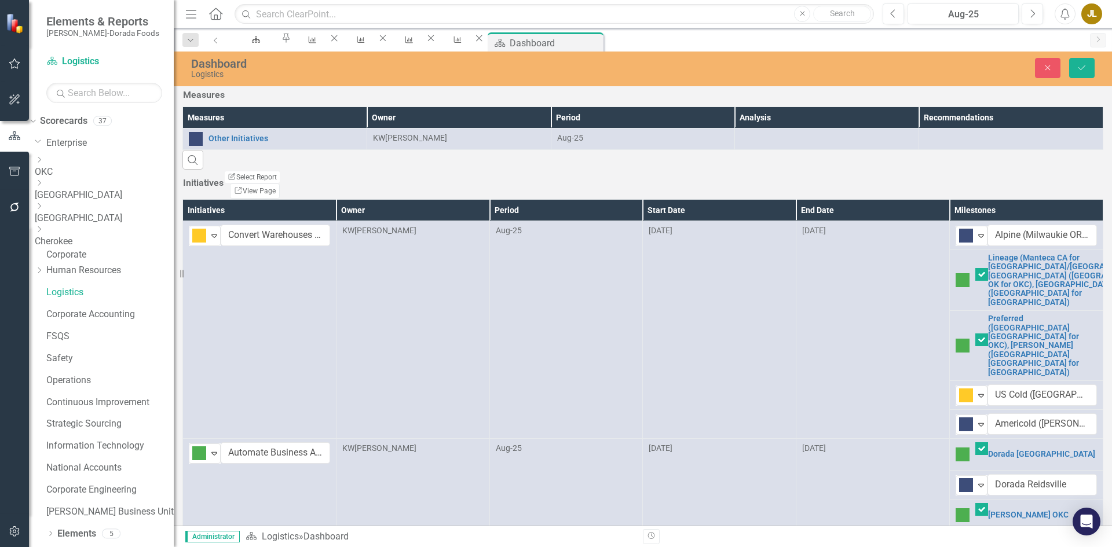
scroll to position [133, 0]
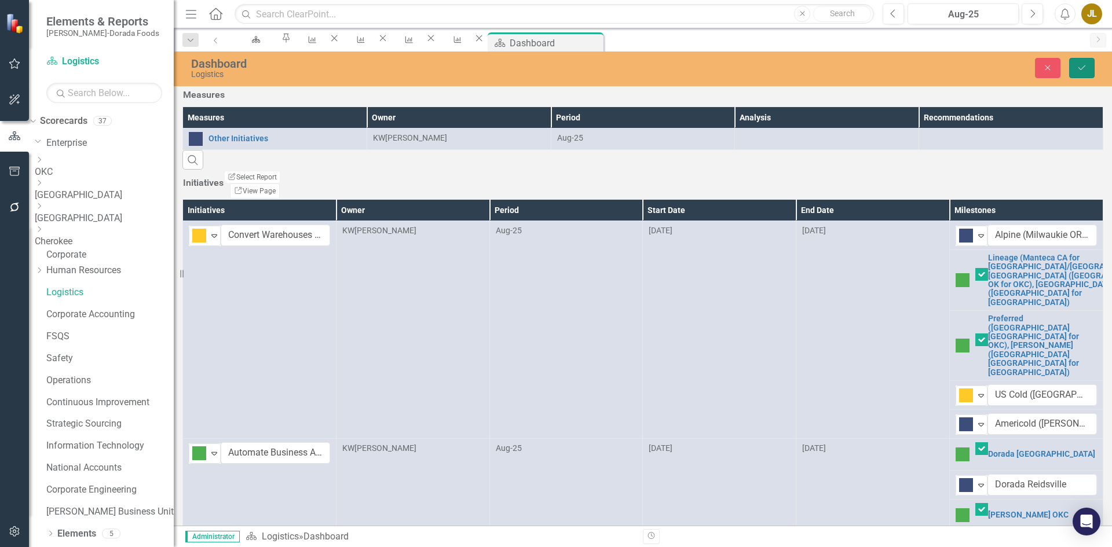
click at [1082, 67] on icon "Save" at bounding box center [1082, 68] width 10 height 8
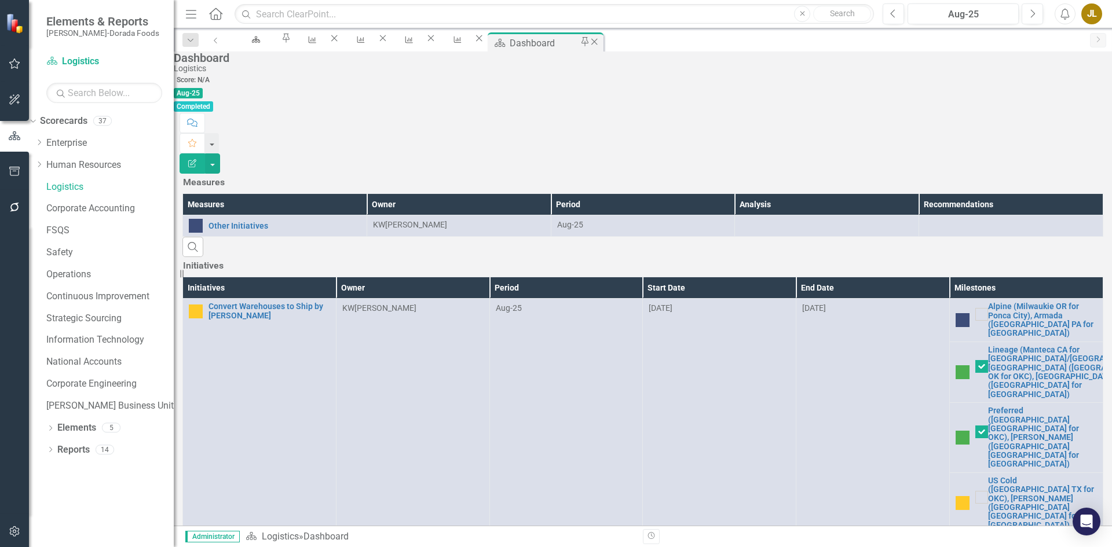
click at [598, 44] on icon at bounding box center [594, 41] width 6 height 6
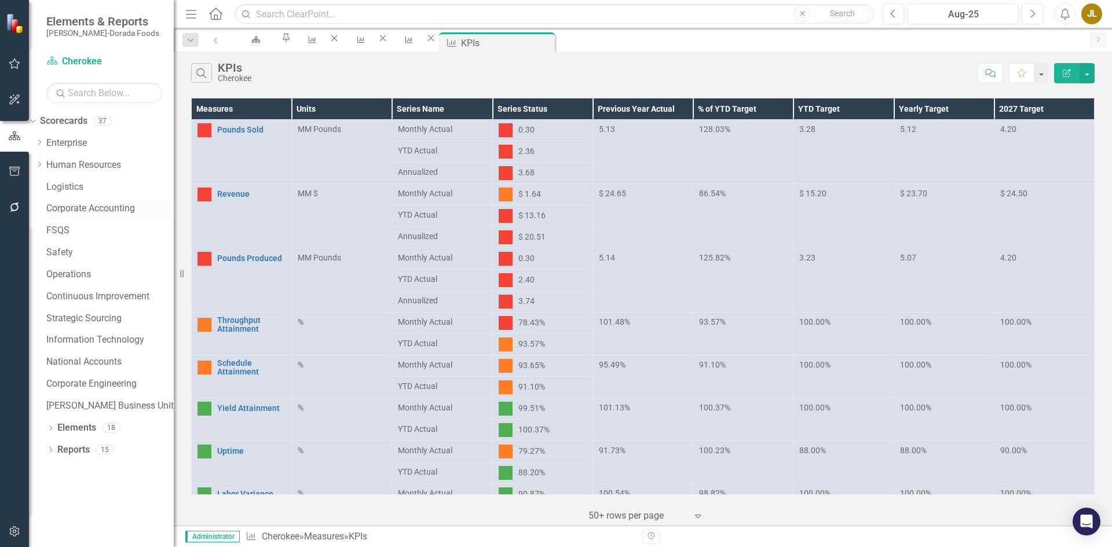
click at [92, 207] on link "Corporate Accounting" at bounding box center [109, 208] width 127 height 13
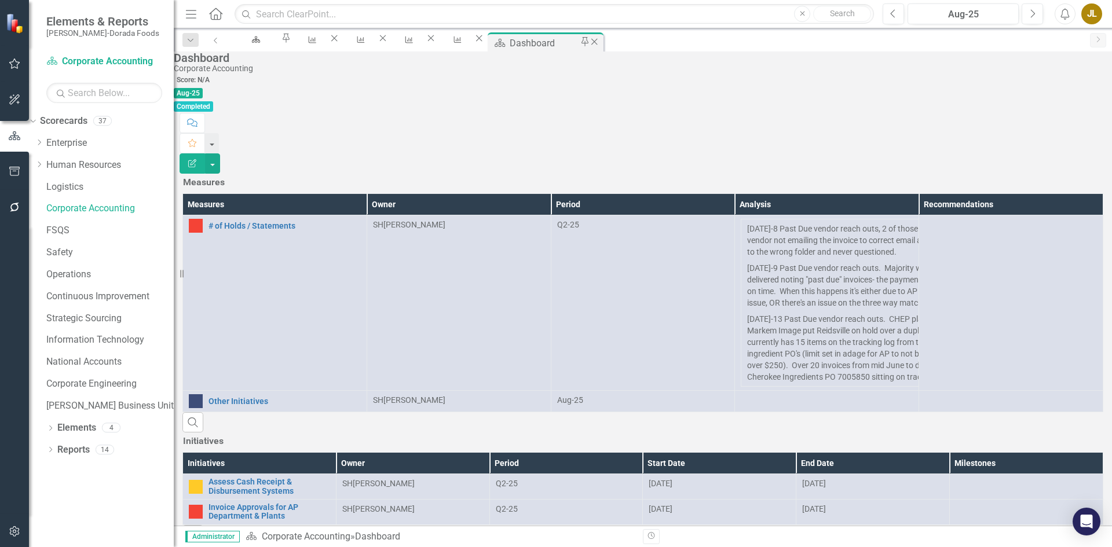
click at [582, 46] on div "Dashboard" at bounding box center [546, 43] width 72 height 14
click at [600, 45] on icon "Close" at bounding box center [594, 41] width 12 height 9
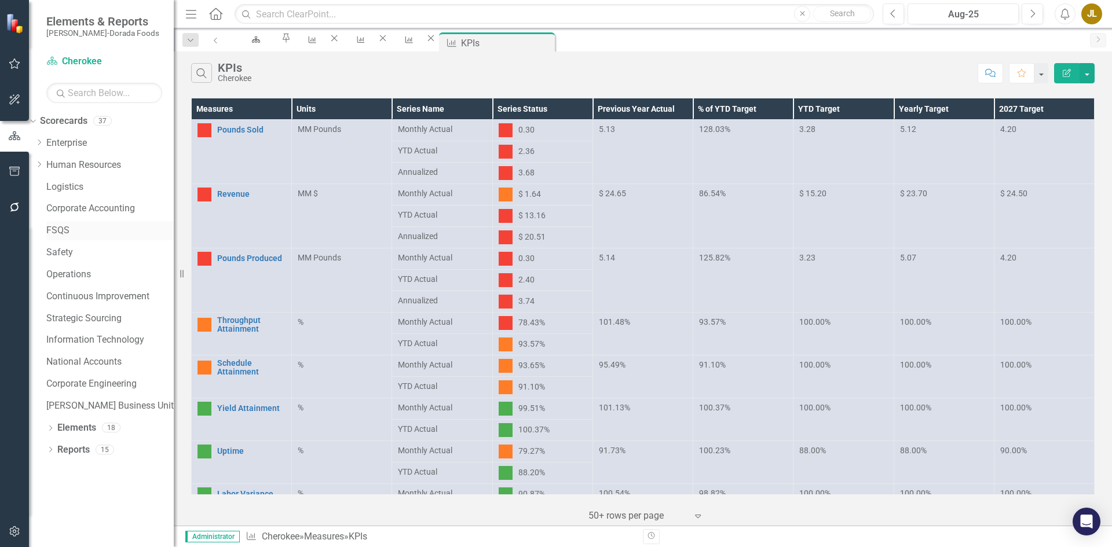
click at [84, 227] on link "FSQS" at bounding box center [109, 230] width 127 height 13
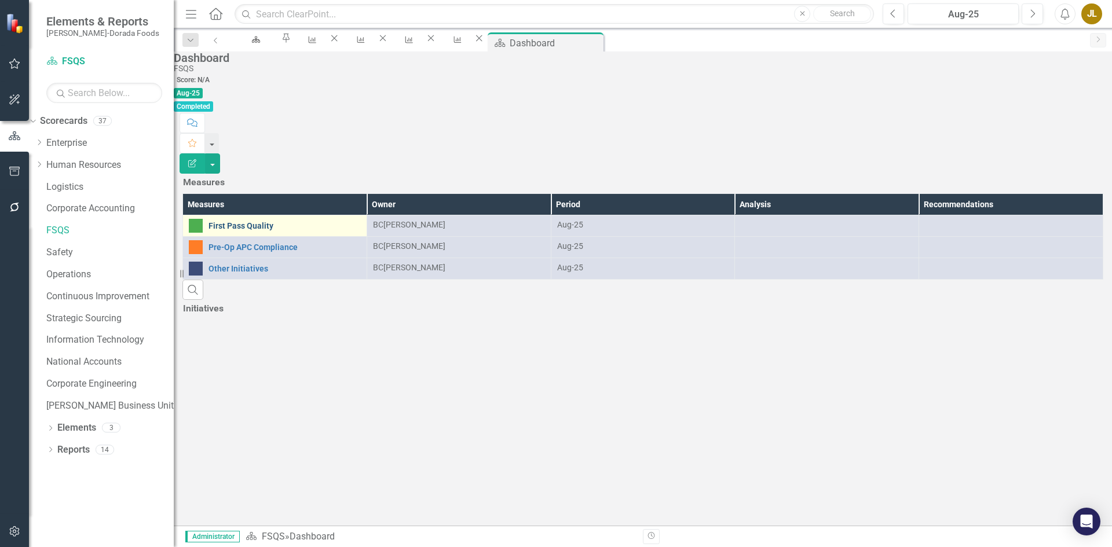
click at [265, 222] on link "First Pass Quality" at bounding box center [285, 226] width 152 height 9
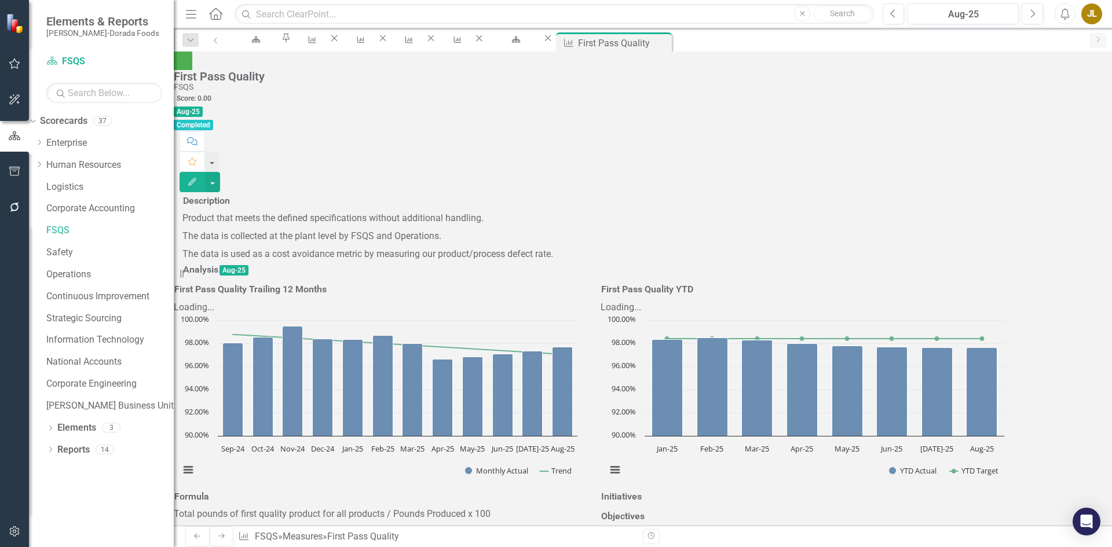
scroll to position [348, 0]
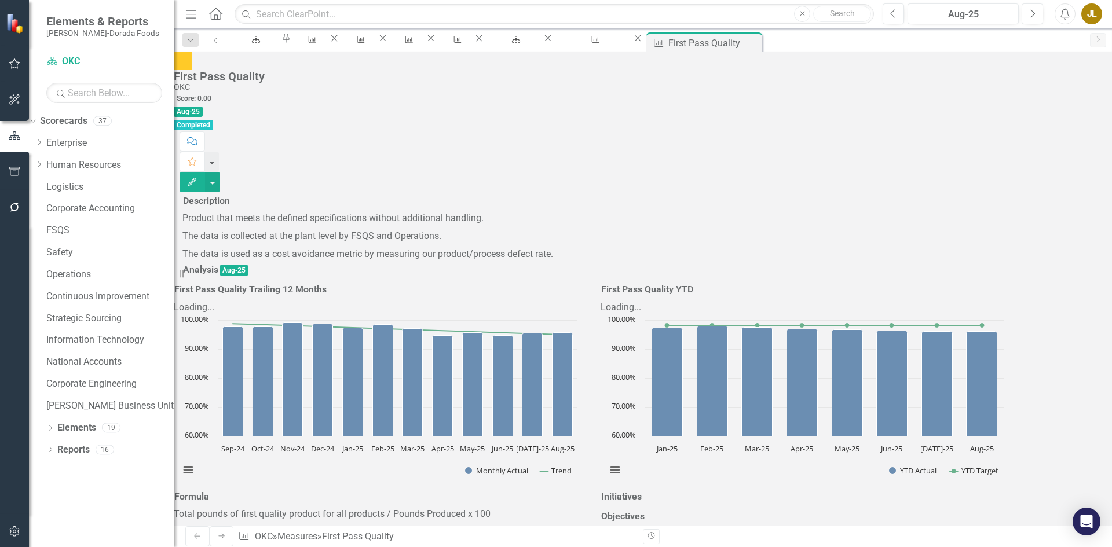
scroll to position [894, 0]
click at [759, 40] on icon "Close" at bounding box center [753, 41] width 12 height 9
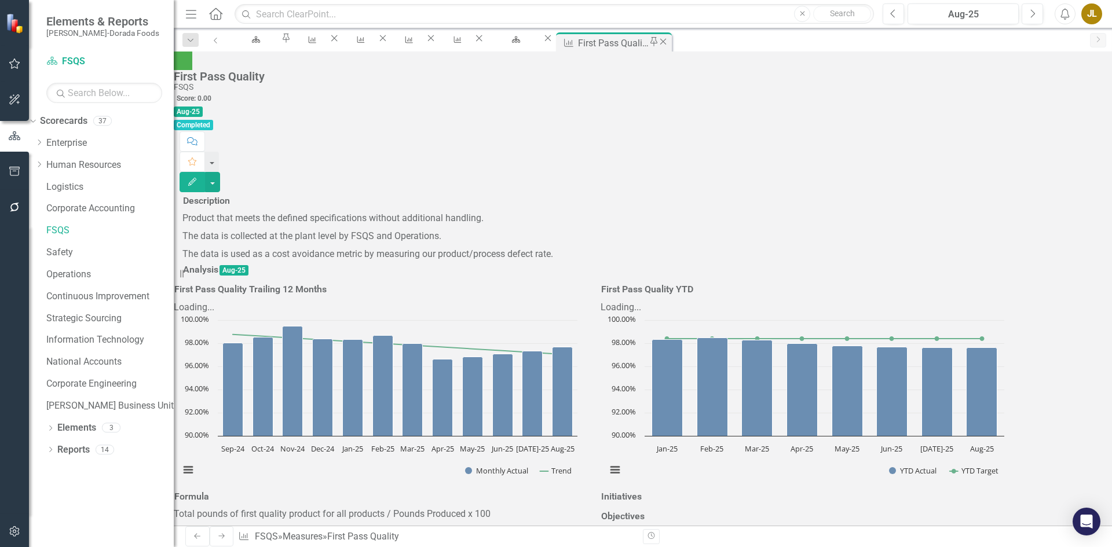
click at [667, 43] on icon at bounding box center [663, 41] width 6 height 6
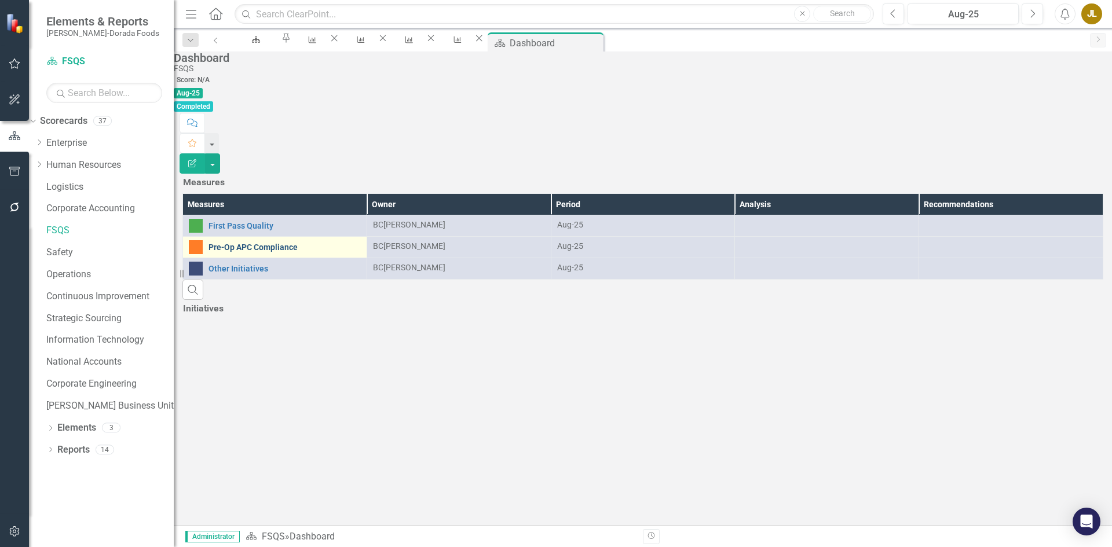
click at [281, 243] on link "Pre-Op APC Compliance" at bounding box center [285, 247] width 152 height 9
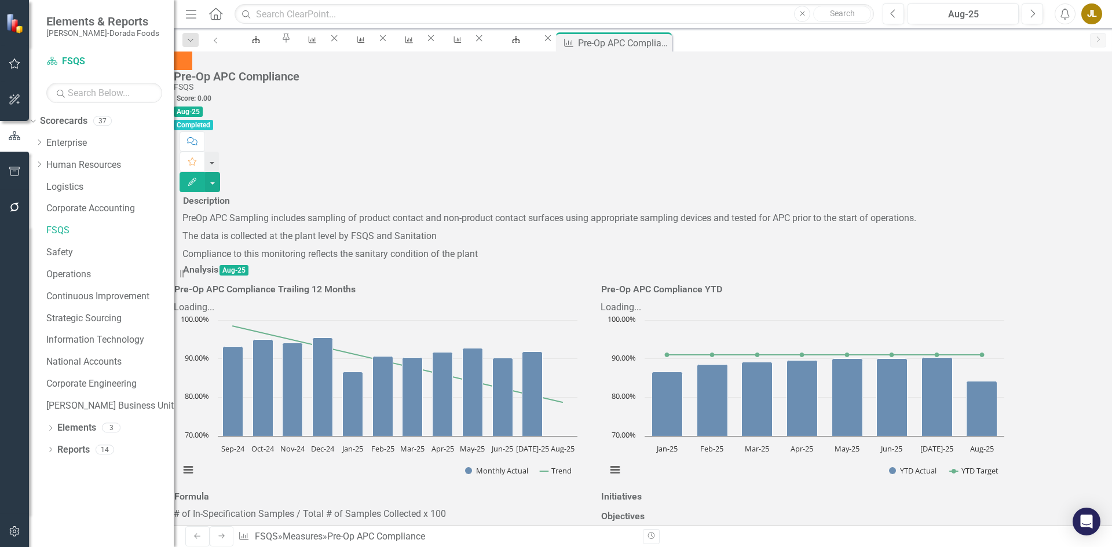
click at [0, 0] on icon "Close" at bounding box center [0, 0] width 0 height 0
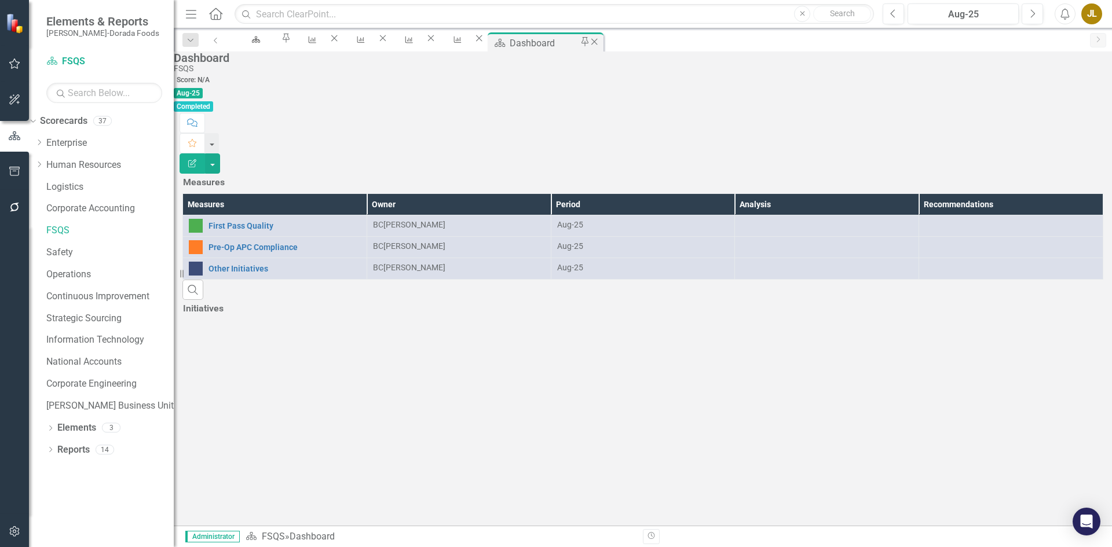
click at [600, 45] on icon "Close" at bounding box center [594, 41] width 12 height 9
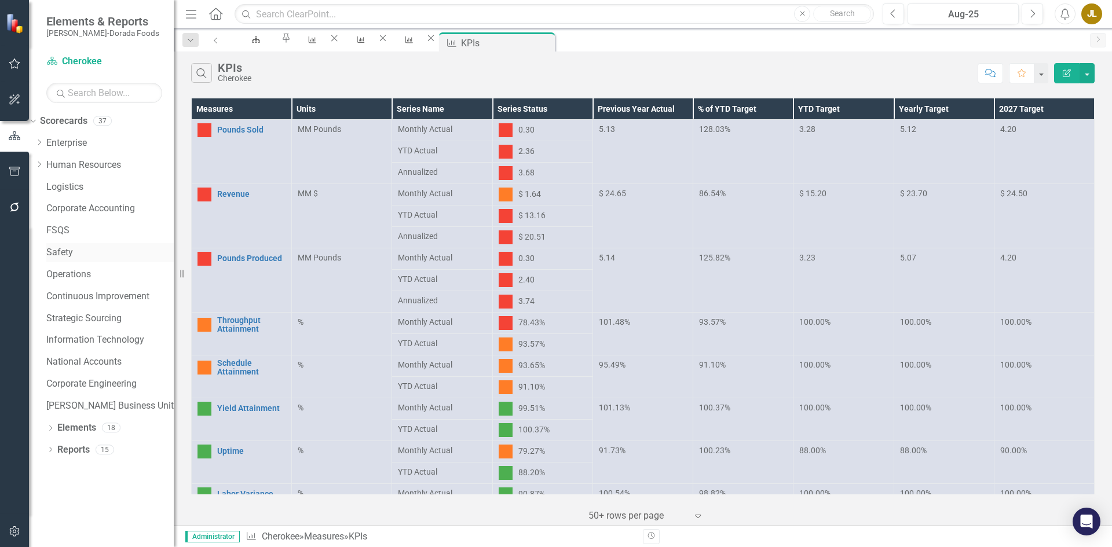
click at [82, 248] on link "Safety" at bounding box center [109, 252] width 127 height 13
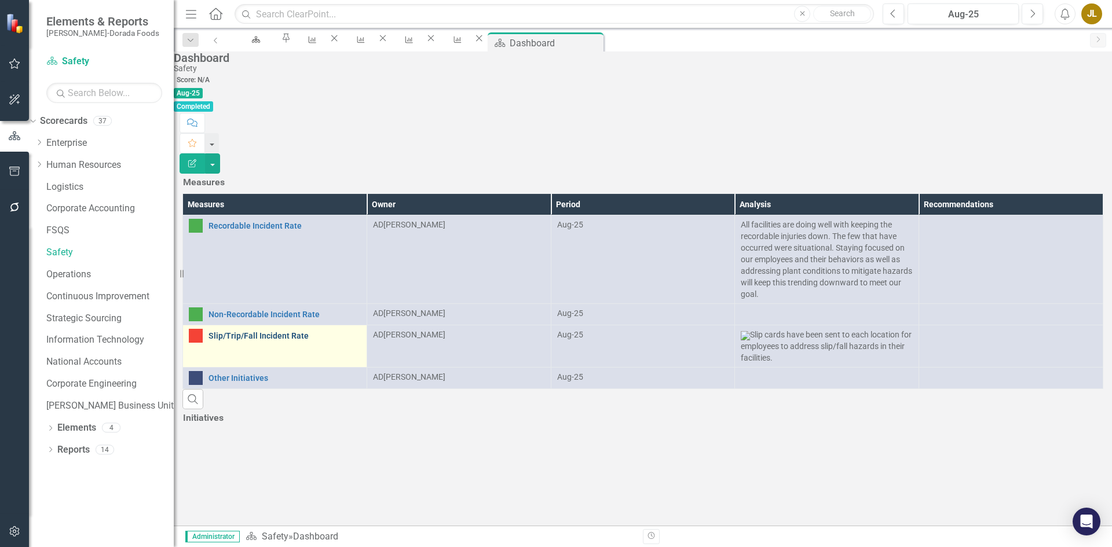
click at [322, 332] on link "Slip/Trip/Fall Incident Rate" at bounding box center [285, 336] width 152 height 9
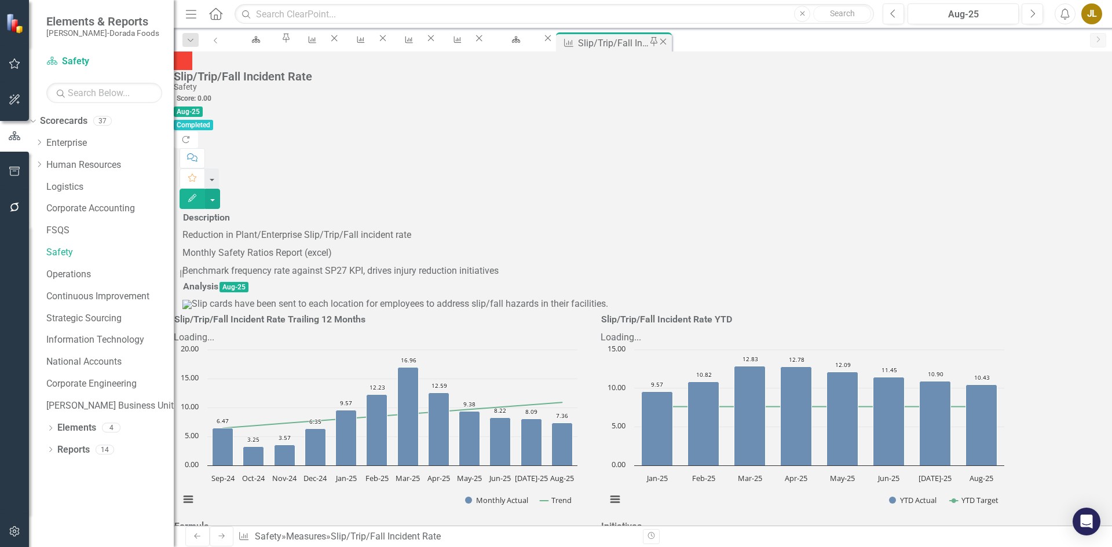
click at [669, 42] on icon "Close" at bounding box center [663, 41] width 12 height 9
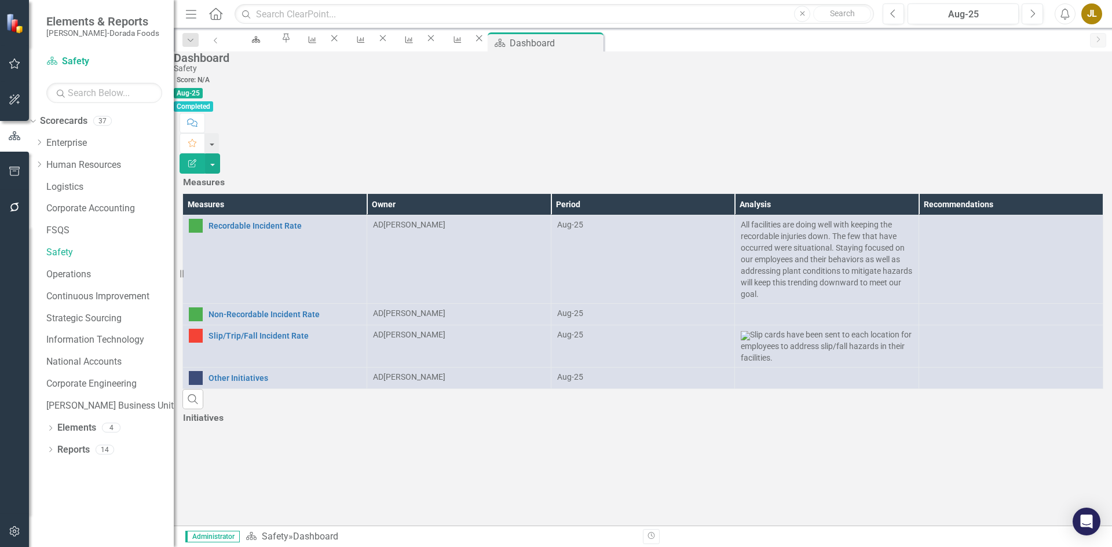
click at [0, 0] on icon "Close" at bounding box center [0, 0] width 0 height 0
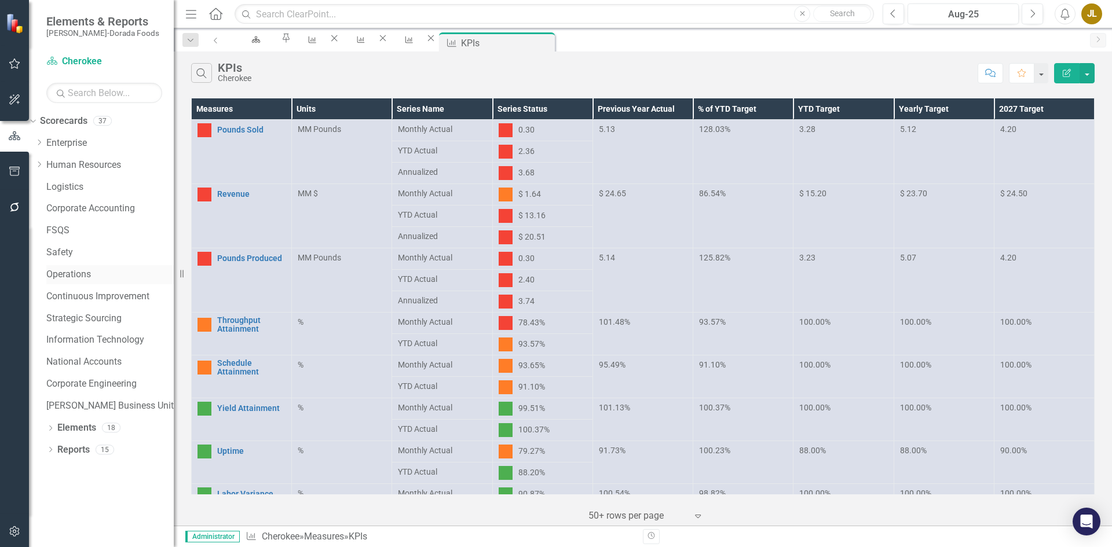
click at [95, 270] on link "Operations" at bounding box center [109, 274] width 127 height 13
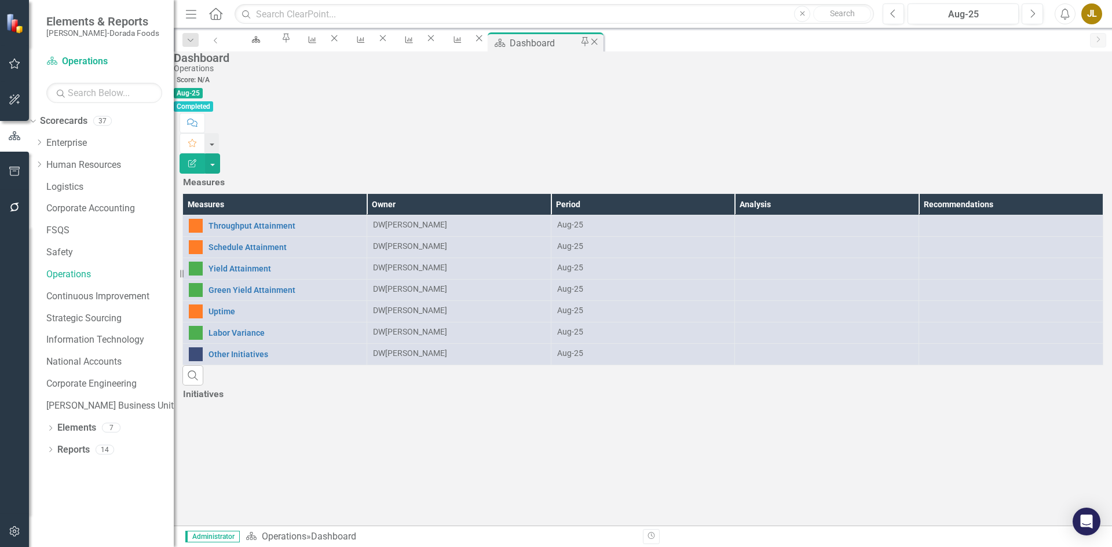
click at [600, 42] on icon "Close" at bounding box center [594, 41] width 12 height 9
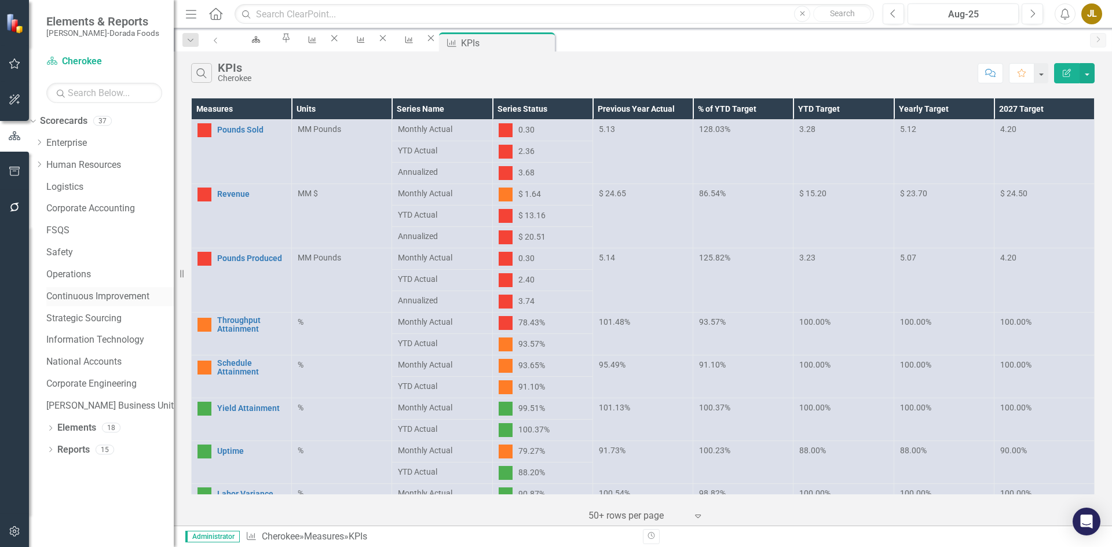
click at [138, 291] on link "Continuous Improvement" at bounding box center [109, 296] width 127 height 13
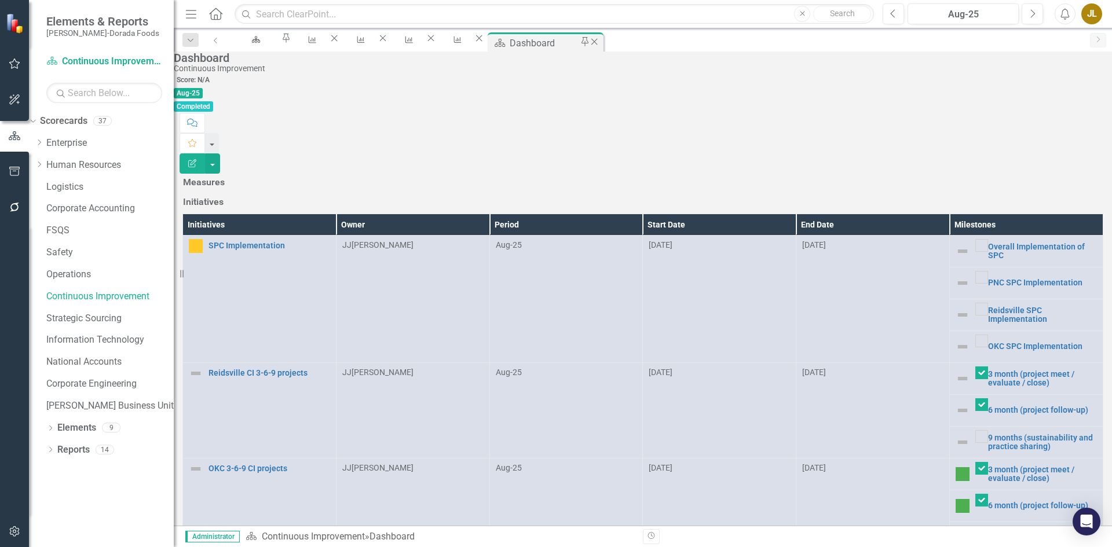
click at [598, 45] on icon at bounding box center [594, 41] width 6 height 6
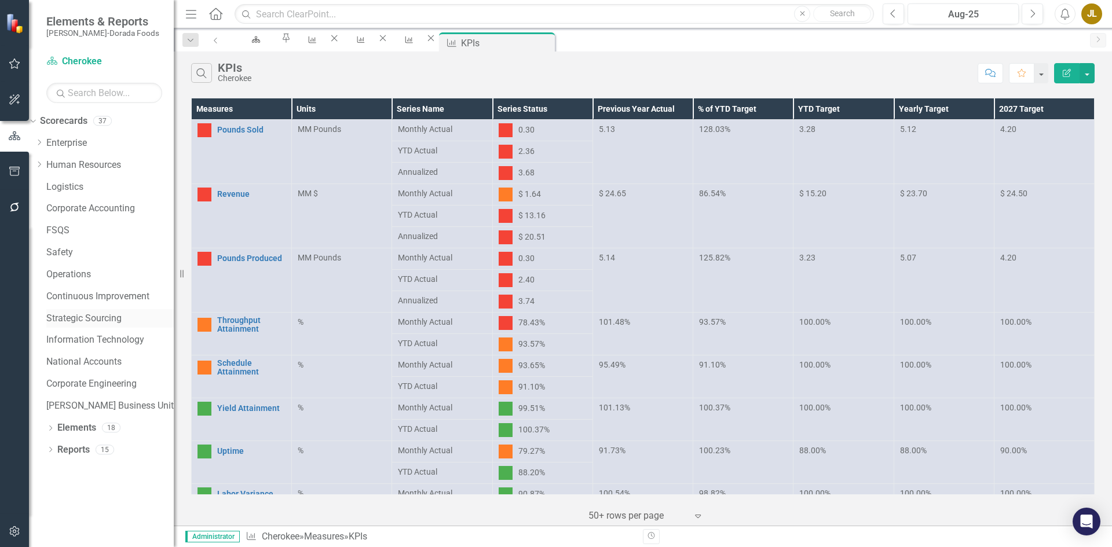
click at [110, 314] on link "Strategic Sourcing" at bounding box center [109, 318] width 127 height 13
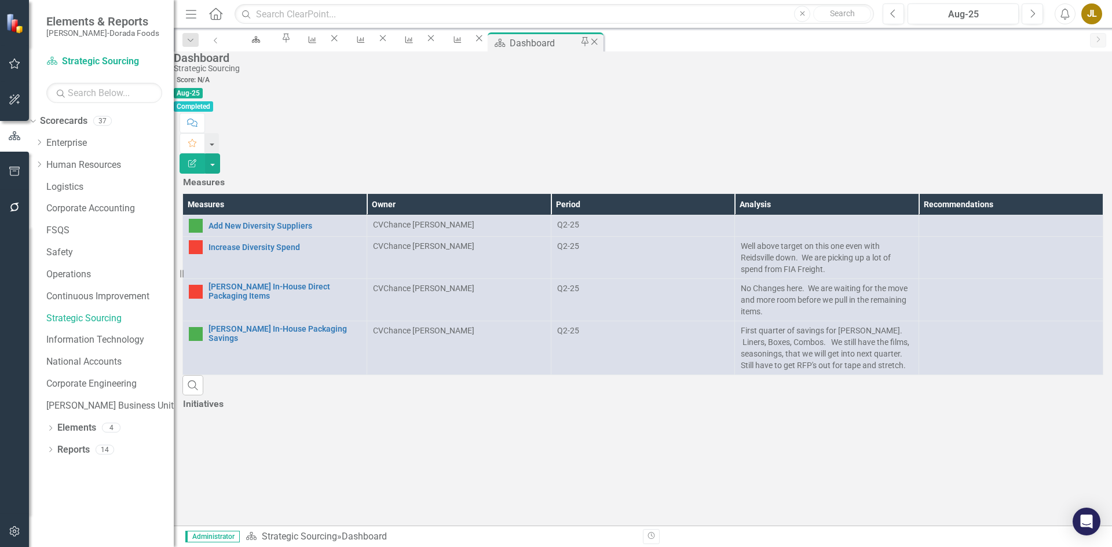
click at [600, 45] on icon "Close" at bounding box center [594, 41] width 12 height 9
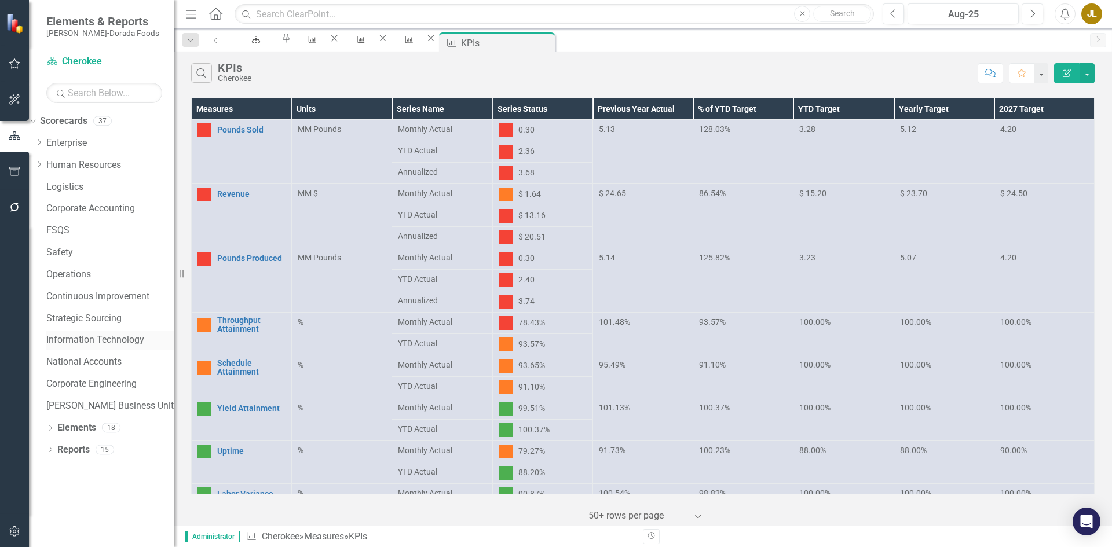
click at [129, 335] on link "Information Technology" at bounding box center [109, 340] width 127 height 13
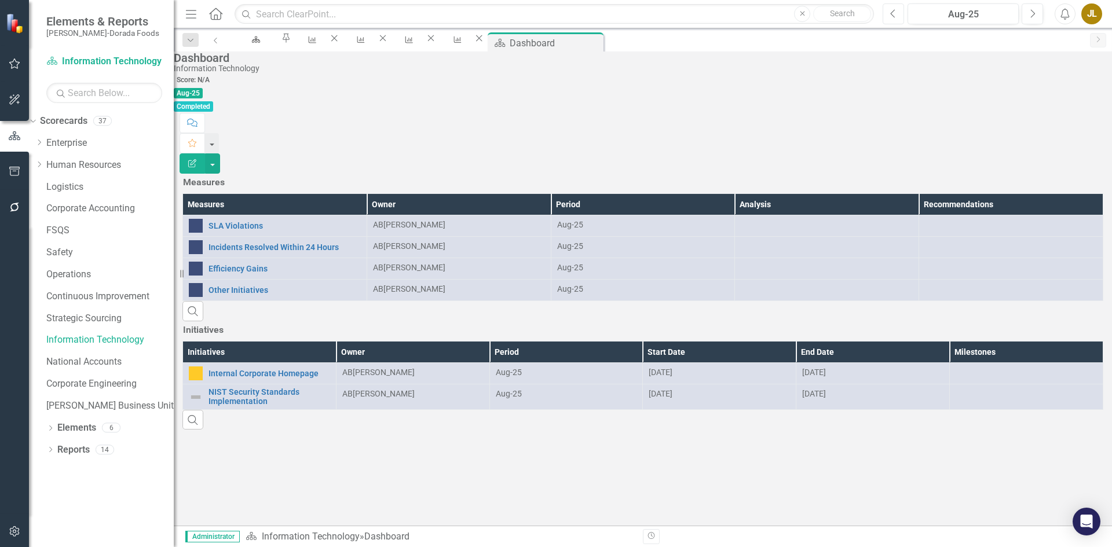
click at [900, 10] on button "Previous" at bounding box center [893, 13] width 21 height 21
click at [893, 16] on icon "Previous" at bounding box center [893, 14] width 6 height 10
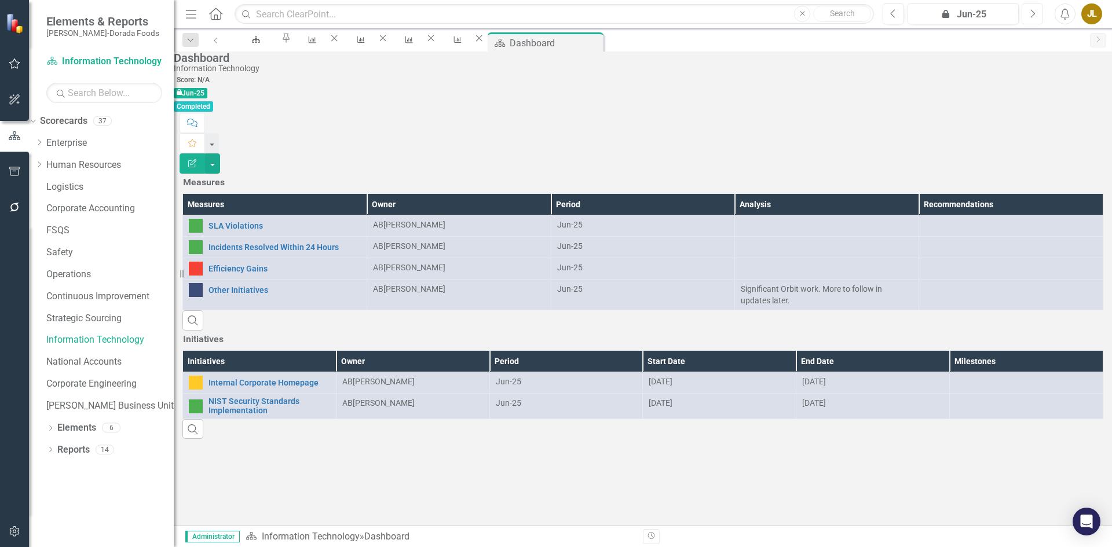
click at [1033, 15] on icon "Next" at bounding box center [1032, 14] width 6 height 10
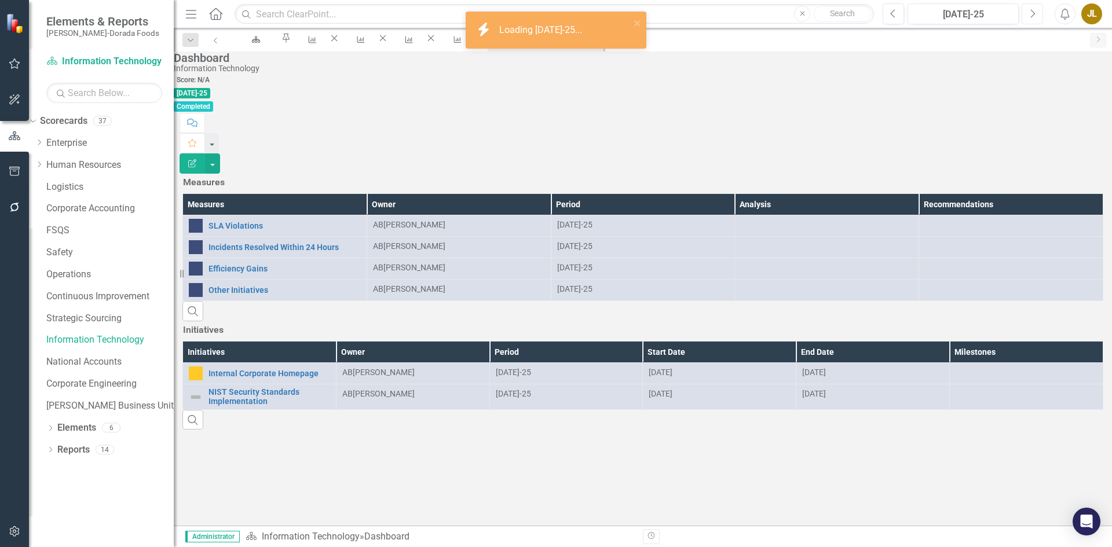
click at [1033, 15] on icon "Next" at bounding box center [1032, 14] width 6 height 10
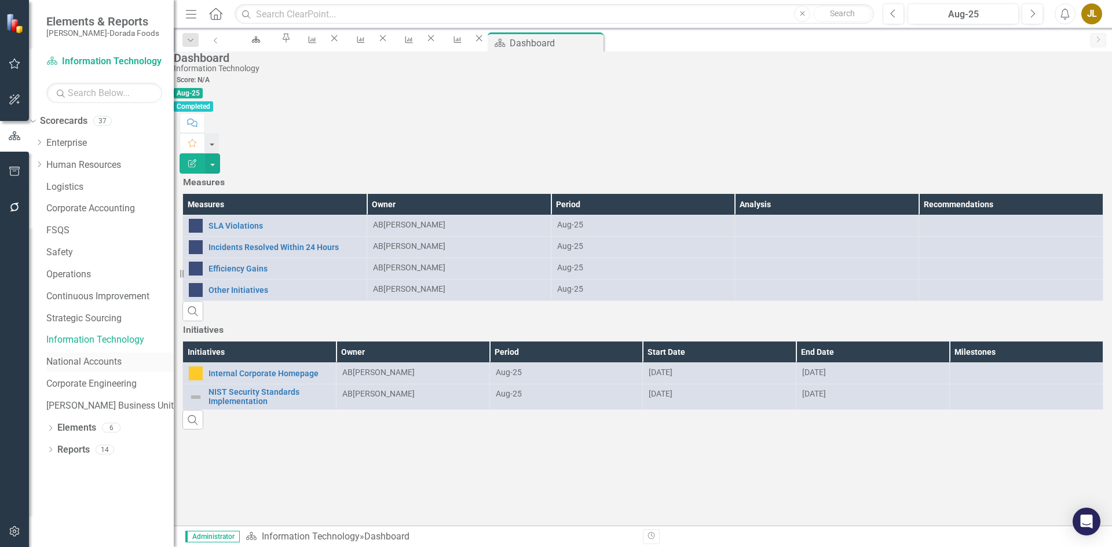
click at [134, 359] on link "National Accounts" at bounding box center [109, 362] width 127 height 13
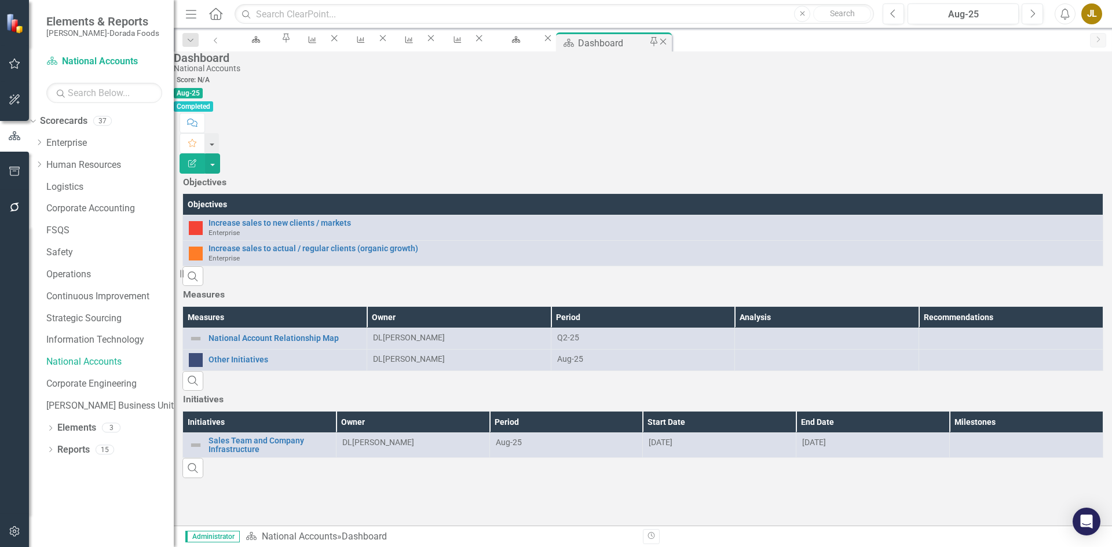
click at [669, 44] on icon "Close" at bounding box center [663, 41] width 12 height 9
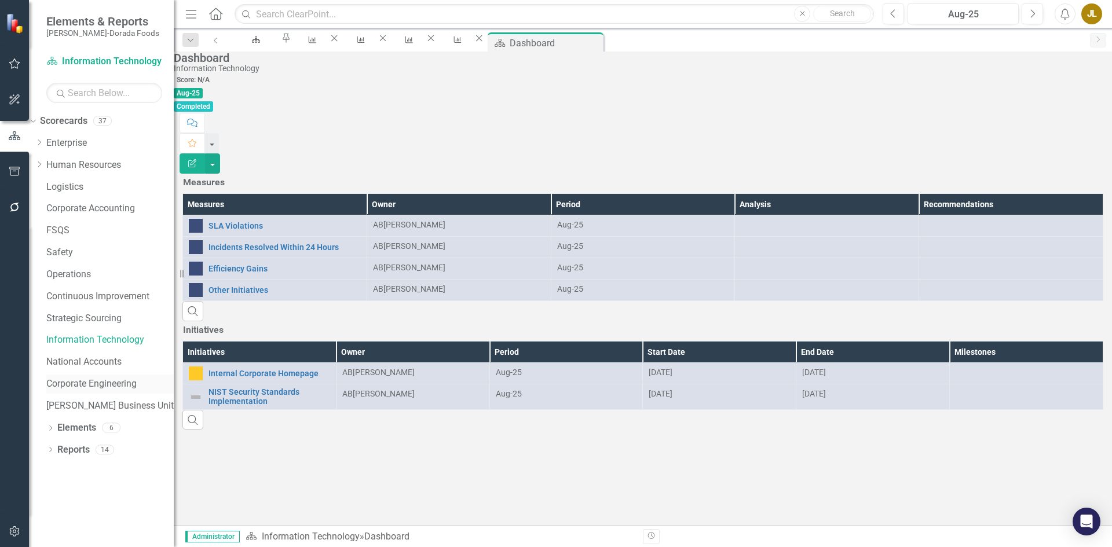
click at [107, 381] on link "Corporate Engineering" at bounding box center [109, 384] width 127 height 13
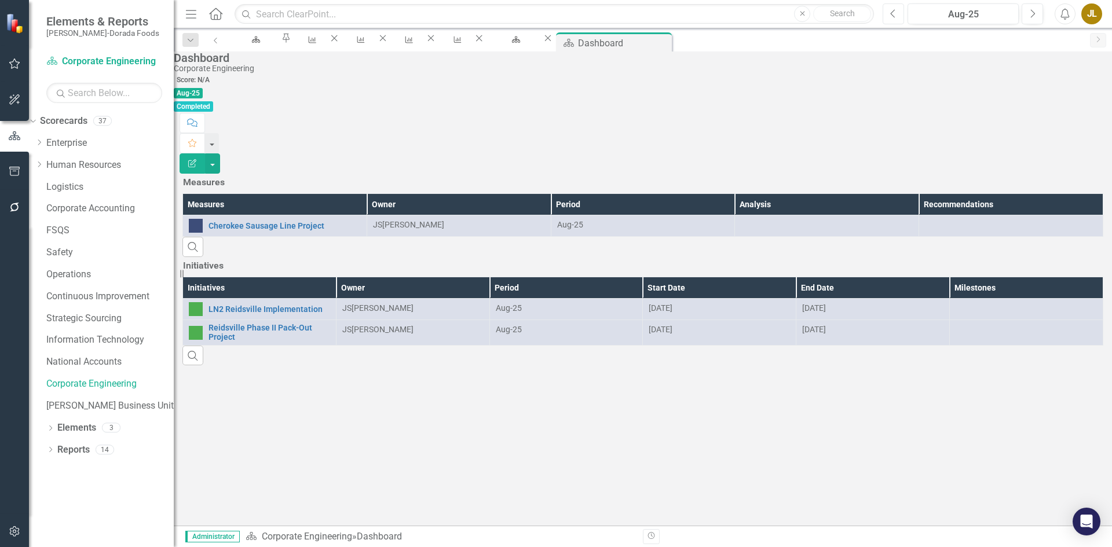
click at [900, 10] on button "Previous" at bounding box center [893, 13] width 21 height 21
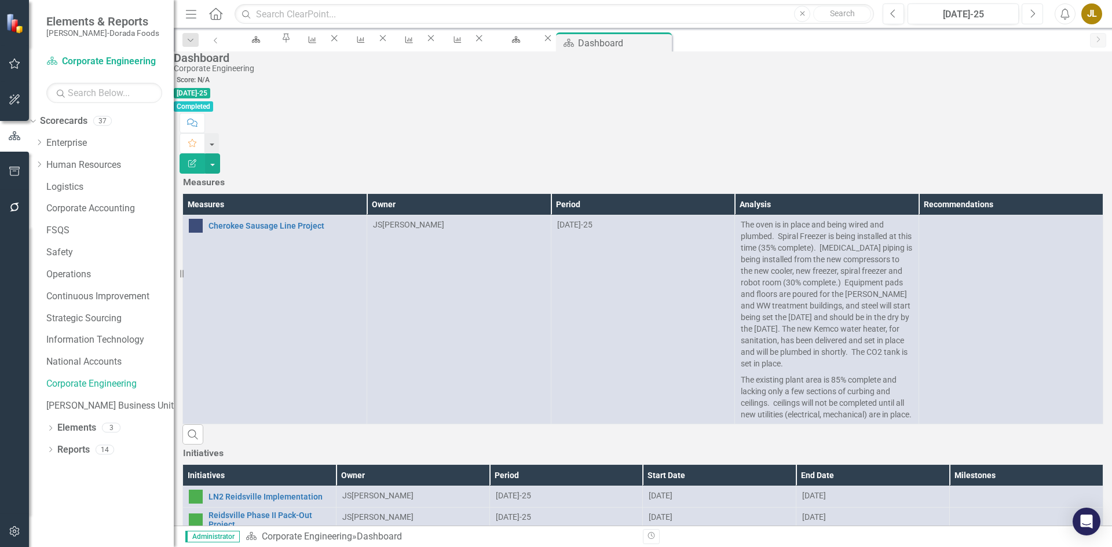
click at [1032, 20] on button "Next" at bounding box center [1032, 13] width 21 height 21
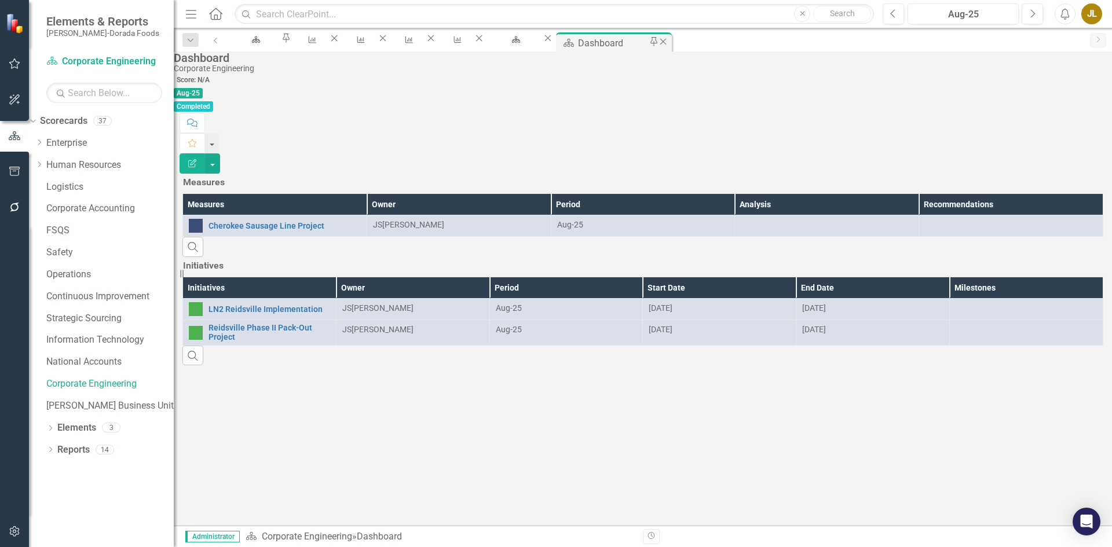
click at [669, 41] on icon "Close" at bounding box center [663, 41] width 12 height 9
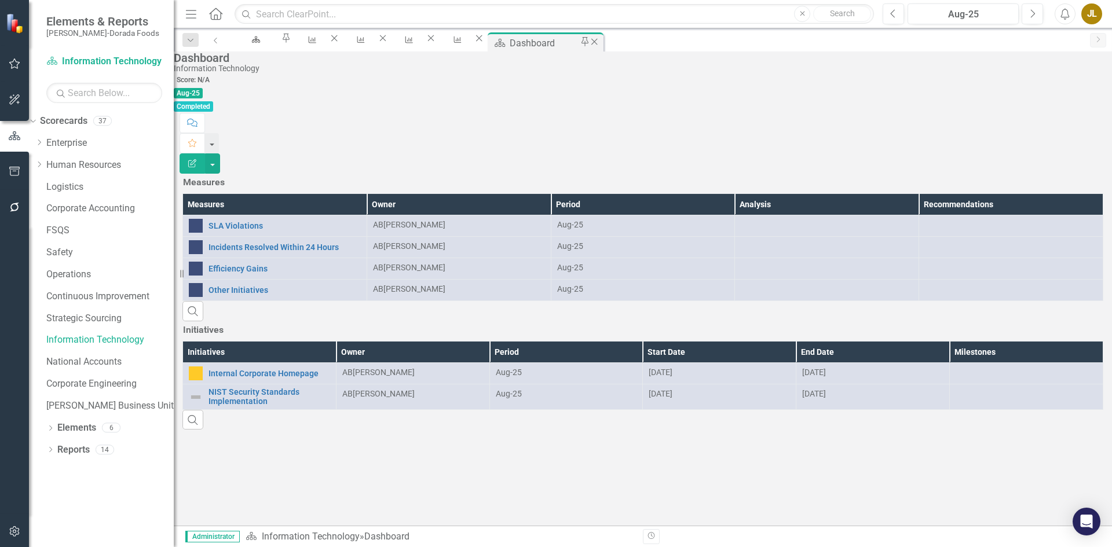
click at [600, 44] on icon "Close" at bounding box center [594, 41] width 12 height 9
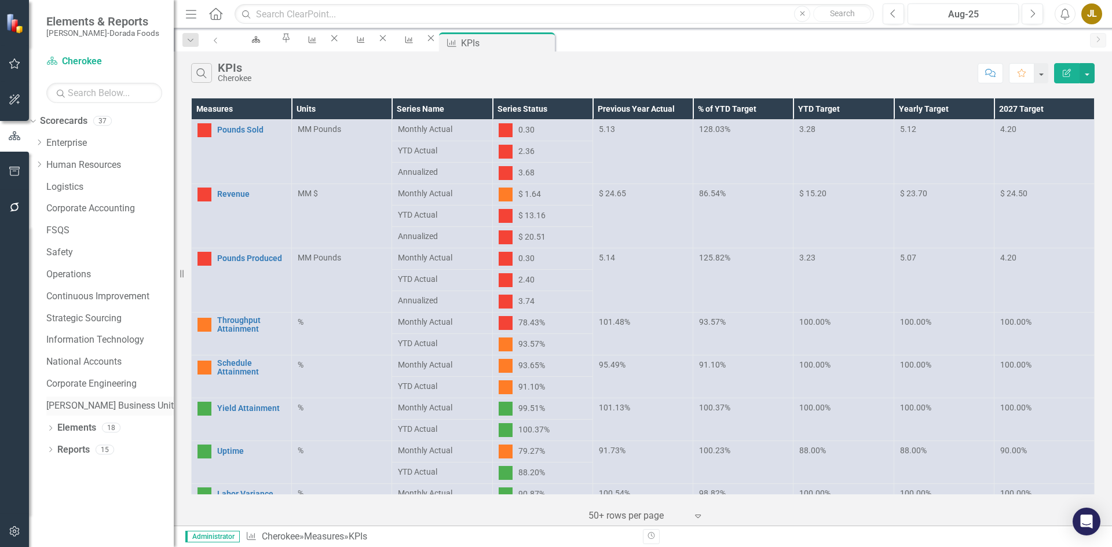
click at [120, 407] on link "[PERSON_NAME] Business Unit" at bounding box center [109, 406] width 127 height 13
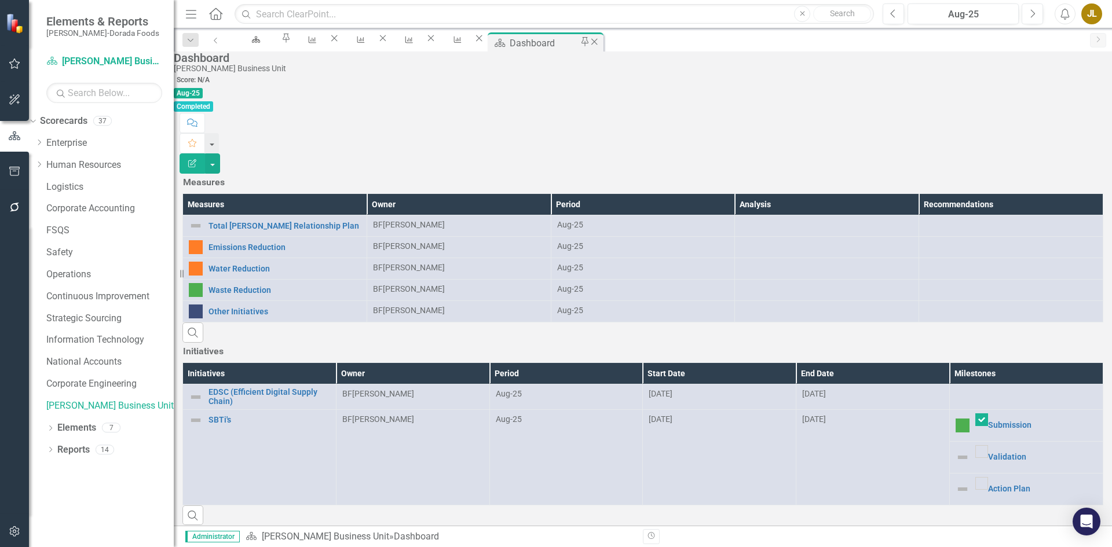
click at [600, 41] on icon "Close" at bounding box center [594, 41] width 12 height 9
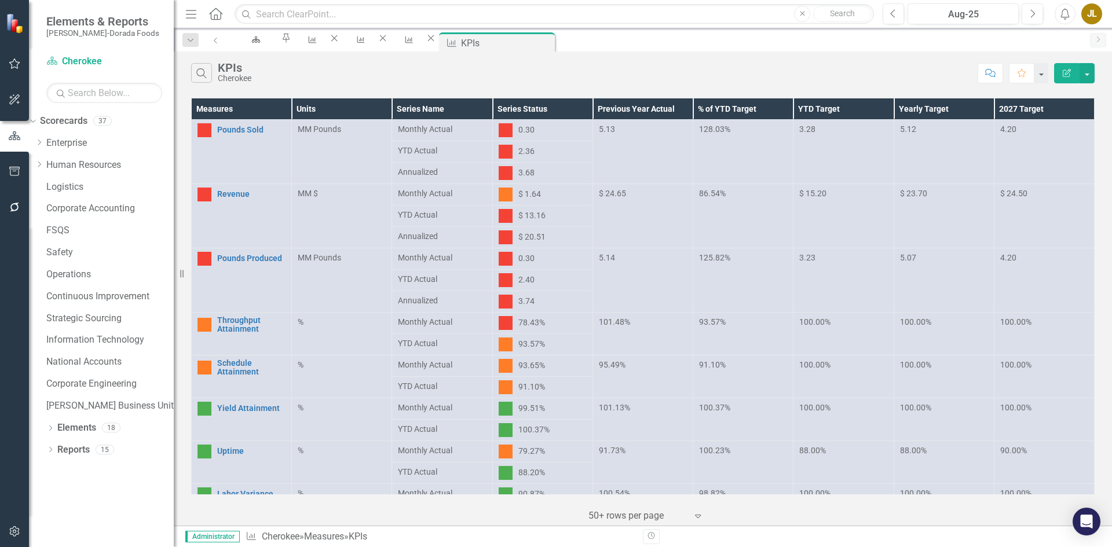
click at [1097, 16] on div "JL" at bounding box center [1091, 13] width 21 height 21
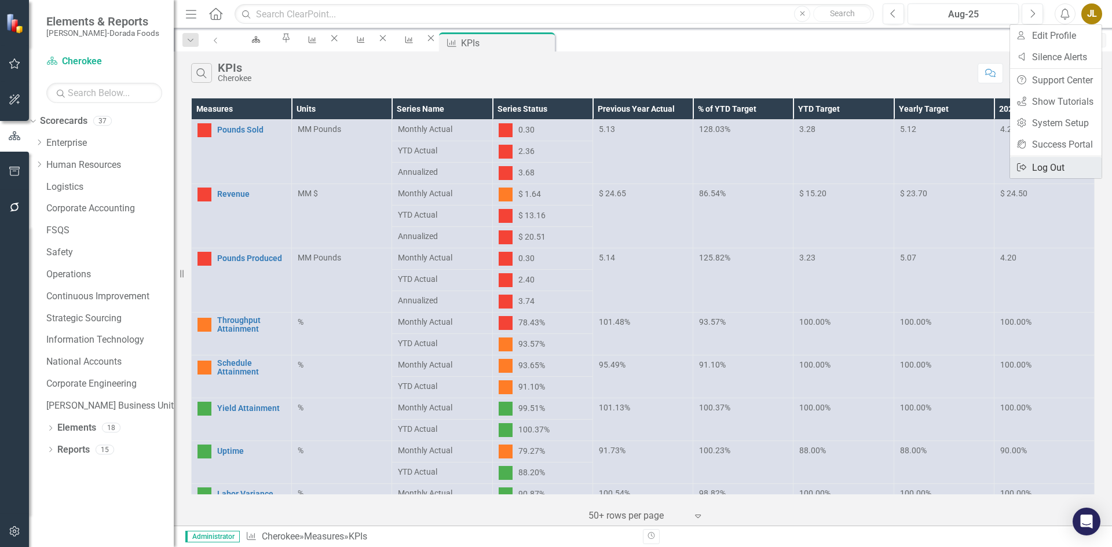
click at [1059, 163] on link "Logout Log Out" at bounding box center [1056, 167] width 92 height 21
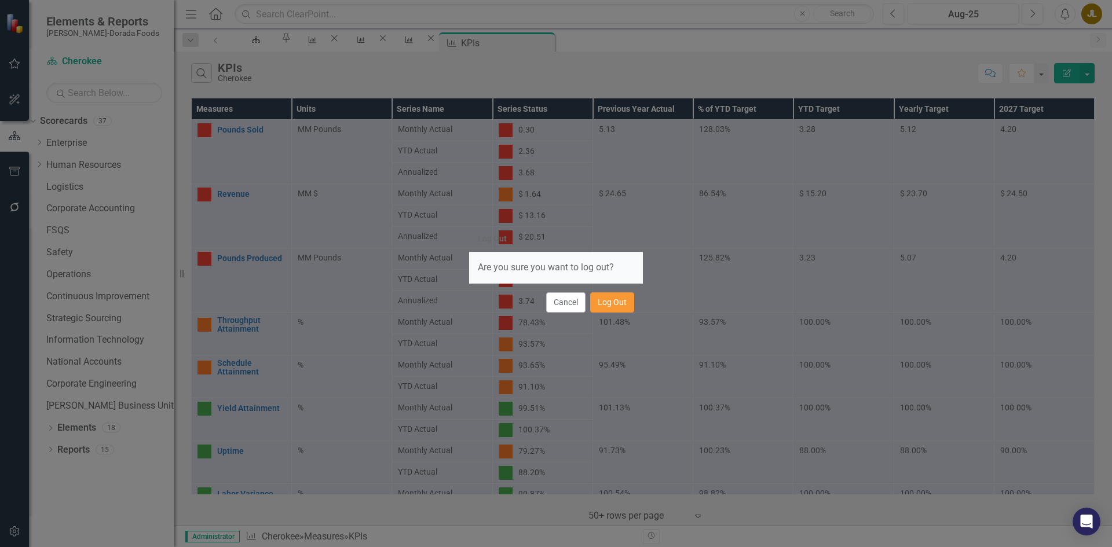
click at [622, 308] on button "Log Out" at bounding box center [612, 302] width 44 height 20
